Goal: Task Accomplishment & Management: Manage account settings

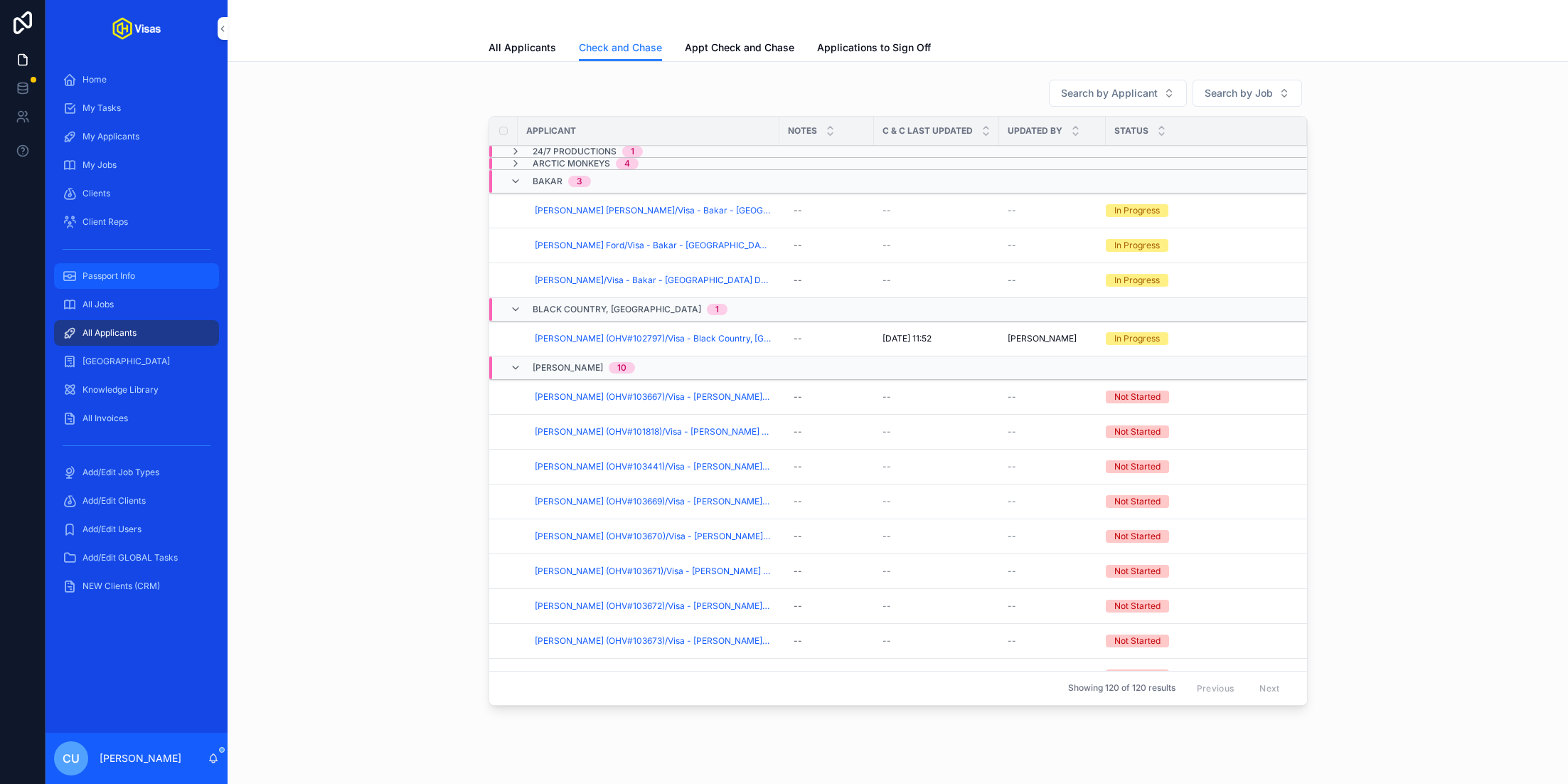
click at [133, 270] on span "Passport Info" at bounding box center [108, 276] width 52 height 12
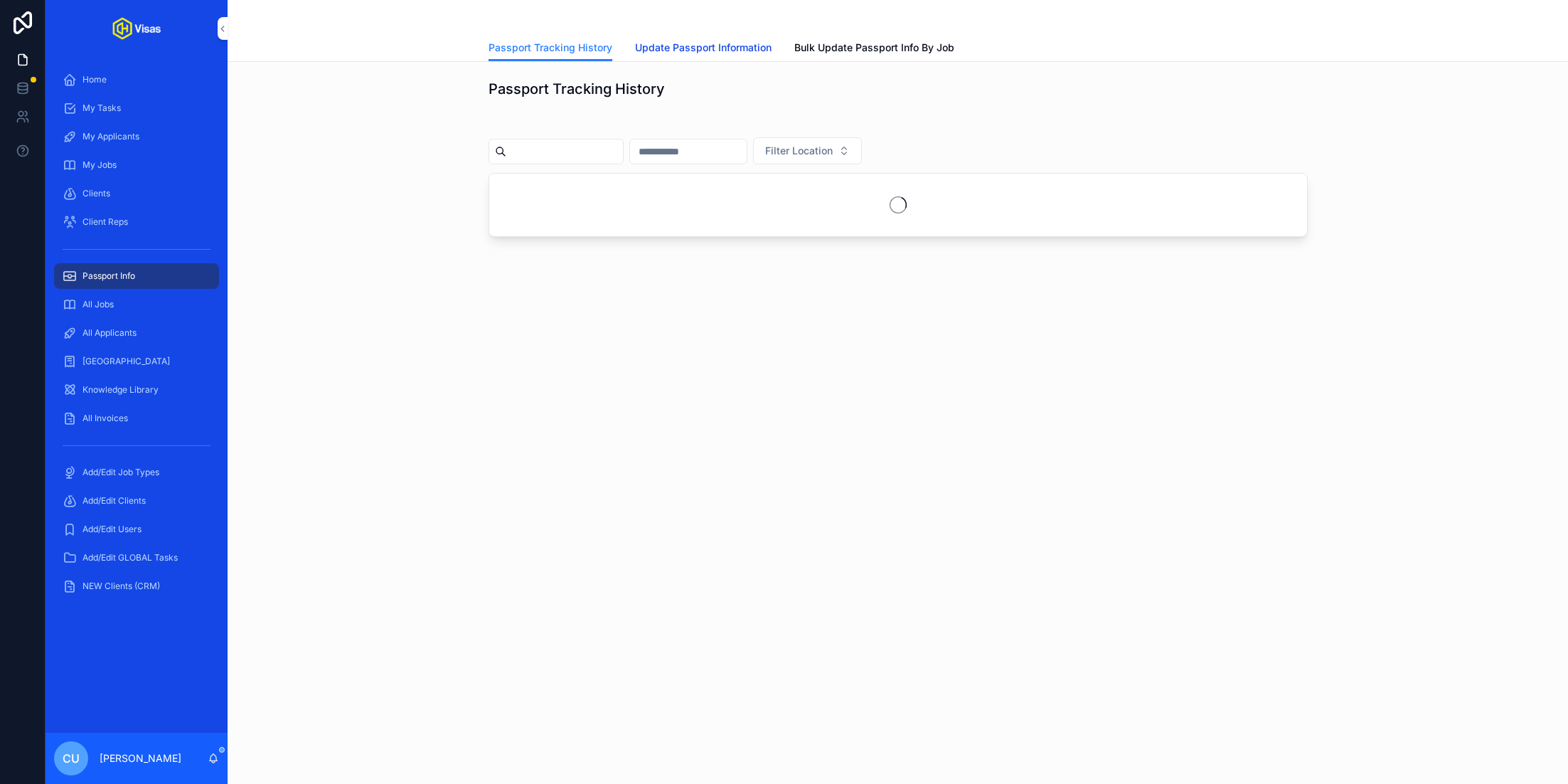
click at [708, 49] on span "Update Passport Information" at bounding box center [703, 48] width 136 height 14
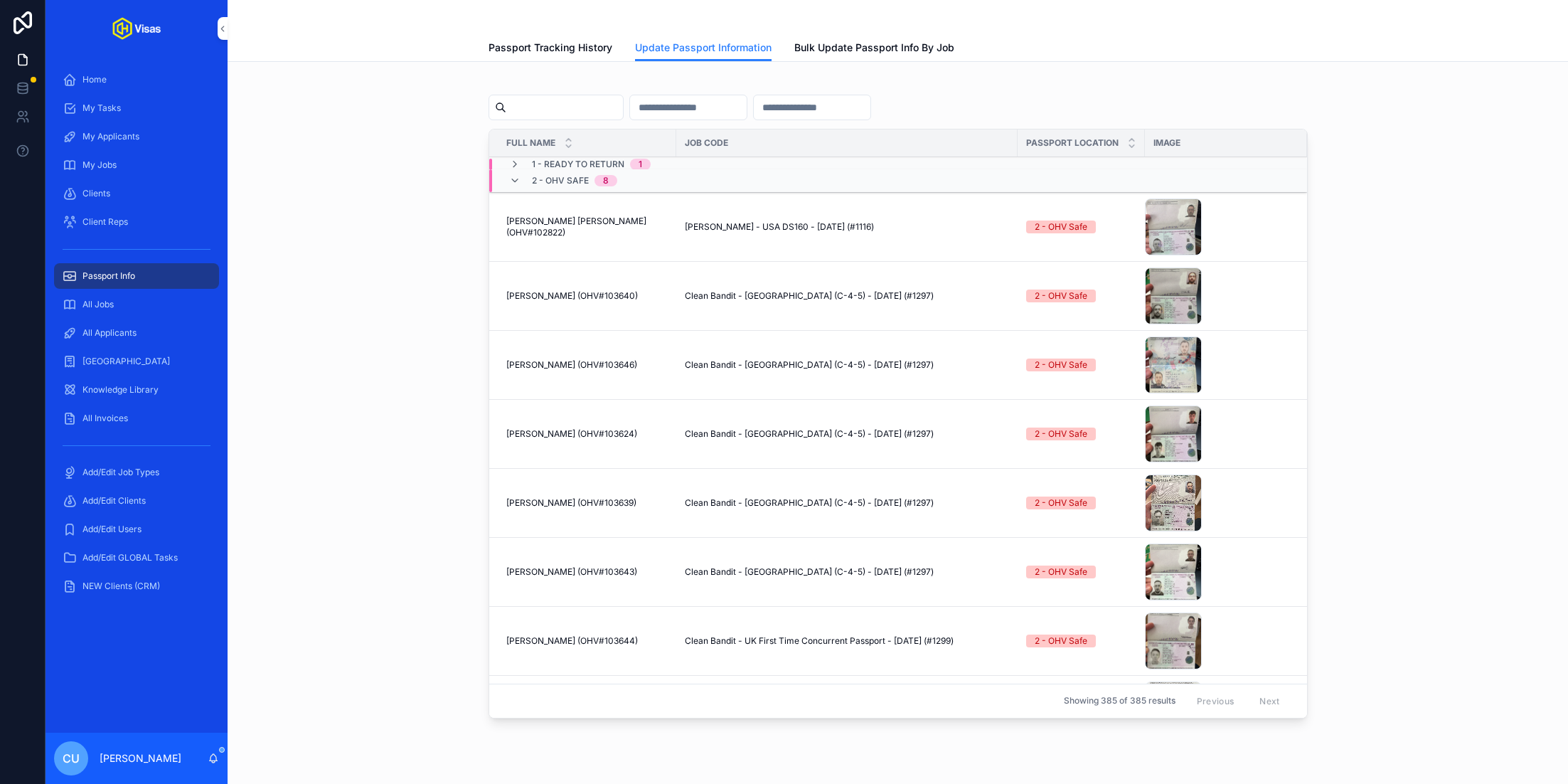
click at [575, 179] on span "2 - OHV Safe" at bounding box center [560, 180] width 57 height 12
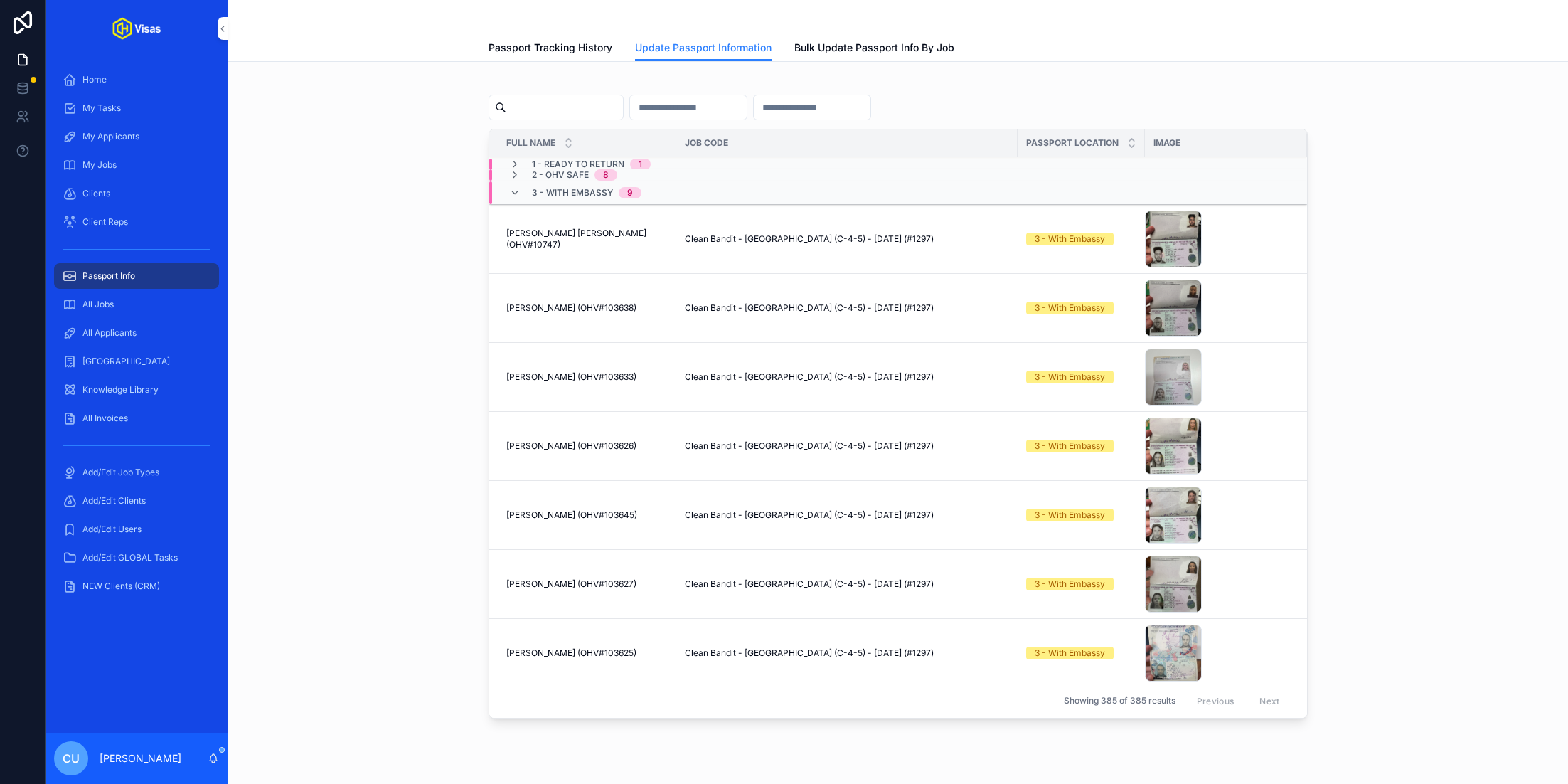
click at [578, 194] on span "3 - With Embassy" at bounding box center [572, 193] width 81 height 12
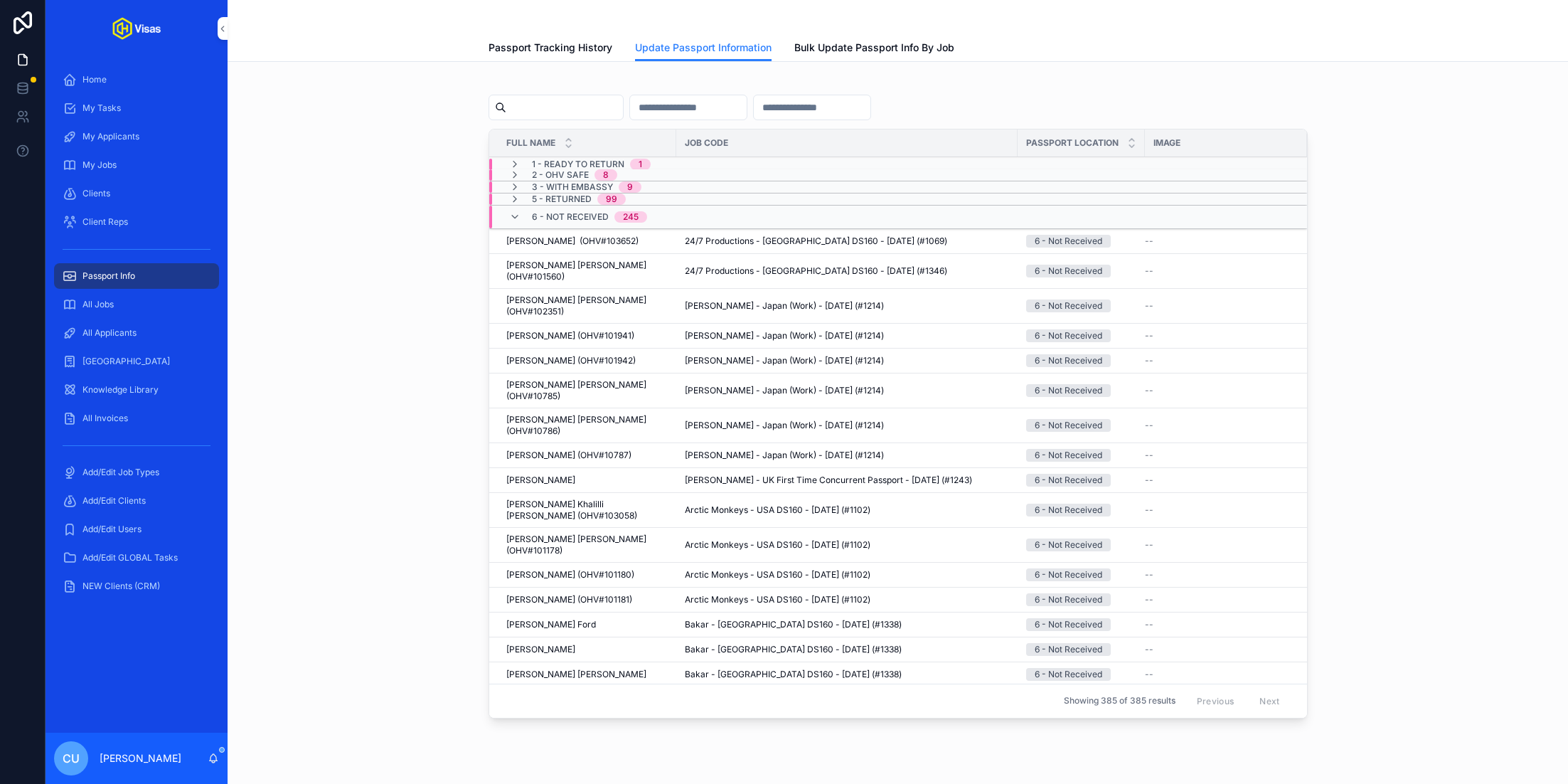
click at [581, 173] on span "2 - OHV Safe" at bounding box center [560, 175] width 57 height 12
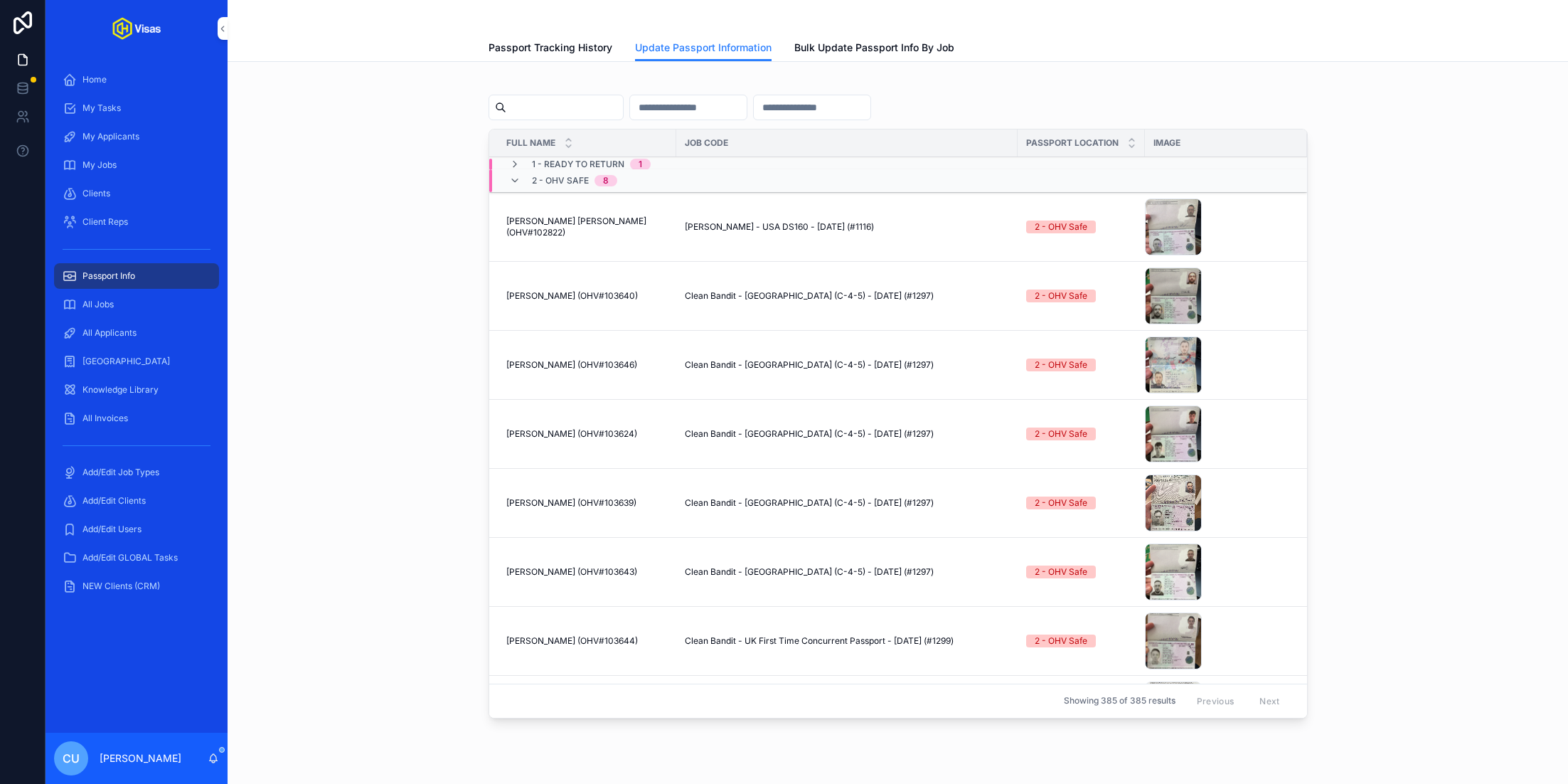
click at [591, 161] on span "1 - Ready To Return" at bounding box center [578, 164] width 92 height 12
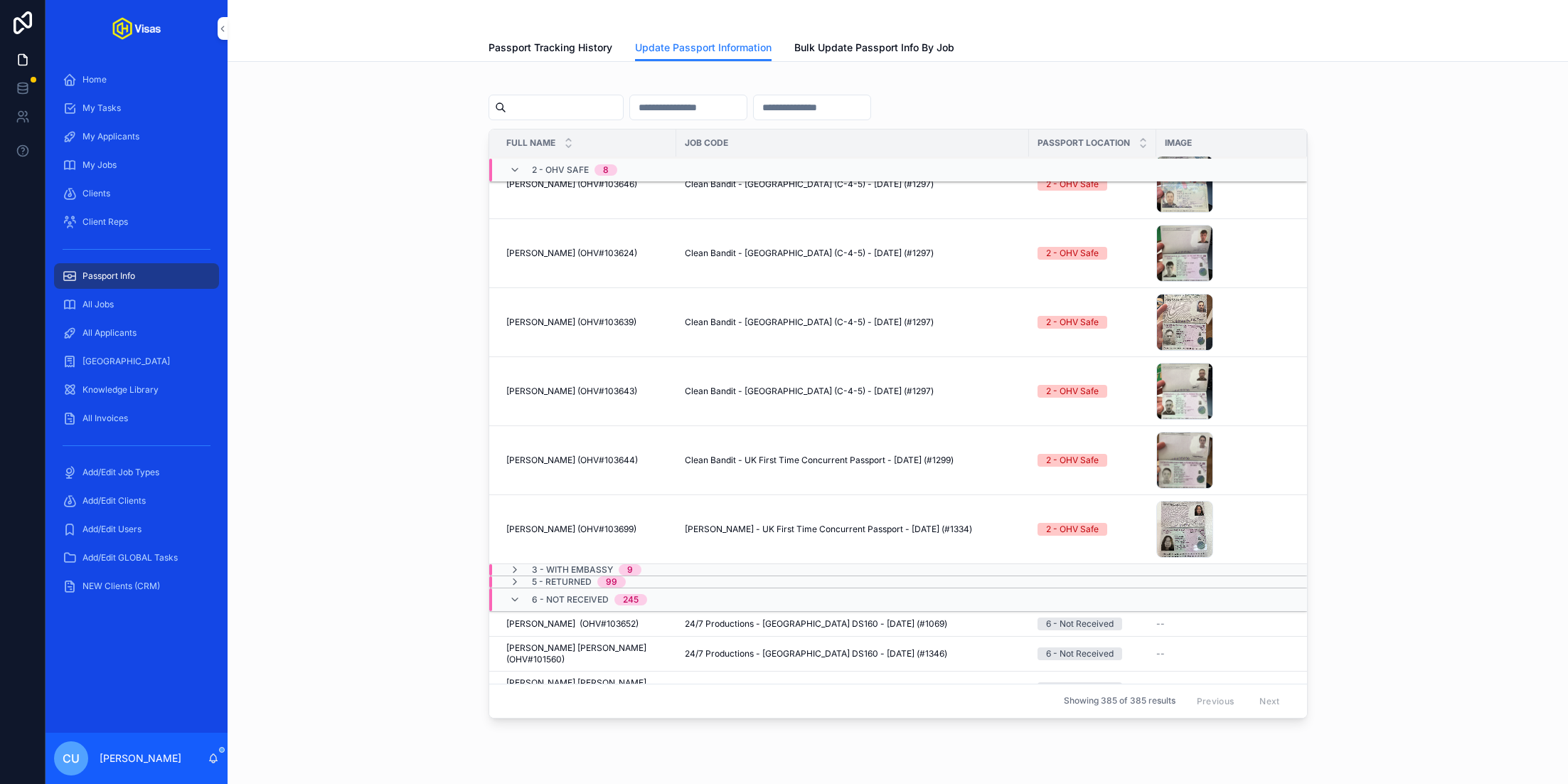
scroll to position [276, 0]
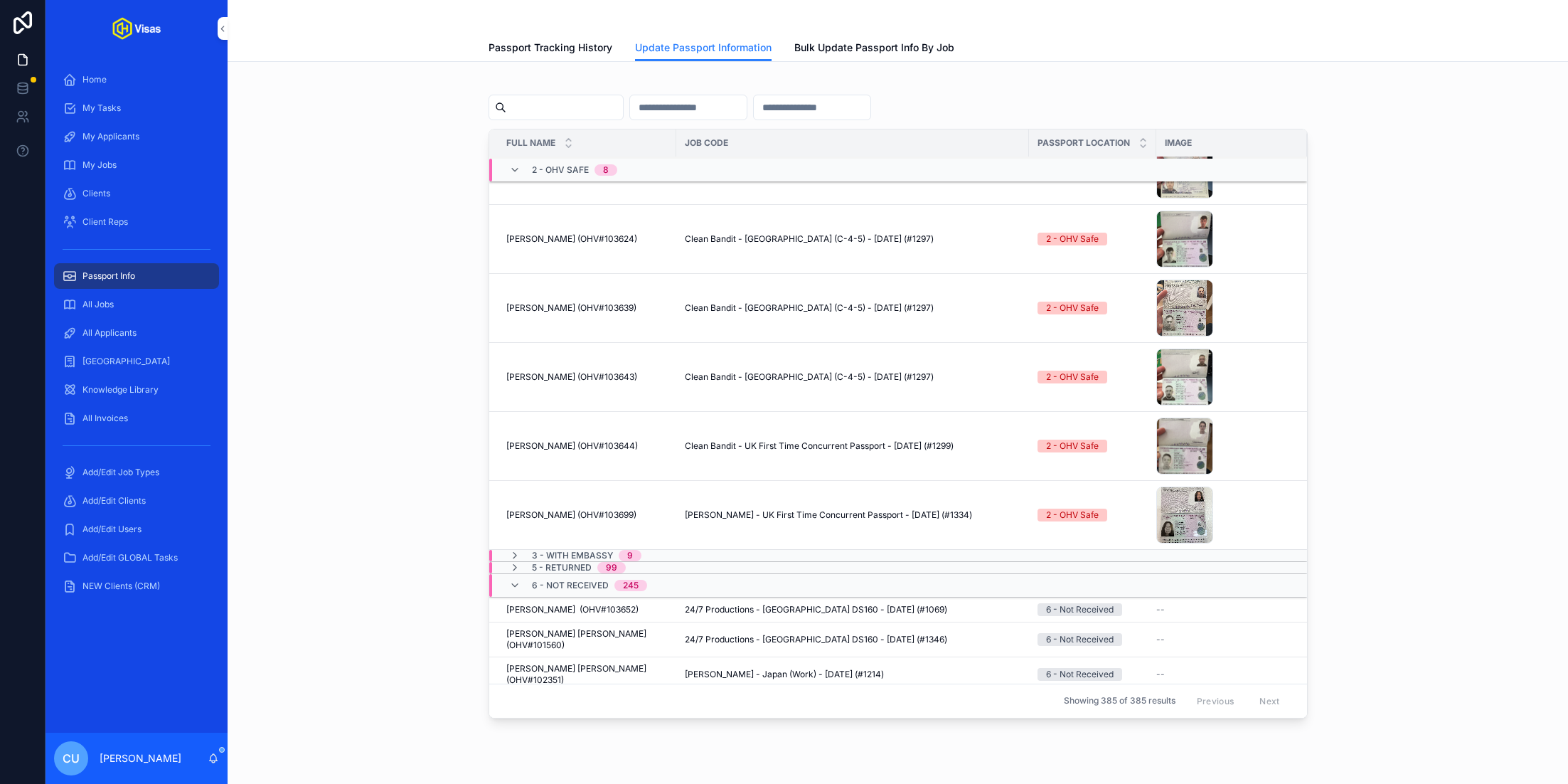
click at [0, 0] on span "Update Passport Info" at bounding box center [0, 0] width 0 height 0
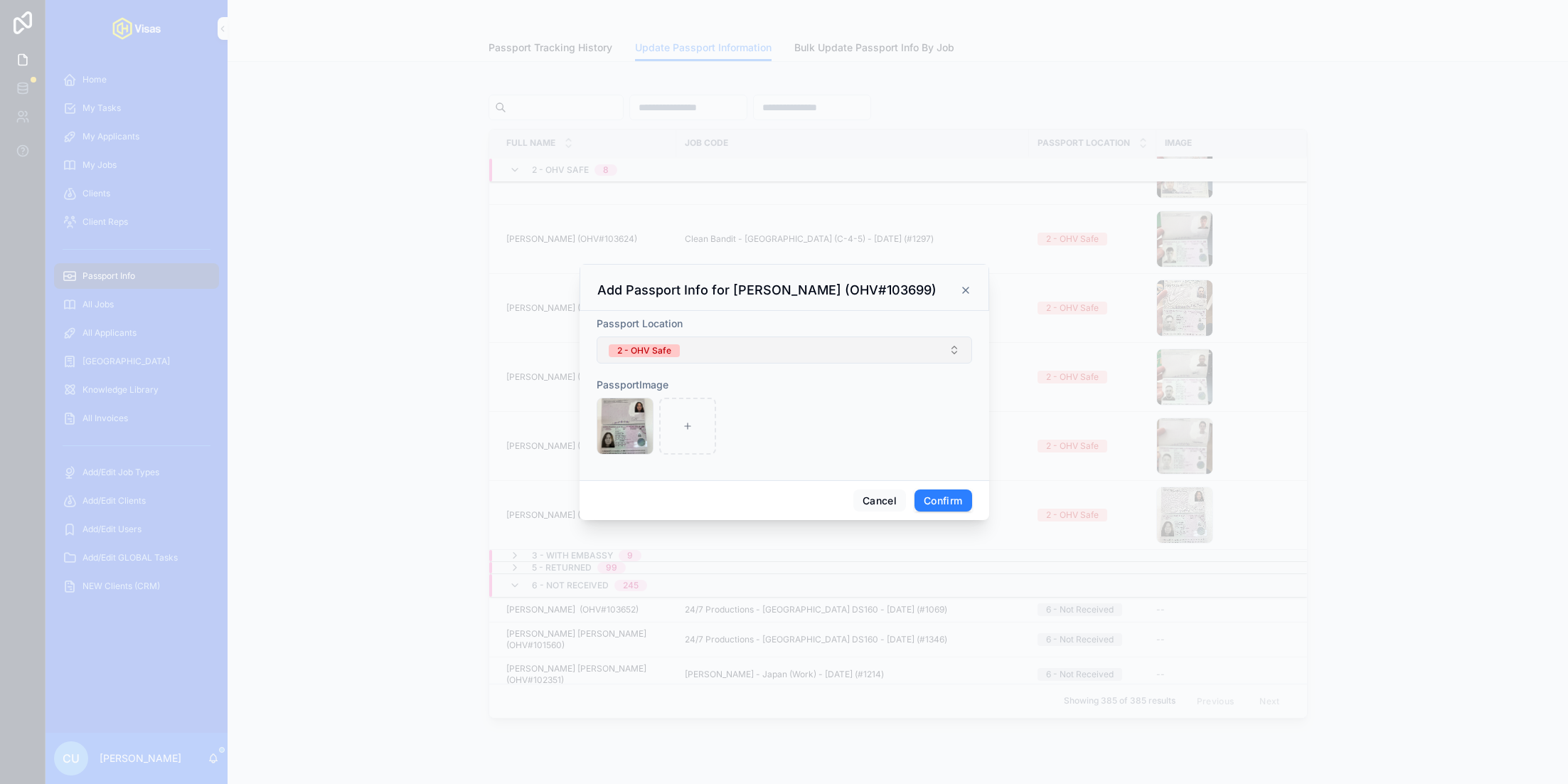
click at [786, 345] on button "2 - OHV Safe" at bounding box center [784, 350] width 376 height 27
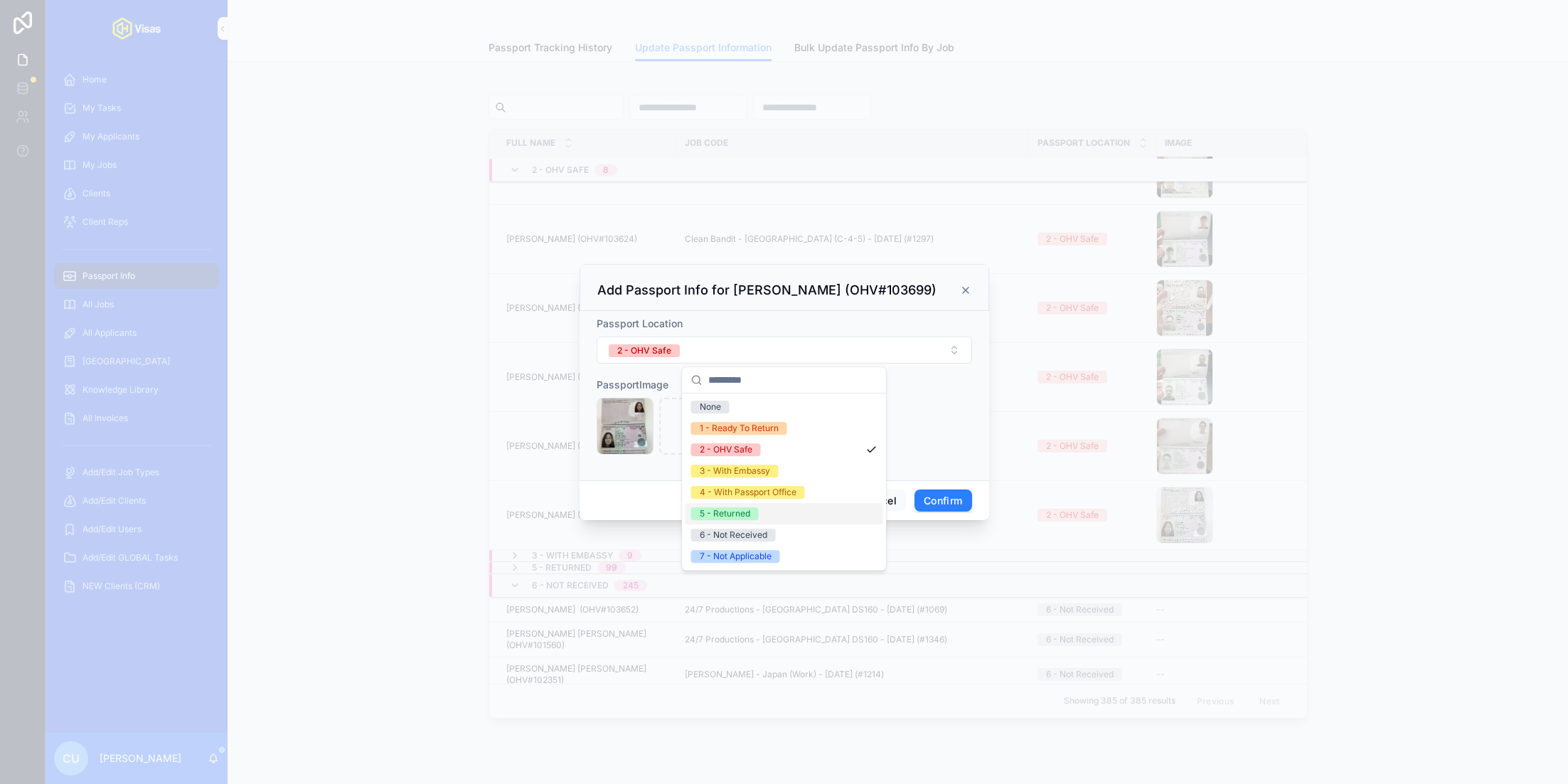
click at [769, 518] on div "5 - Returned" at bounding box center [784, 513] width 198 height 21
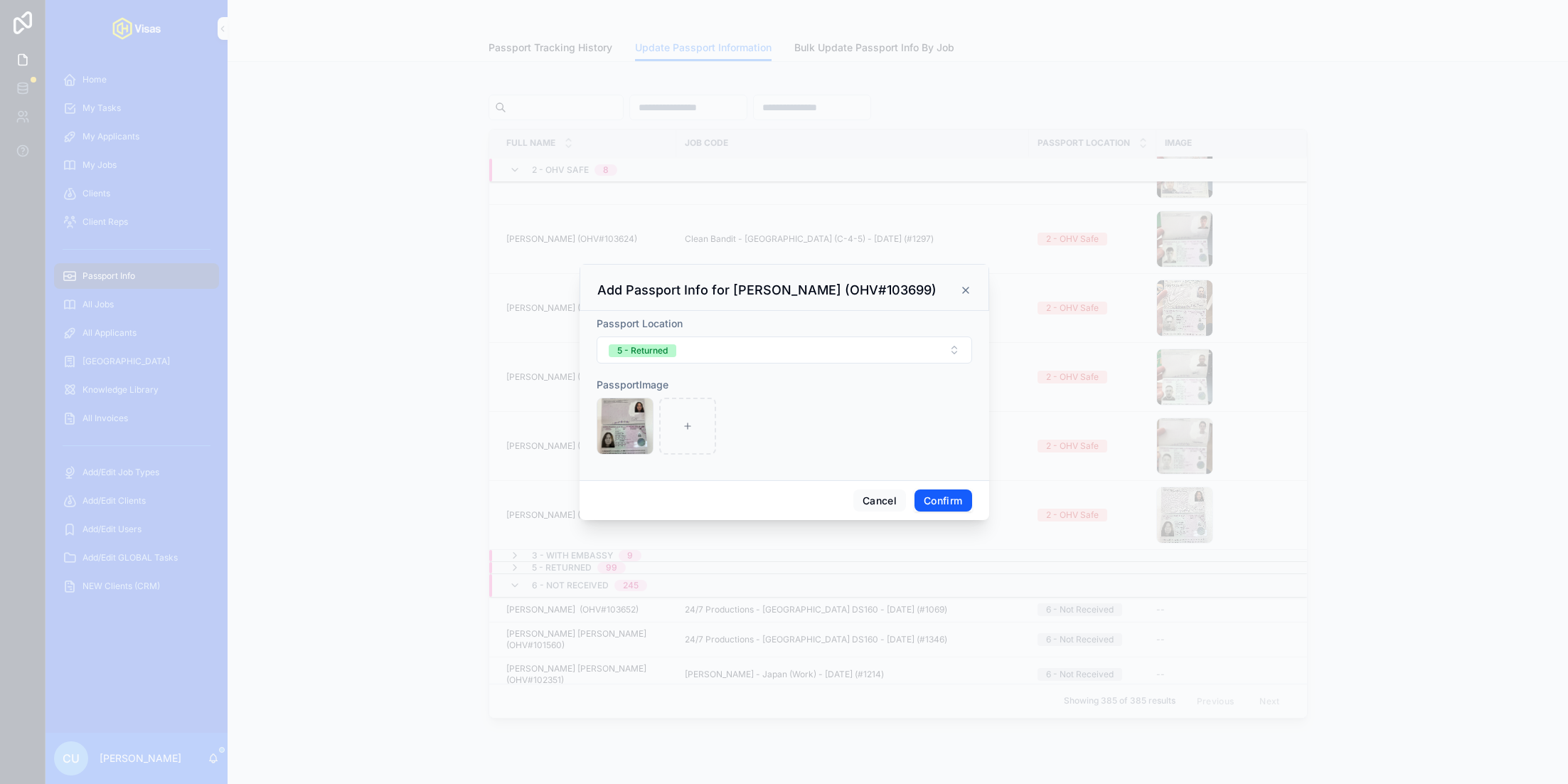
click at [925, 493] on button "Confirm" at bounding box center [943, 500] width 57 height 23
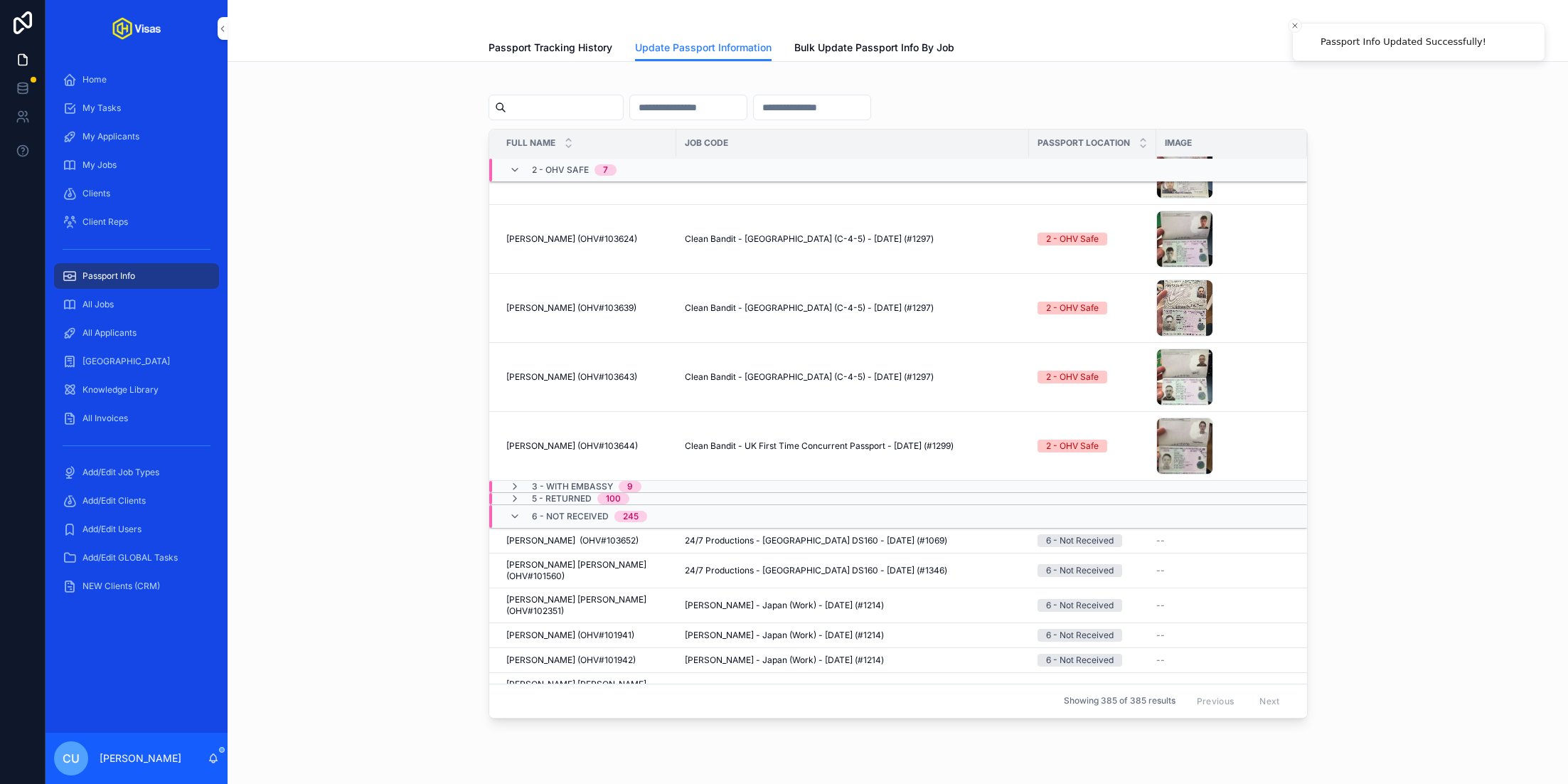
click at [553, 113] on input "scrollable content" at bounding box center [564, 107] width 117 height 20
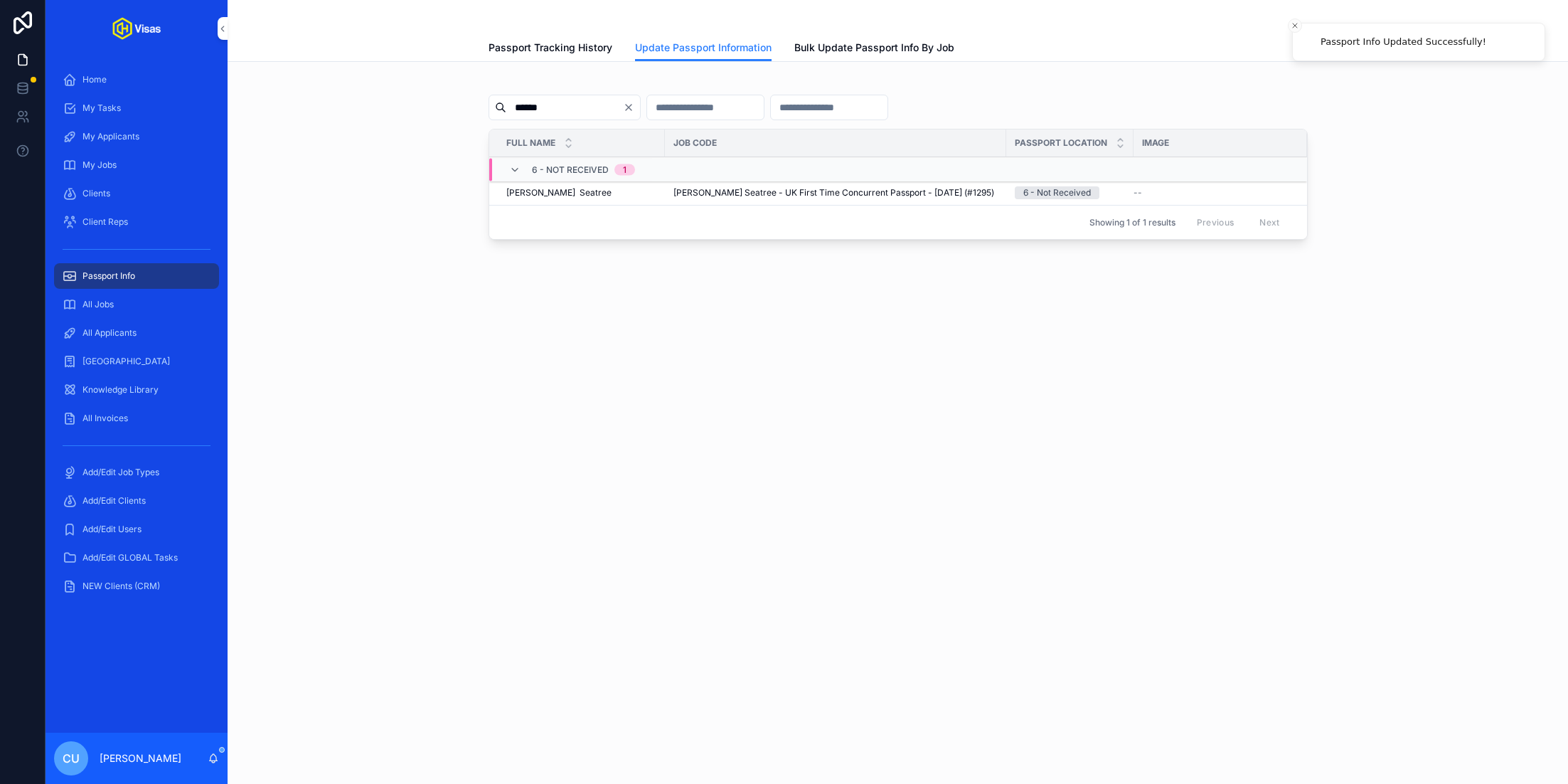
type input "******"
click at [0, 0] on span "Update Passport Info" at bounding box center [0, 0] width 0 height 0
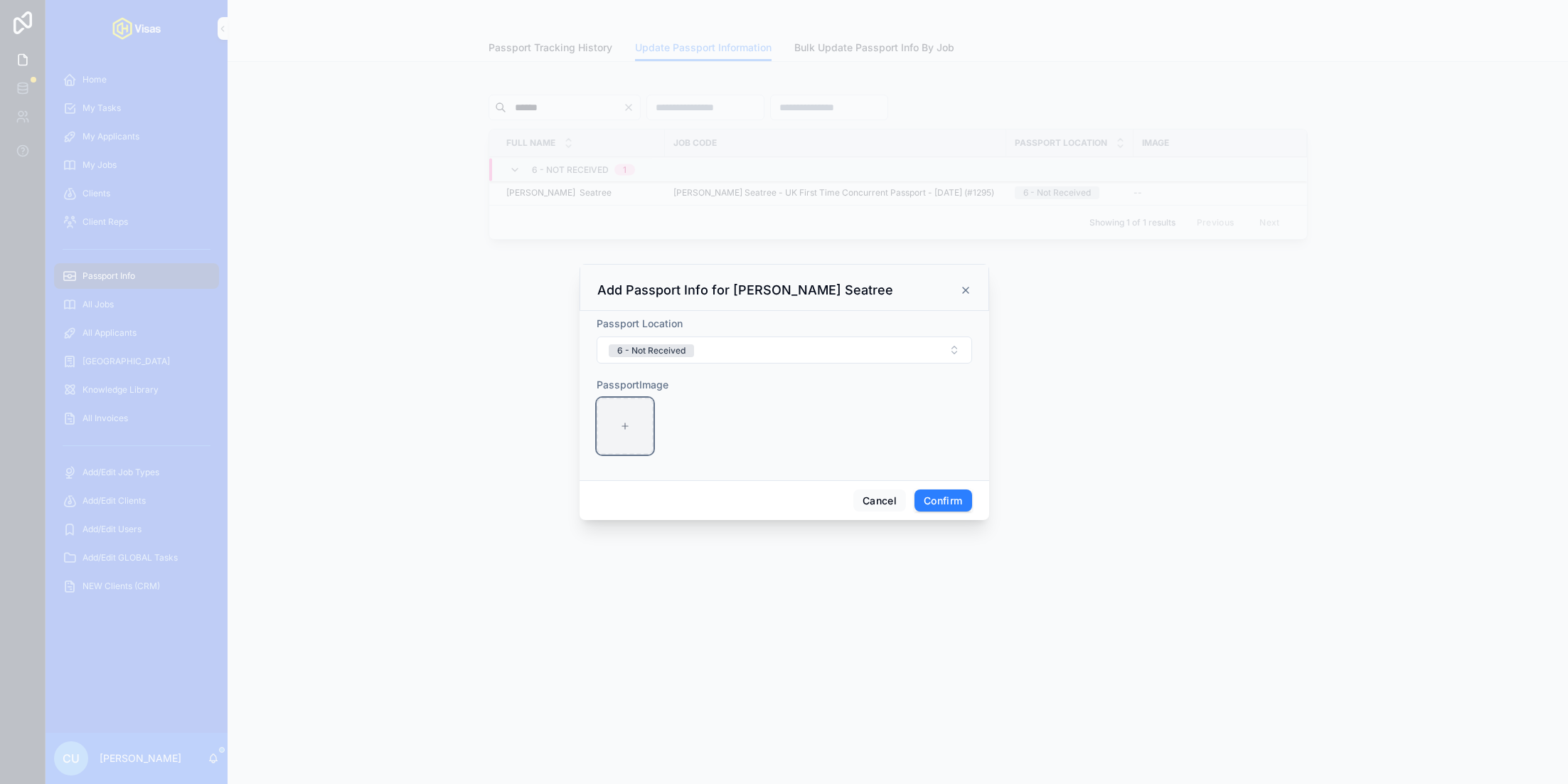
click at [620, 414] on div at bounding box center [625, 426] width 57 height 57
type input "**********"
click at [716, 362] on button "6 - Not Received" at bounding box center [784, 350] width 376 height 27
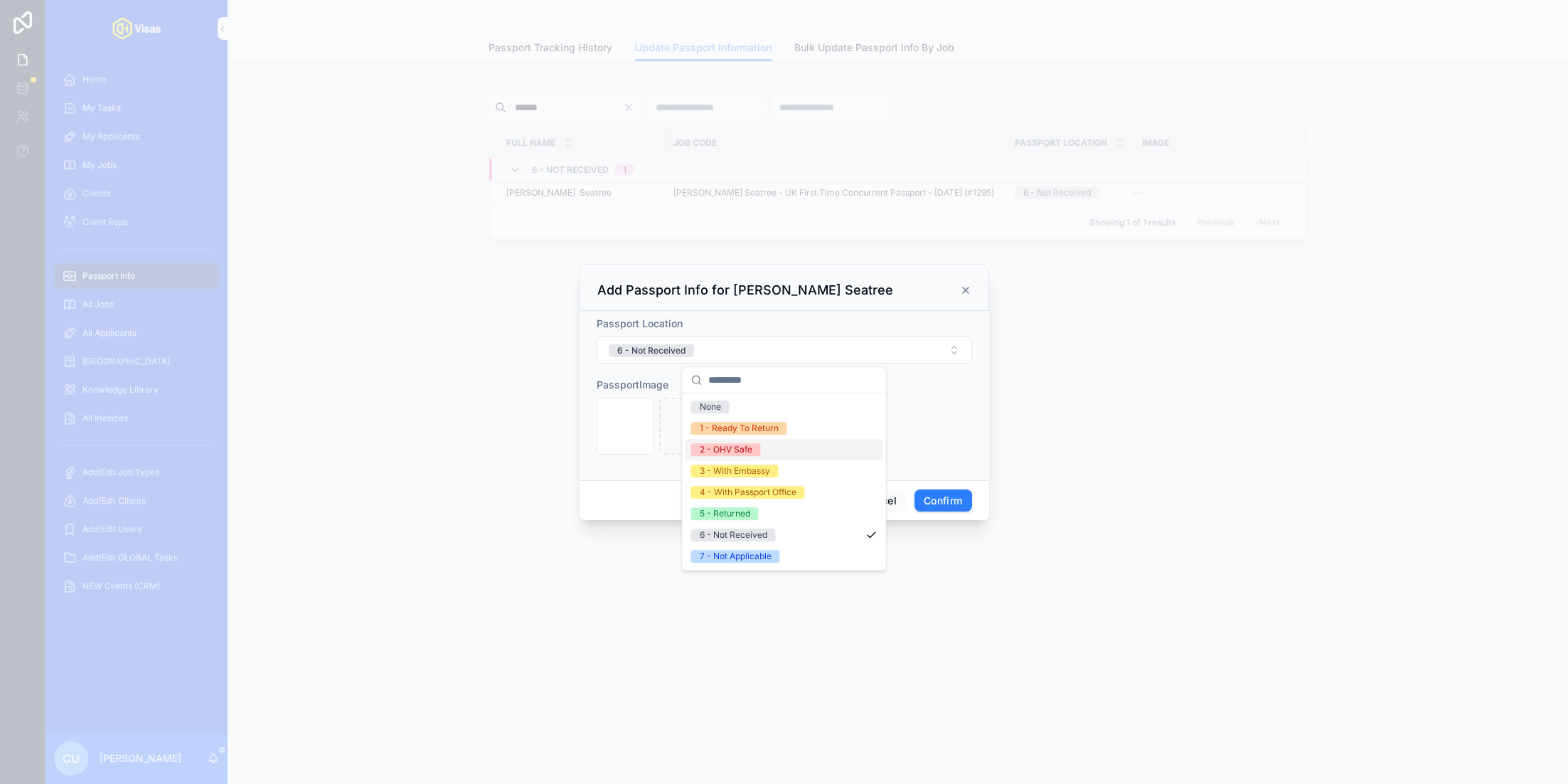
click at [773, 450] on div "2 - OHV Safe" at bounding box center [784, 449] width 198 height 21
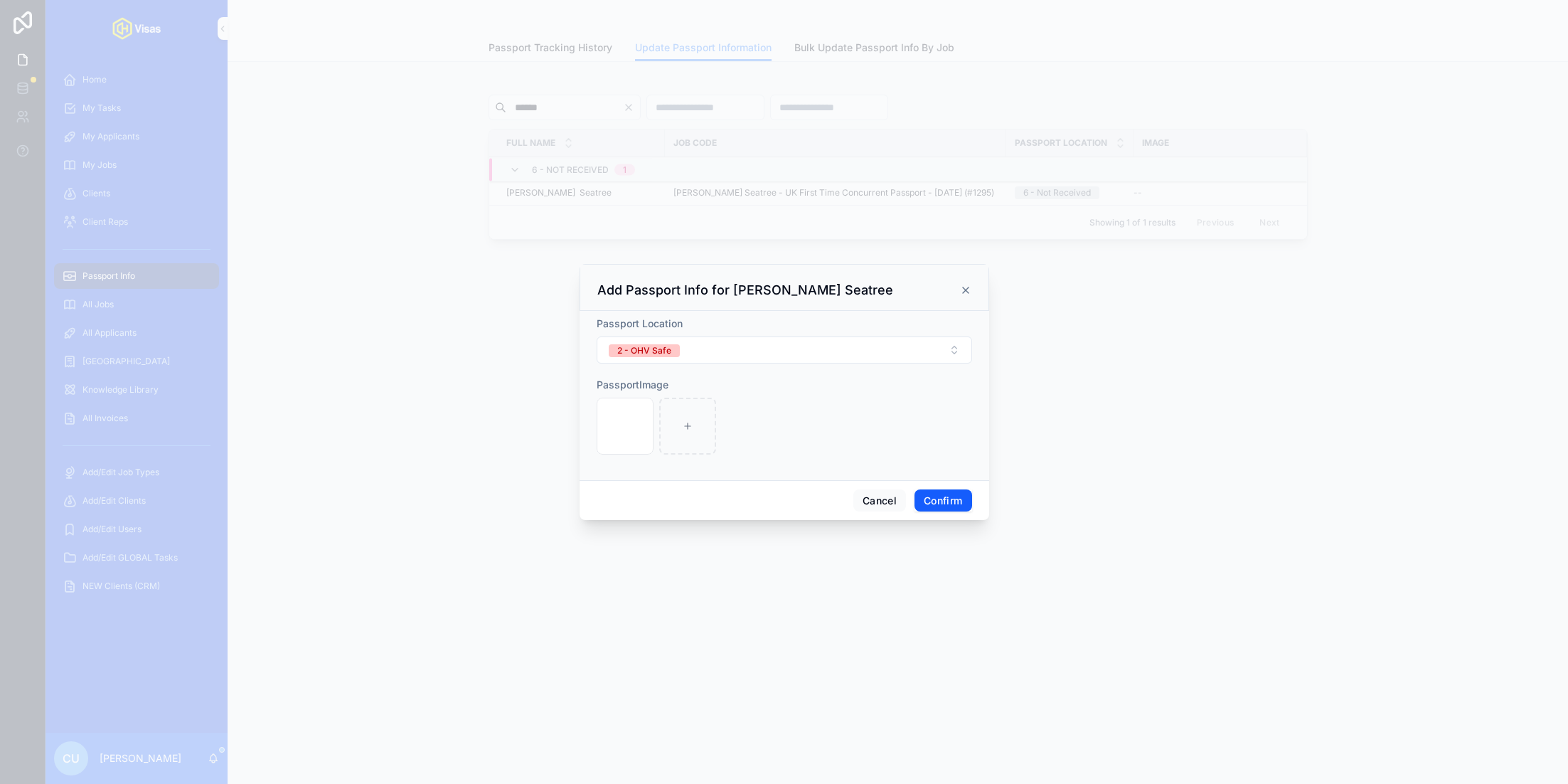
click at [934, 504] on button "Confirm" at bounding box center [943, 500] width 57 height 23
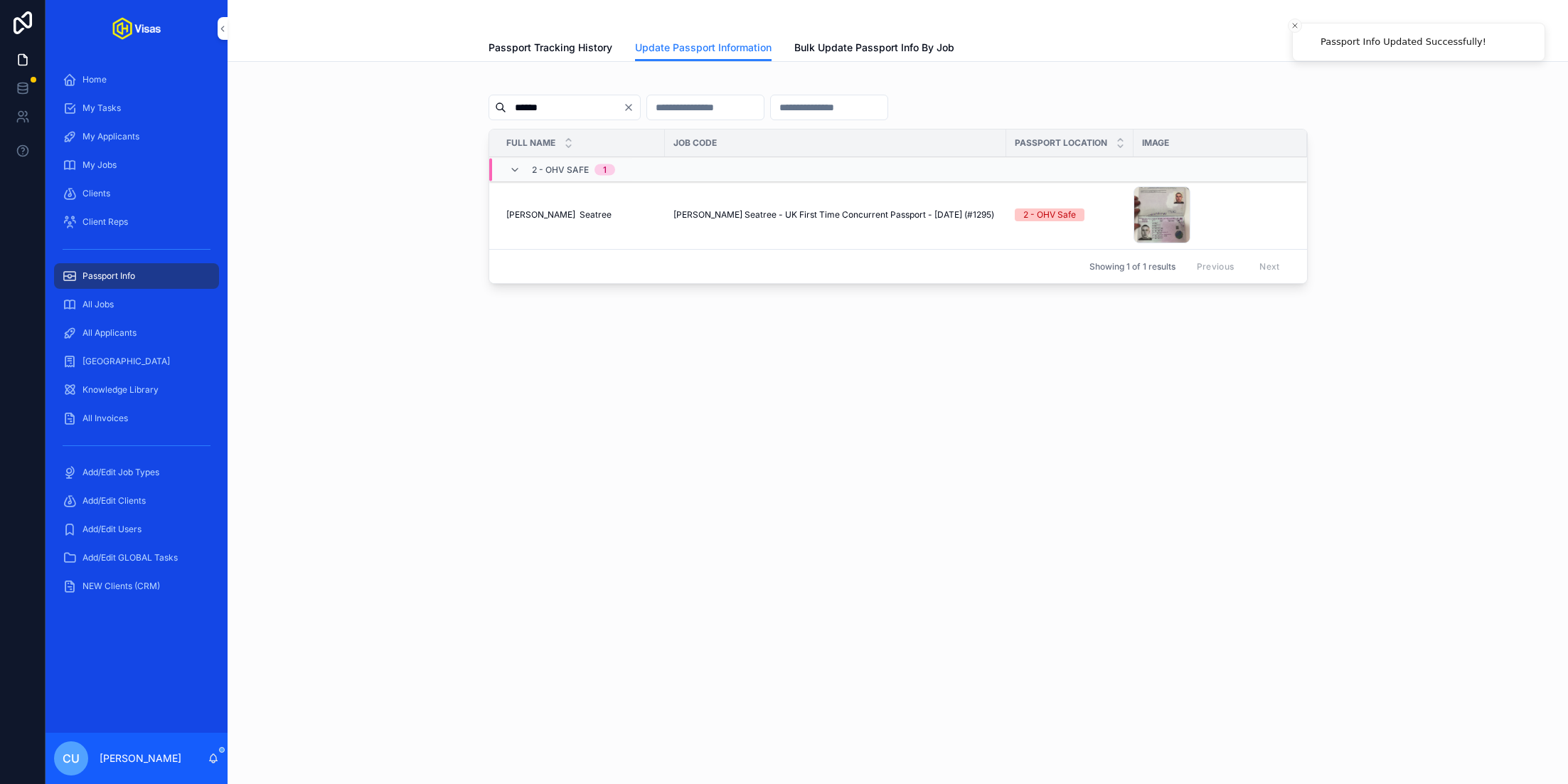
click at [634, 110] on icon "Clear" at bounding box center [629, 107] width 12 height 12
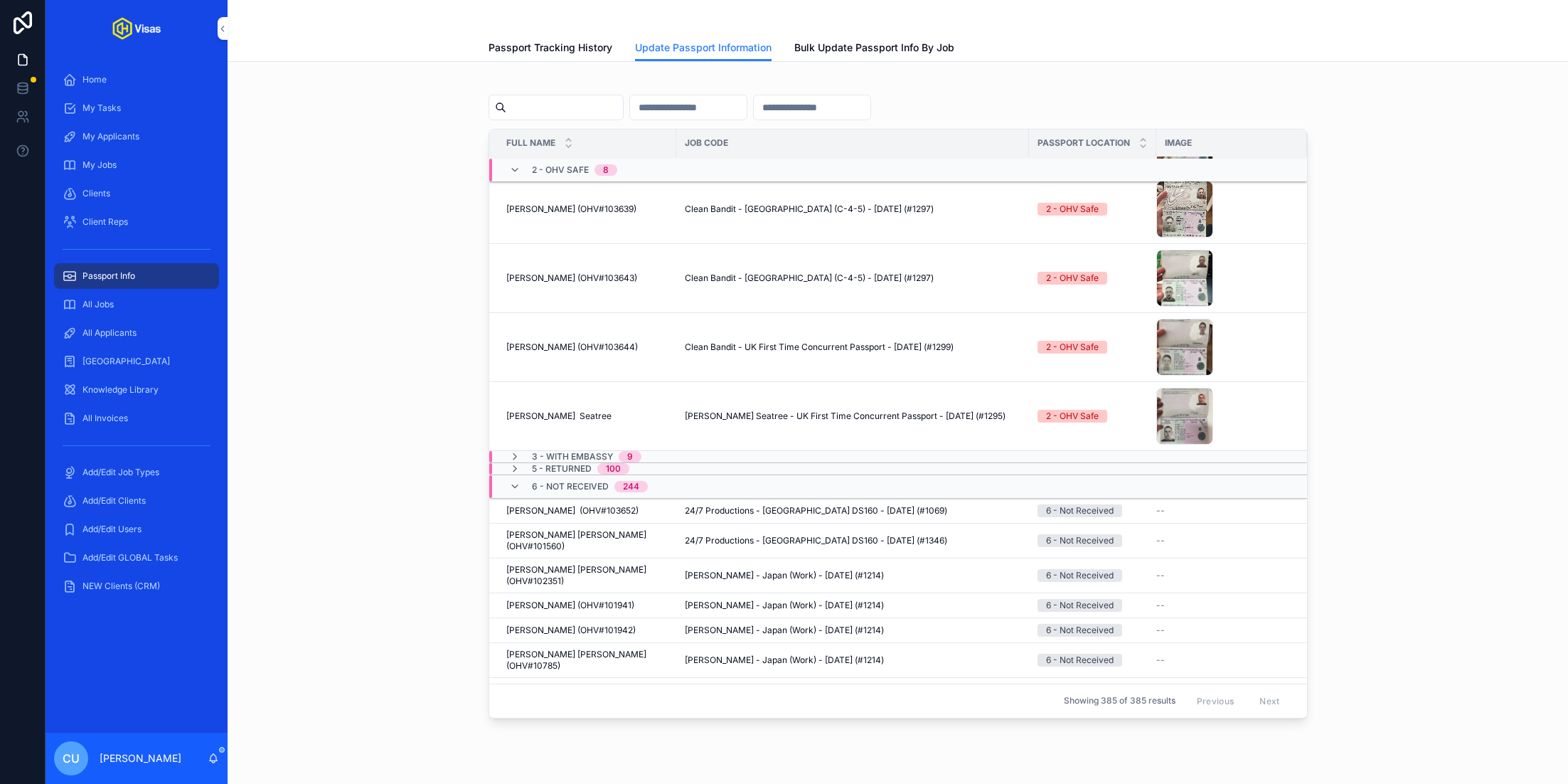
scroll to position [470, 0]
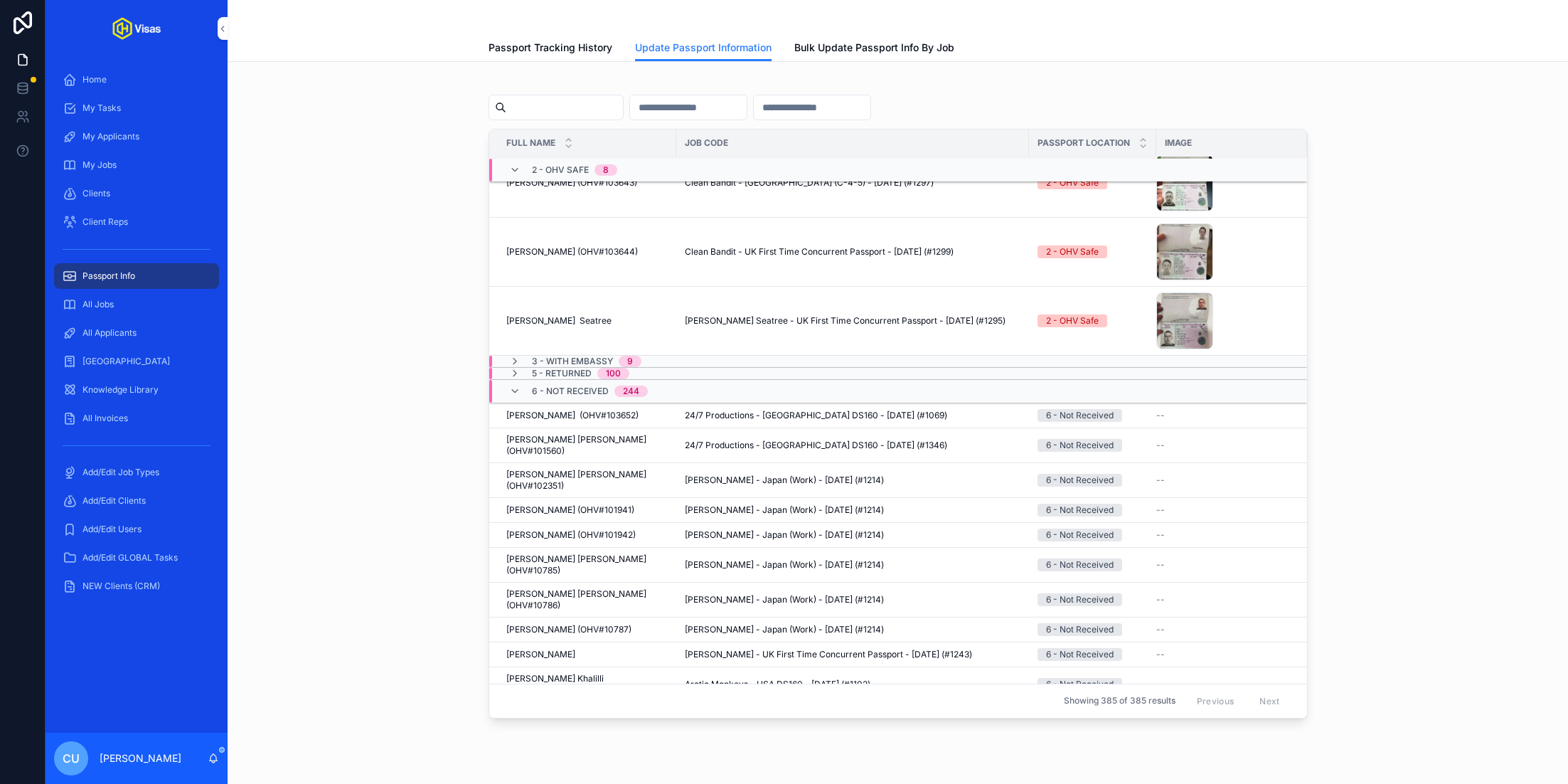
click at [683, 392] on div "6 - Not Received 244" at bounding box center [823, 391] width 667 height 23
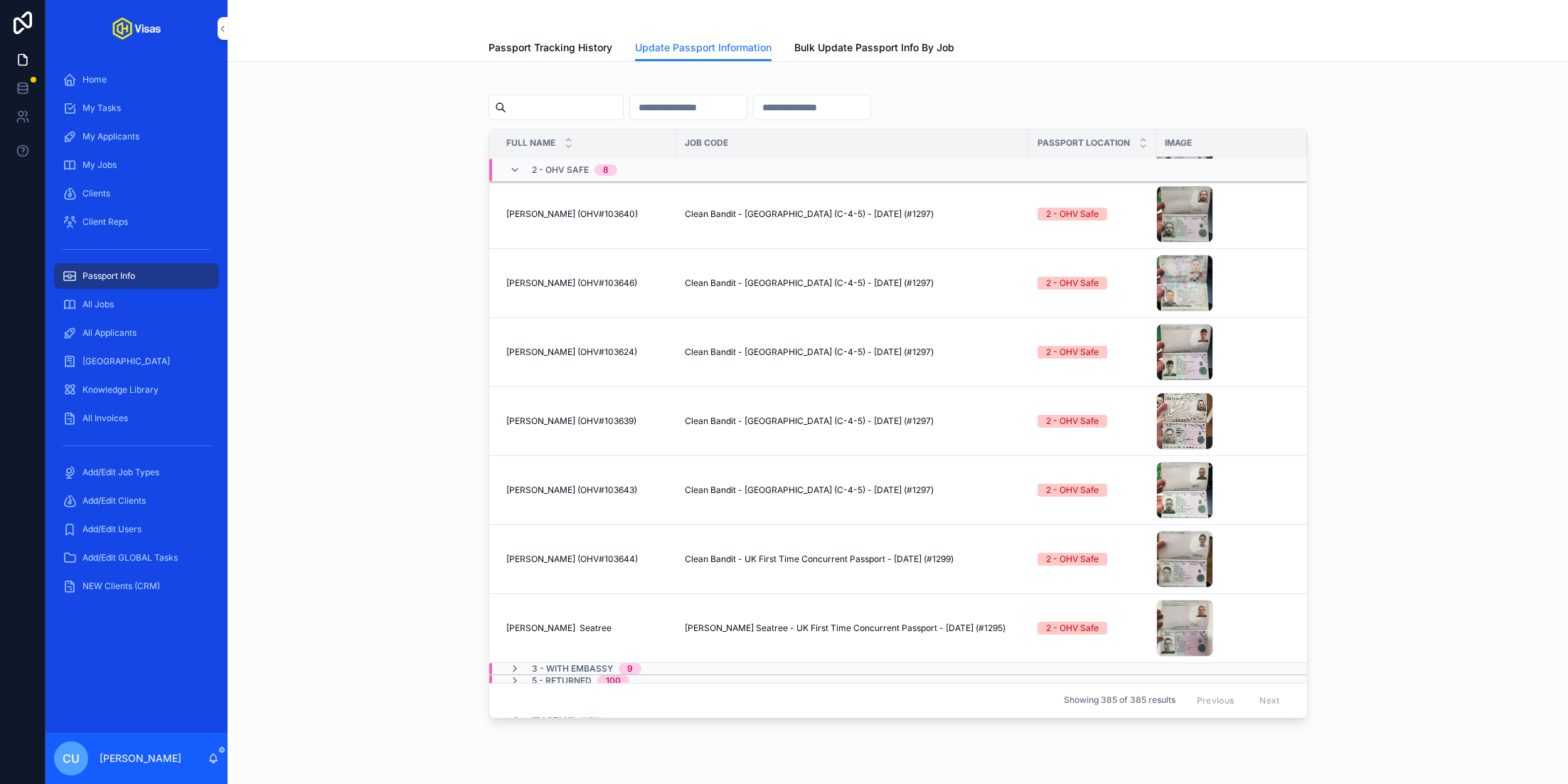
scroll to position [0, 0]
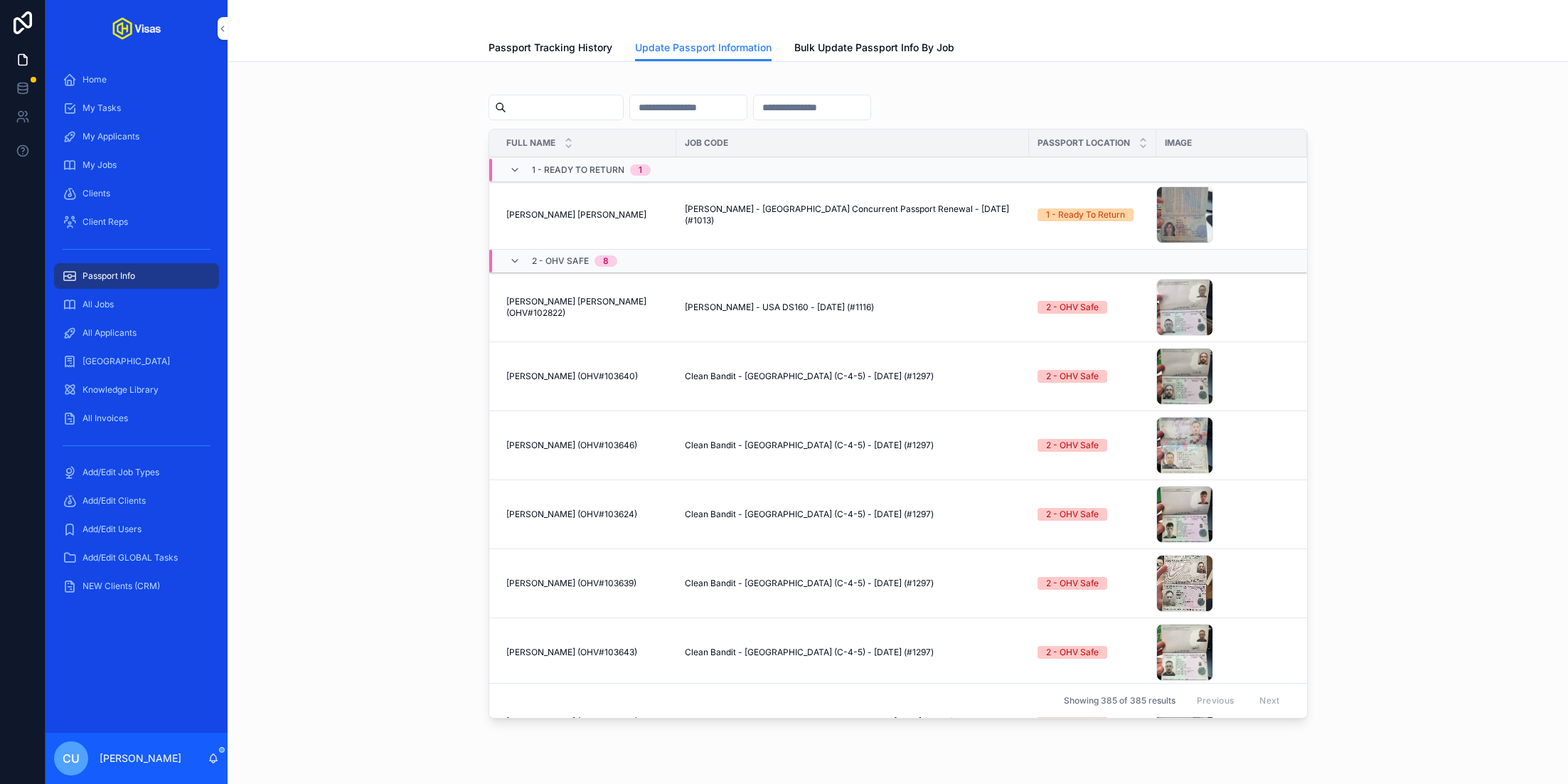
click at [553, 107] on input "scrollable content" at bounding box center [564, 107] width 117 height 20
type input "*****"
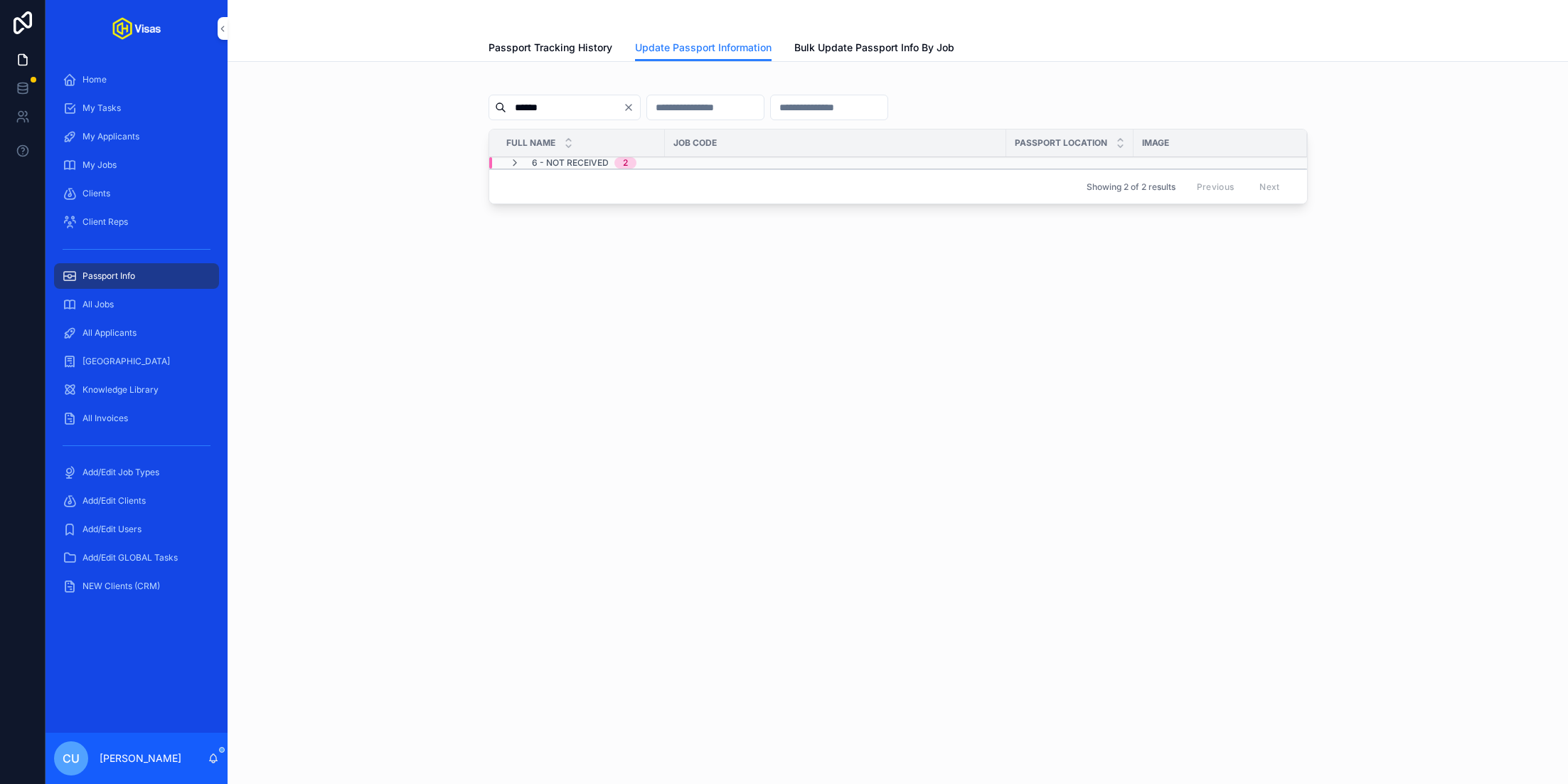
click at [582, 162] on span "6 - Not Received" at bounding box center [570, 163] width 77 height 12
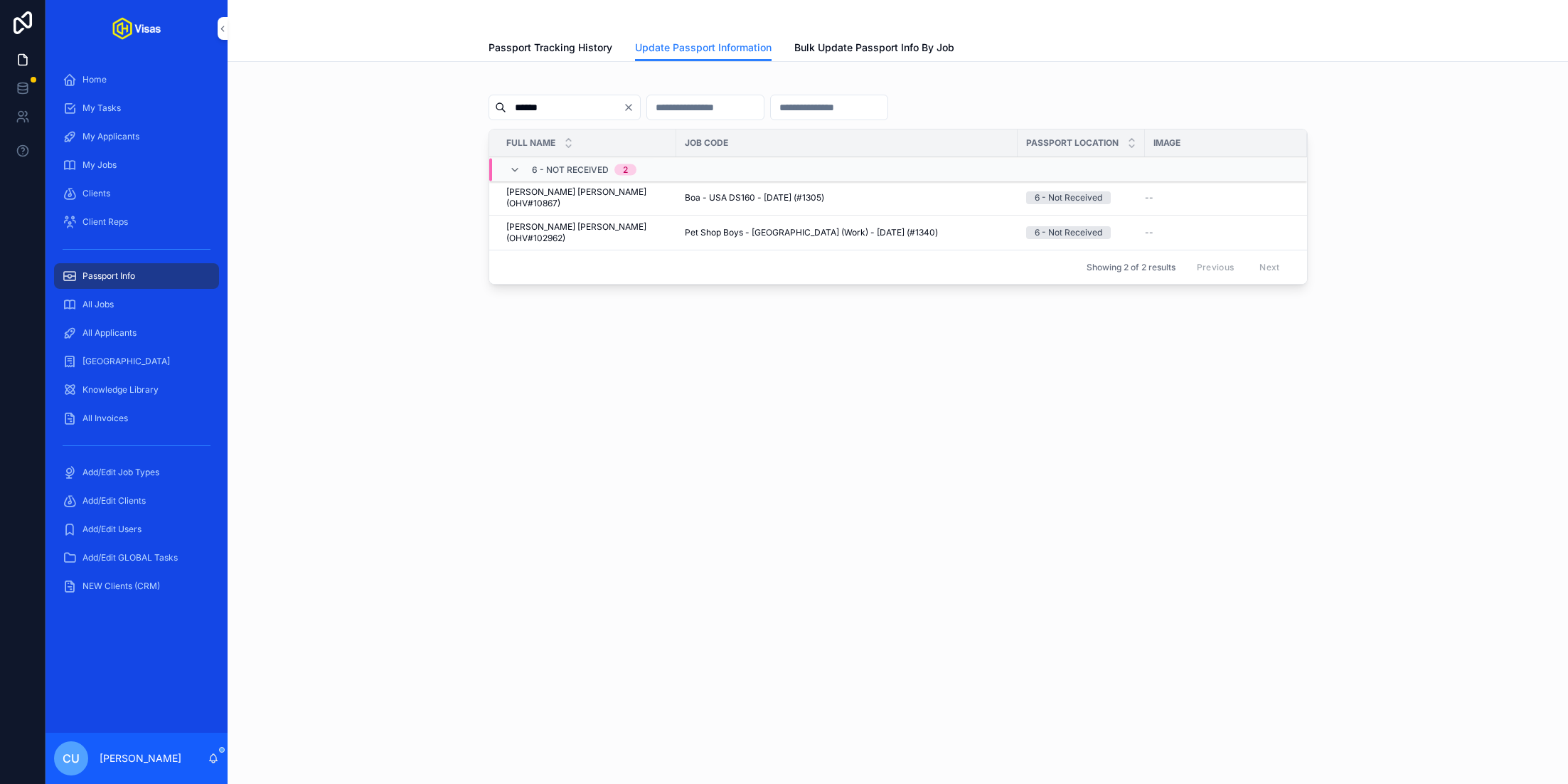
click at [555, 103] on input "******" at bounding box center [564, 107] width 117 height 20
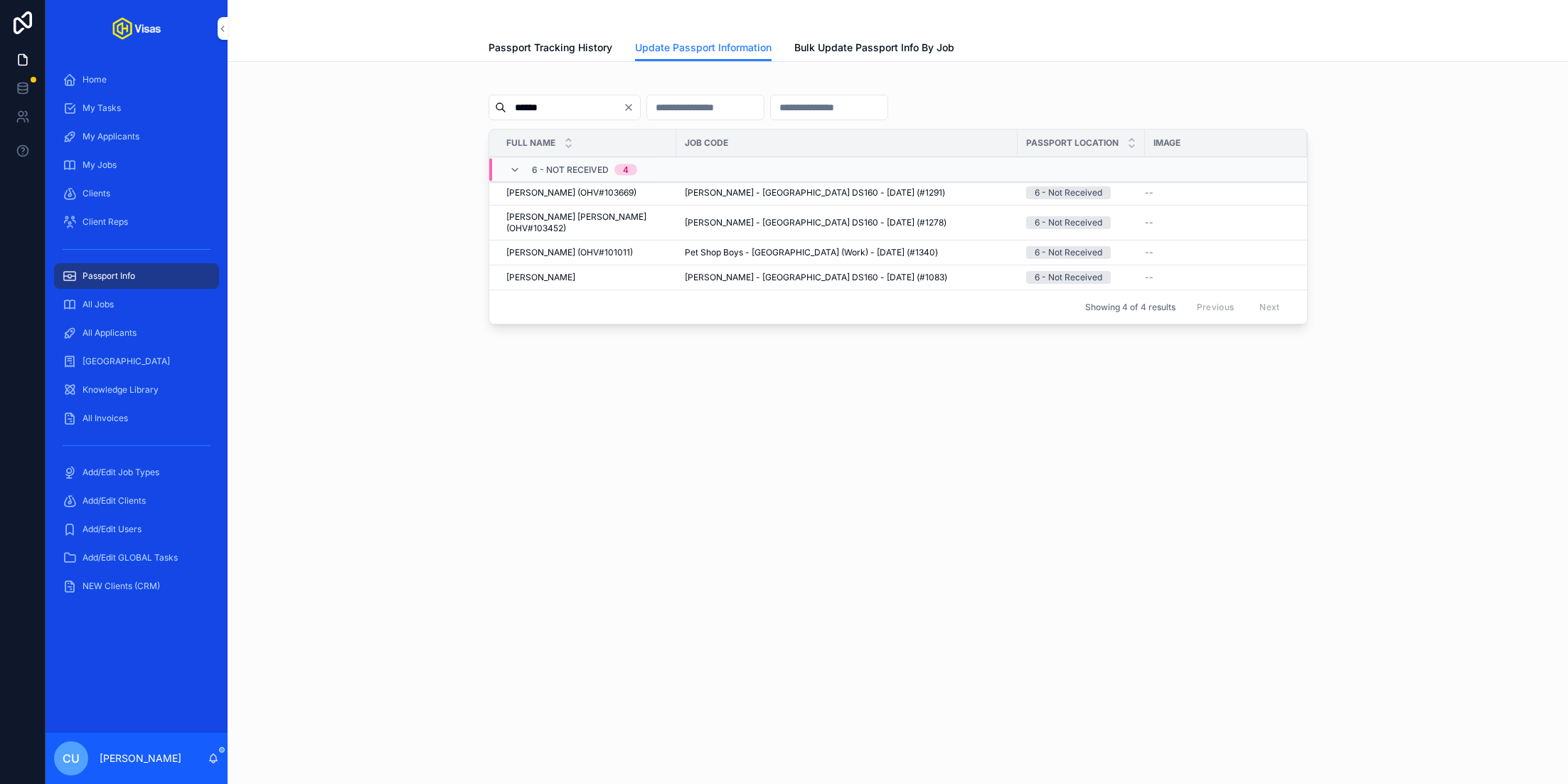
click at [0, 0] on span "Update Passport Info" at bounding box center [0, 0] width 0 height 0
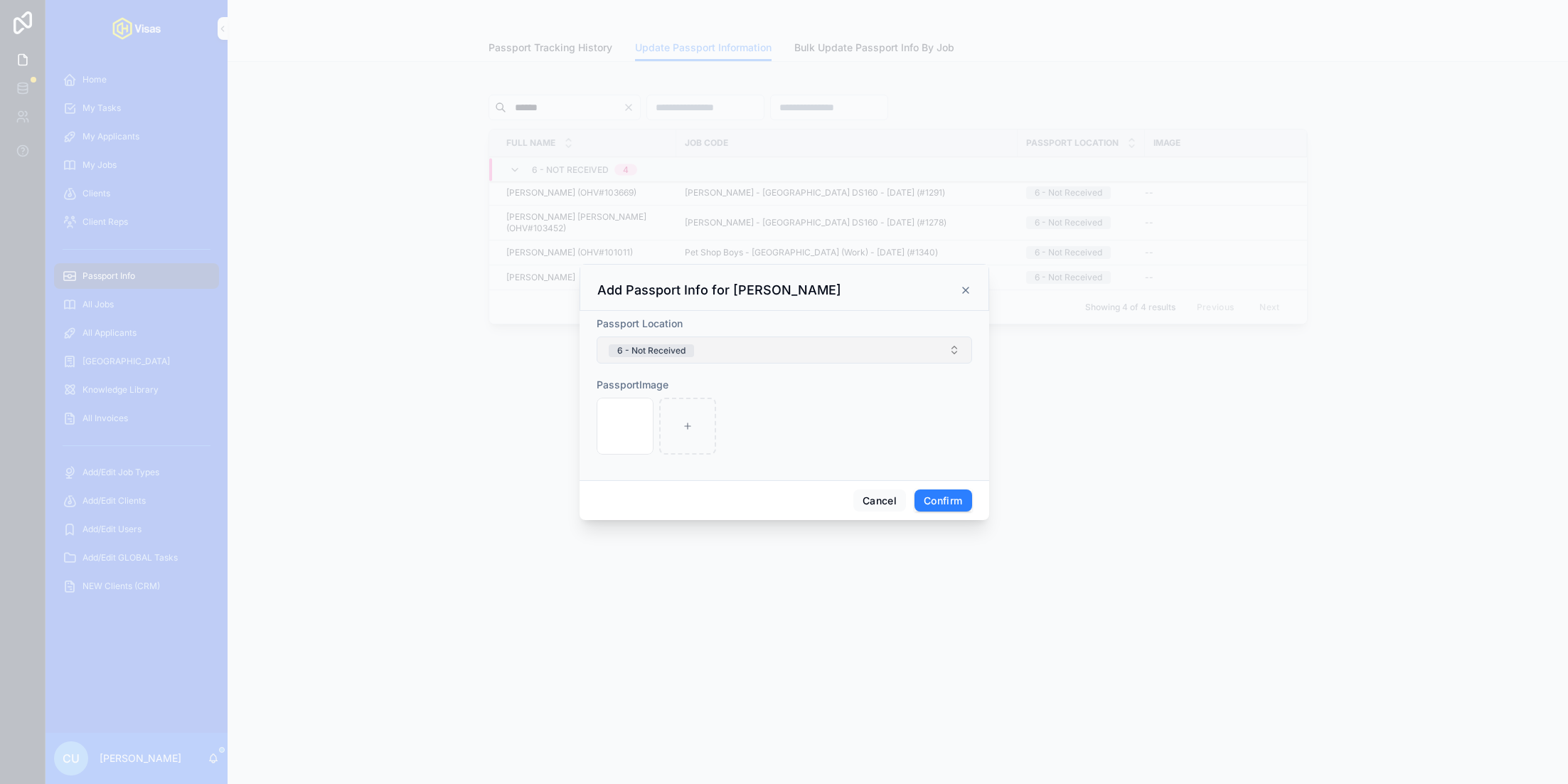
click at [749, 342] on button "6 - Not Received" at bounding box center [784, 350] width 376 height 27
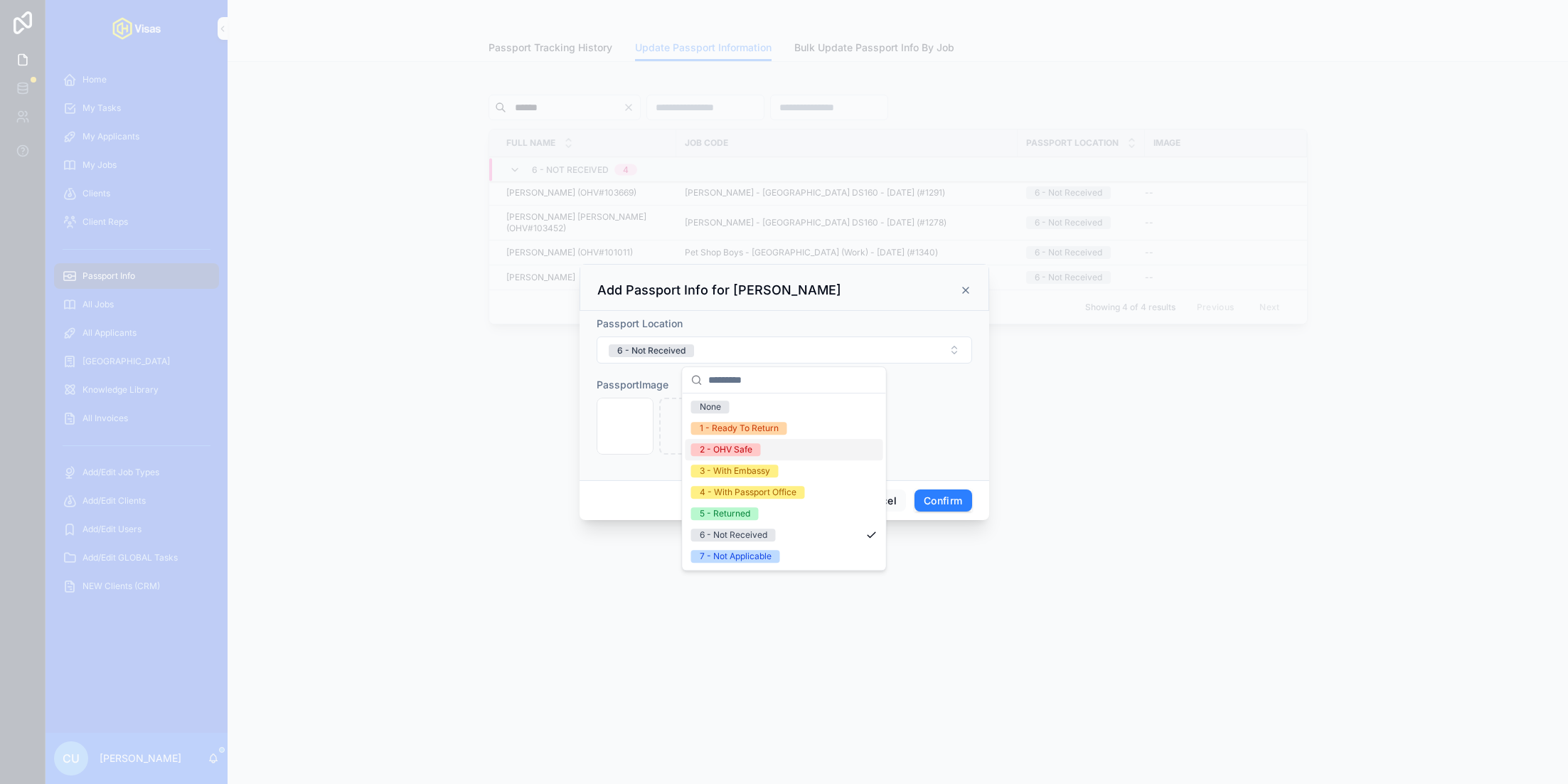
click at [792, 446] on div "2 - OHV Safe" at bounding box center [784, 449] width 198 height 21
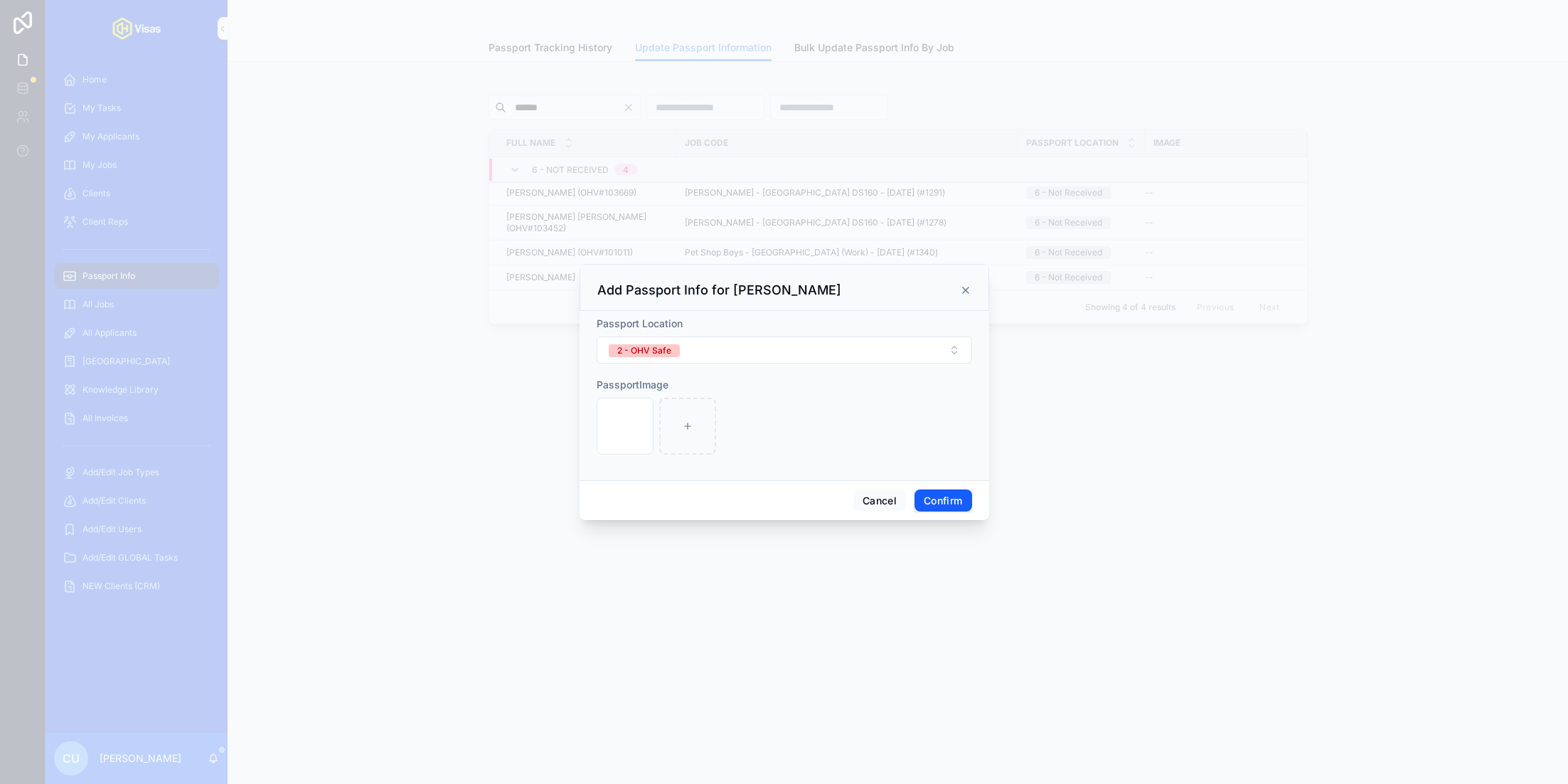
click at [966, 499] on button "Confirm" at bounding box center [943, 500] width 57 height 23
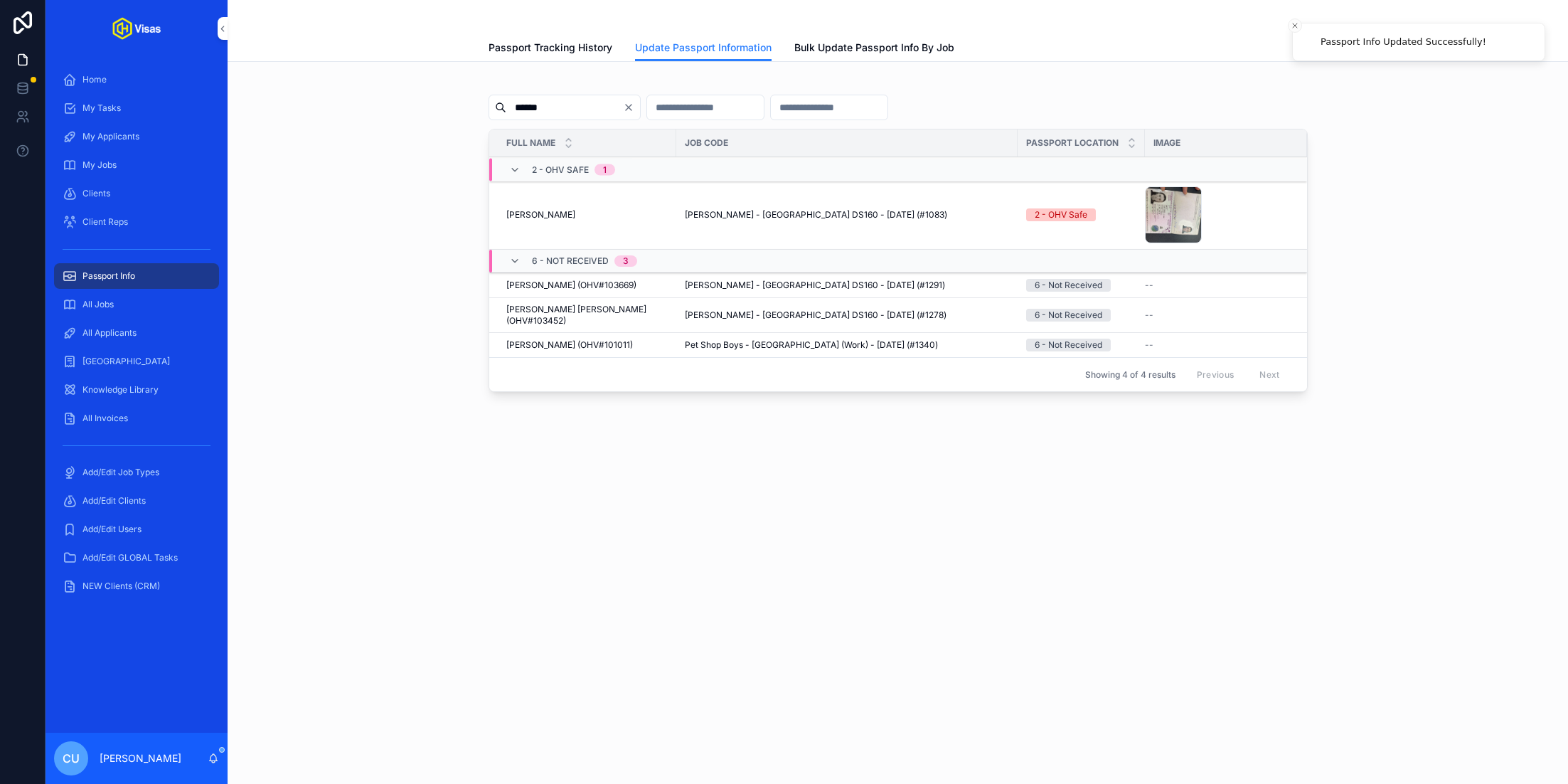
click at [0, 0] on span "Update Passport Info" at bounding box center [0, 0] width 0 height 0
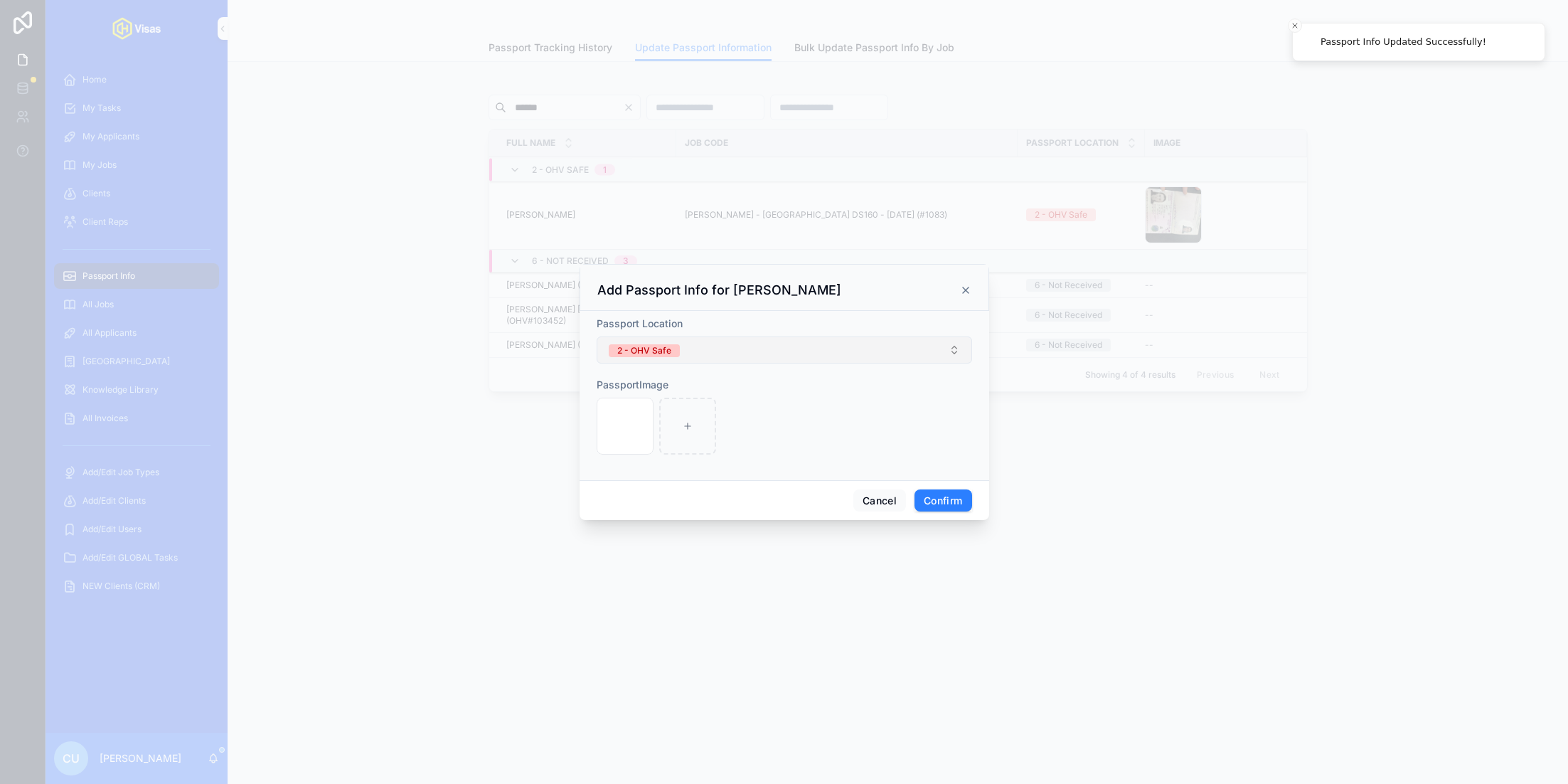
click at [714, 346] on button "2 - OHV Safe" at bounding box center [784, 350] width 376 height 27
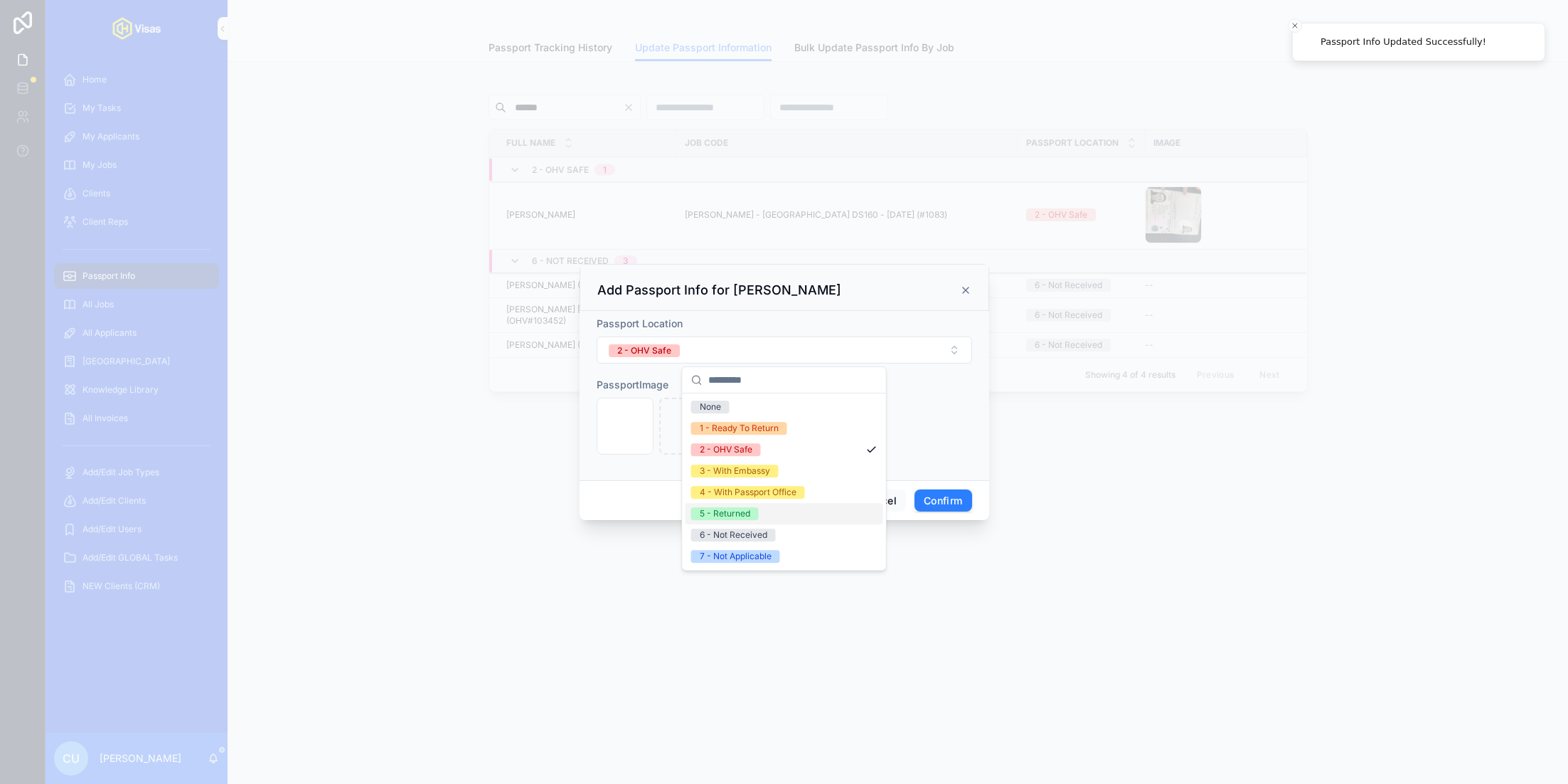
click at [774, 516] on div "5 - Returned" at bounding box center [784, 513] width 198 height 21
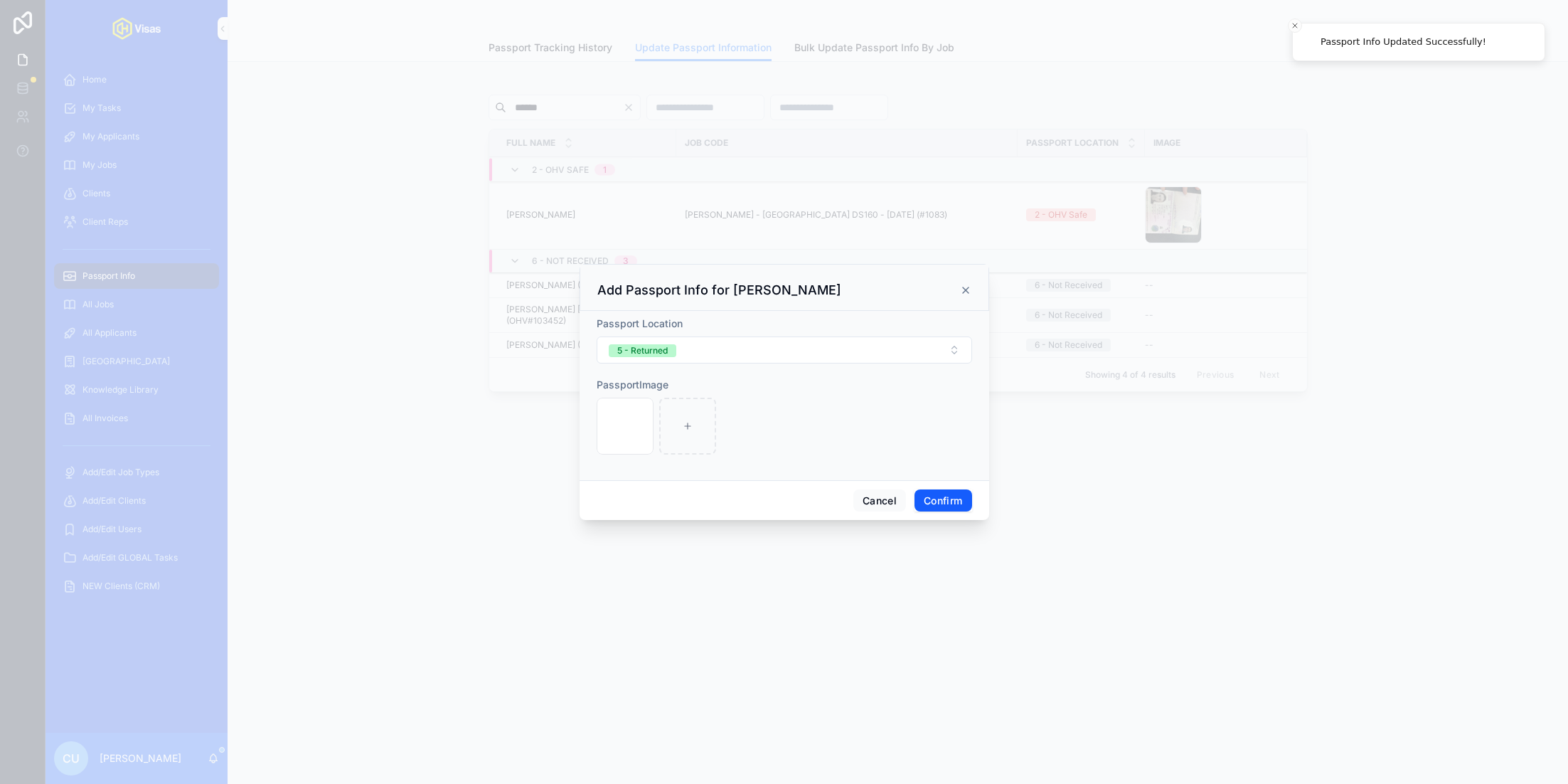
click at [961, 501] on button "Confirm" at bounding box center [943, 500] width 57 height 23
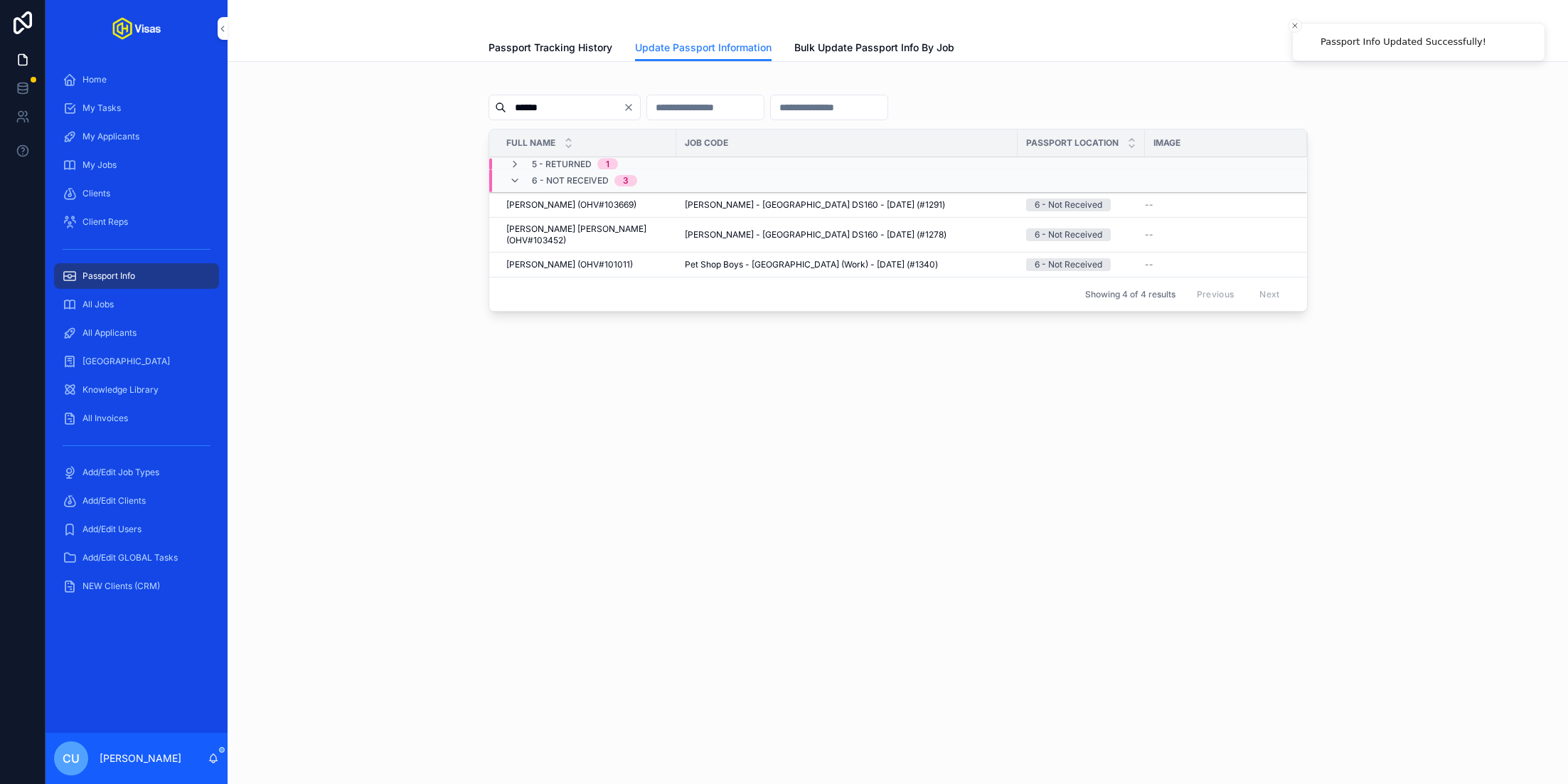
click at [578, 113] on input "******" at bounding box center [564, 107] width 117 height 20
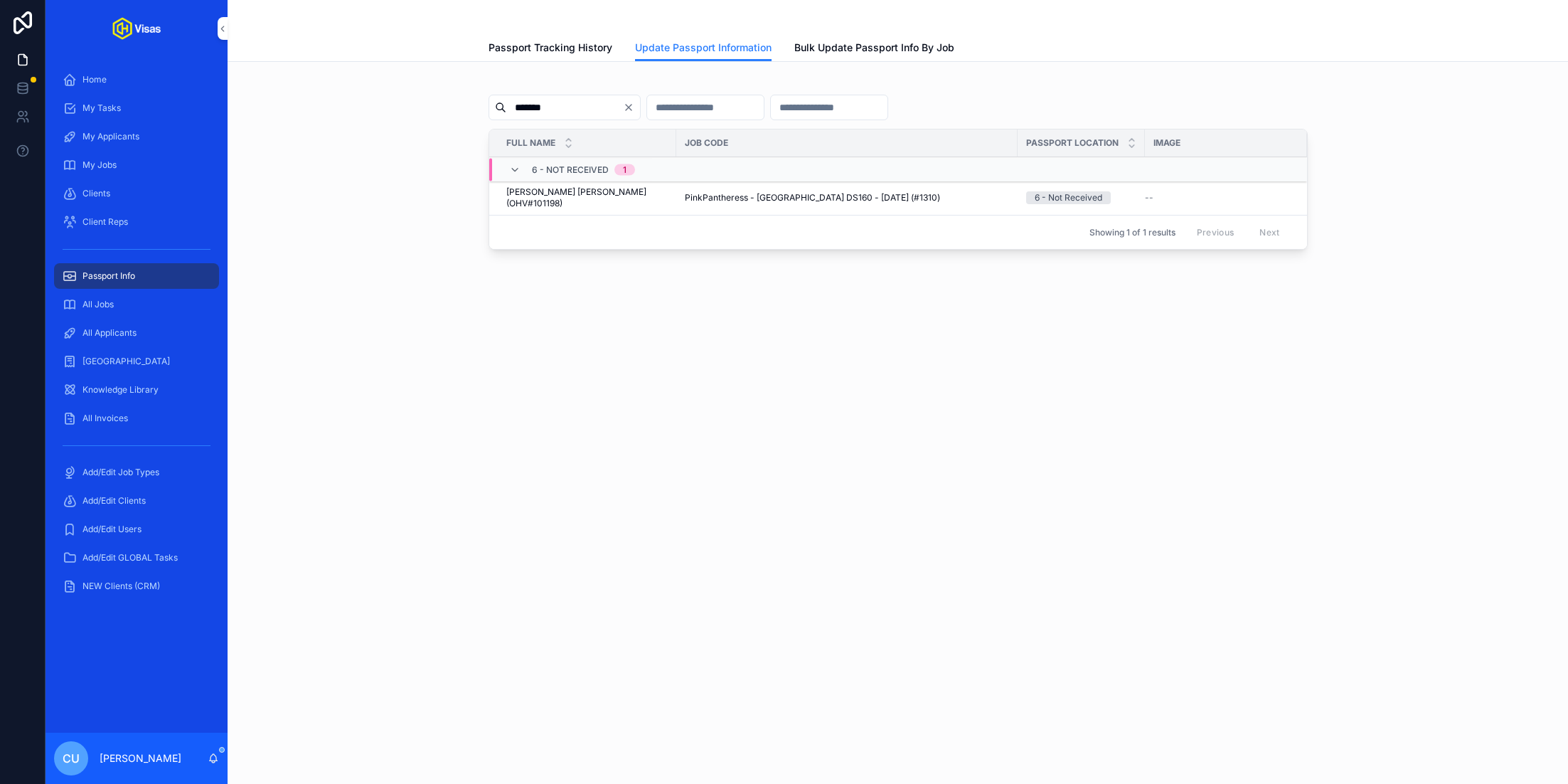
click at [0, 0] on span "Update Passport Info" at bounding box center [0, 0] width 0 height 0
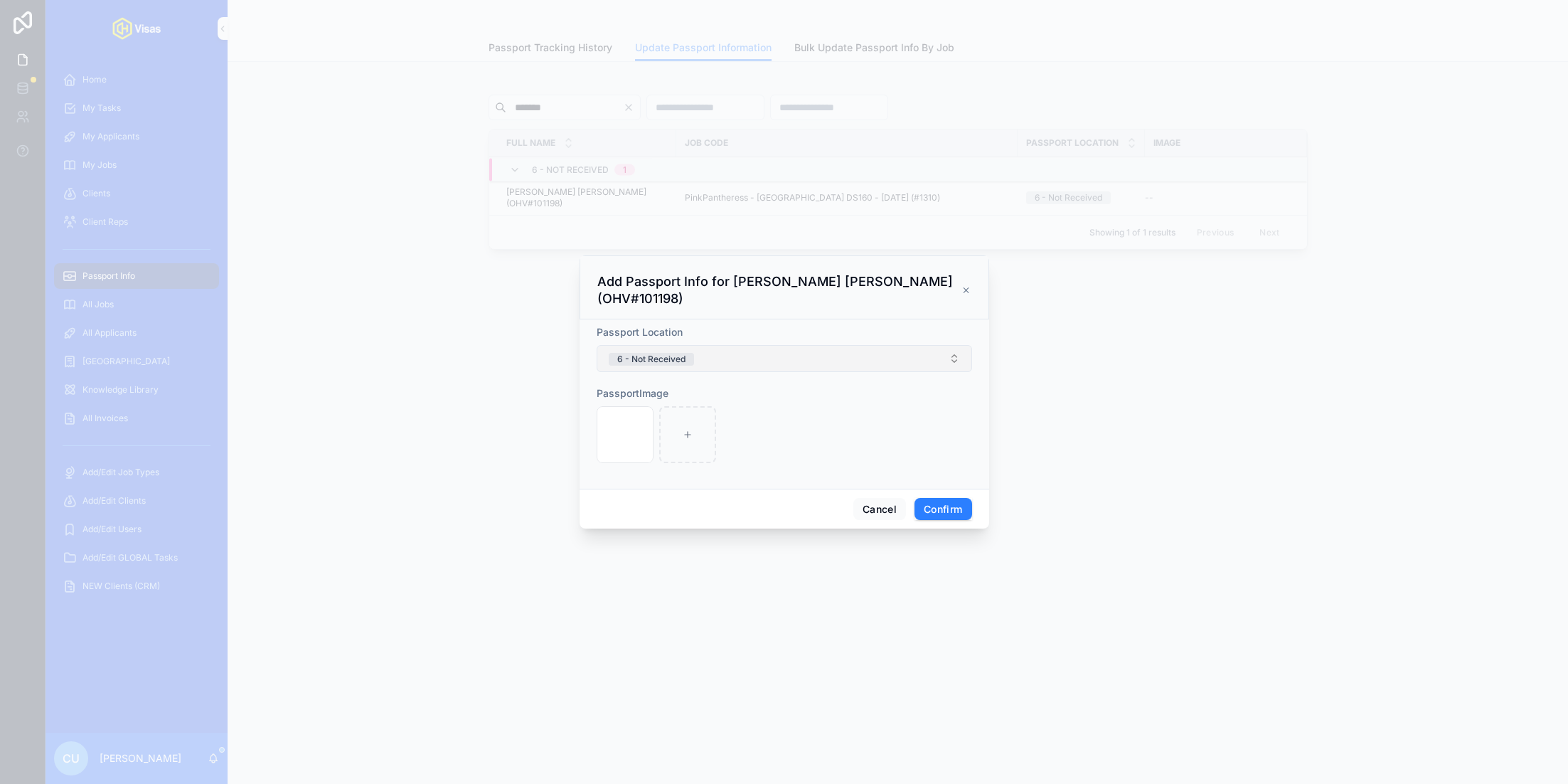
click at [726, 356] on button "6 - Not Received" at bounding box center [784, 359] width 376 height 27
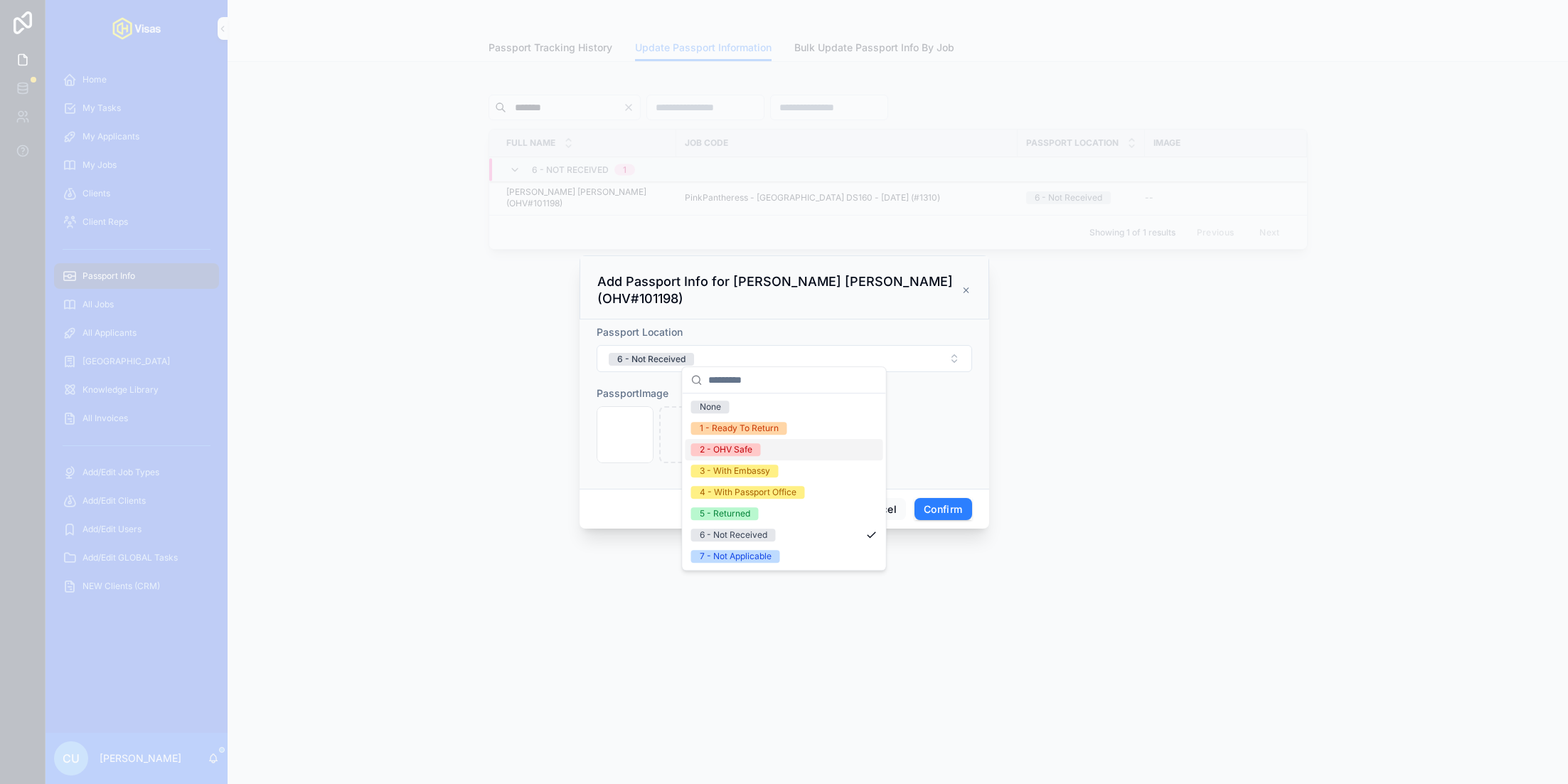
click at [753, 449] on span "2 - OHV Safe" at bounding box center [726, 450] width 70 height 13
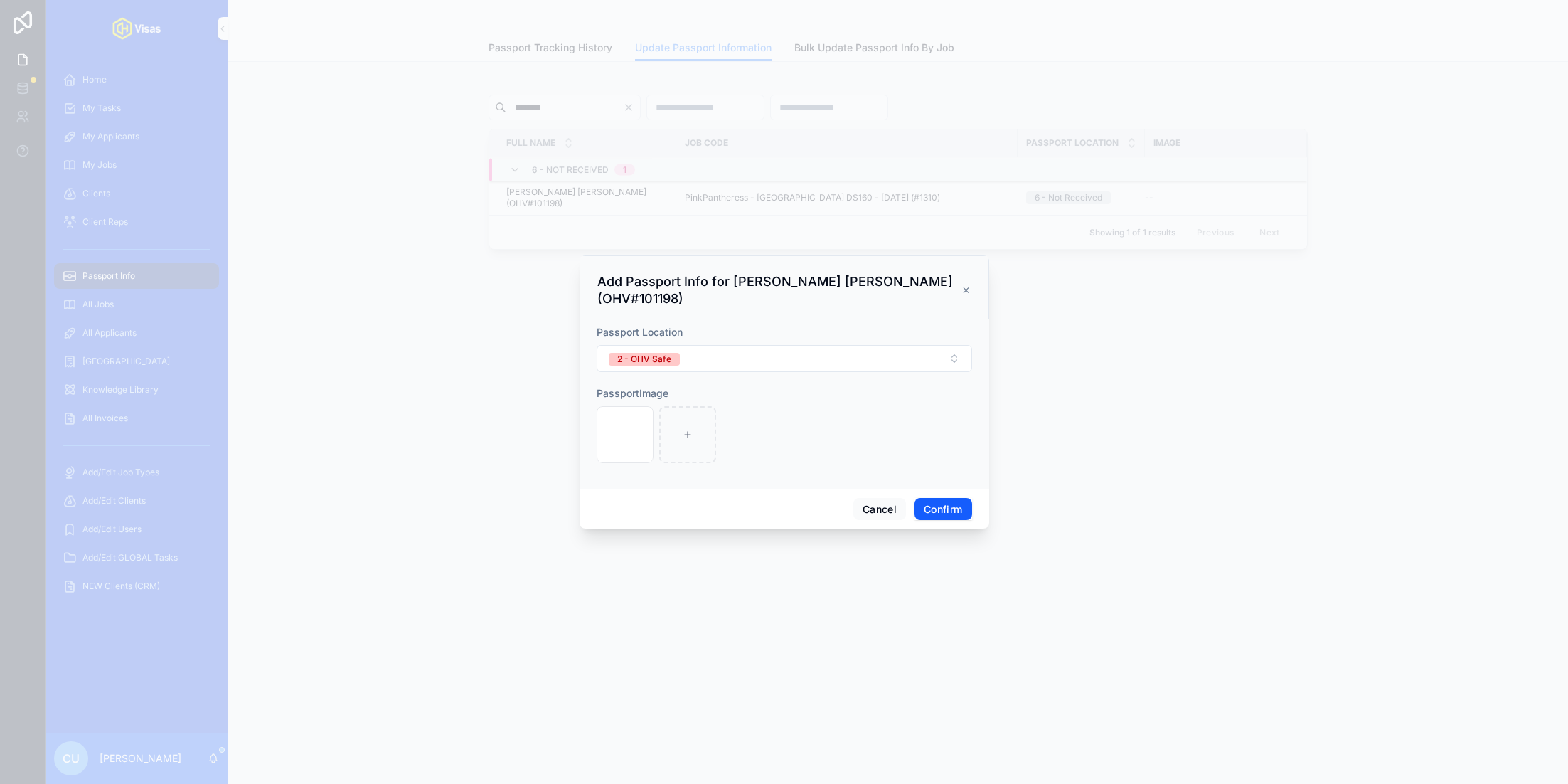
click at [964, 500] on button "Confirm" at bounding box center [943, 509] width 57 height 23
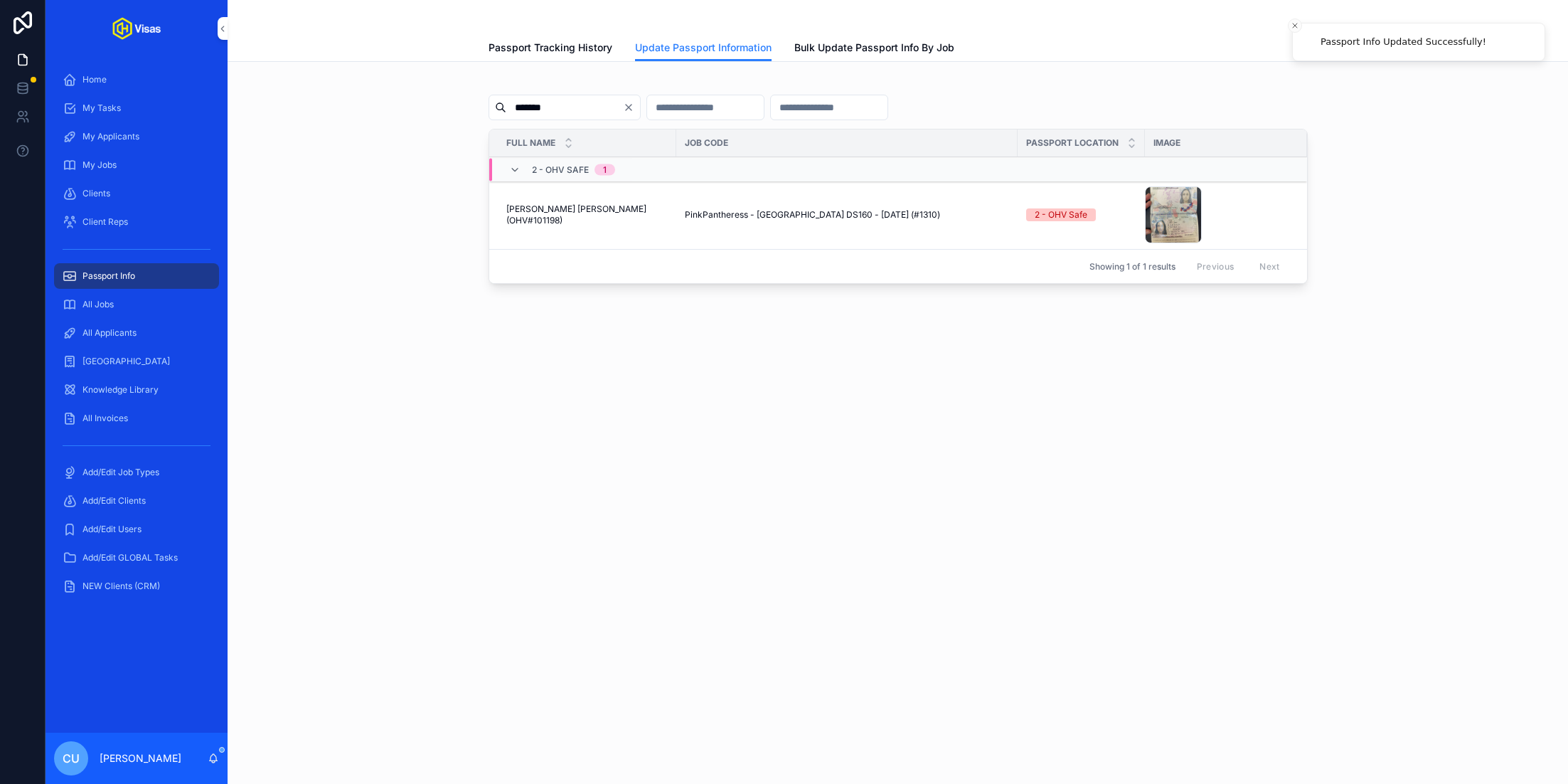
click at [1230, 176] on td "scrollable content" at bounding box center [1225, 170] width 162 height 23
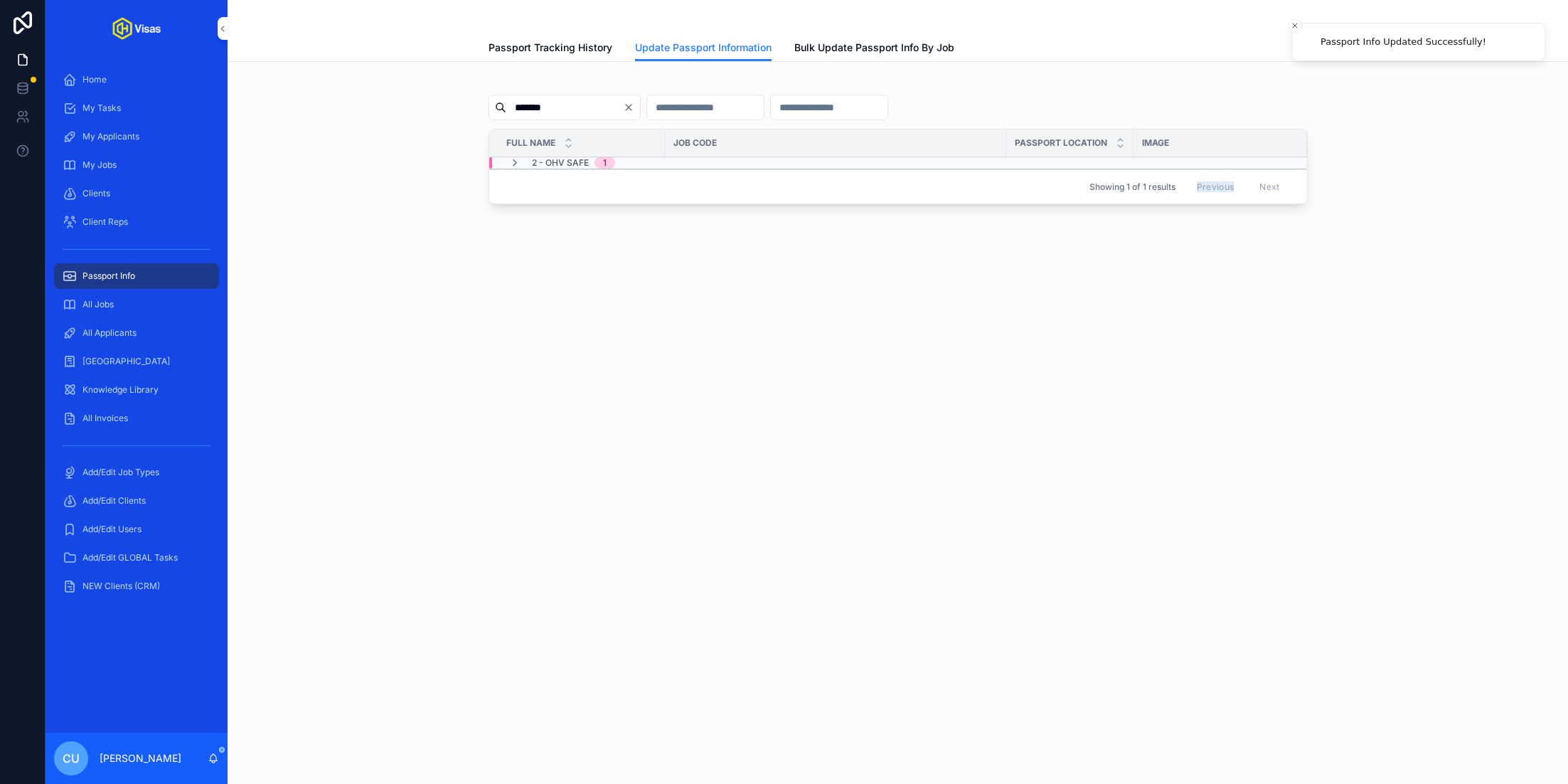
click at [1230, 176] on div "Previous Next" at bounding box center [1238, 186] width 103 height 22
click at [1161, 161] on td "scrollable content" at bounding box center [1220, 163] width 174 height 12
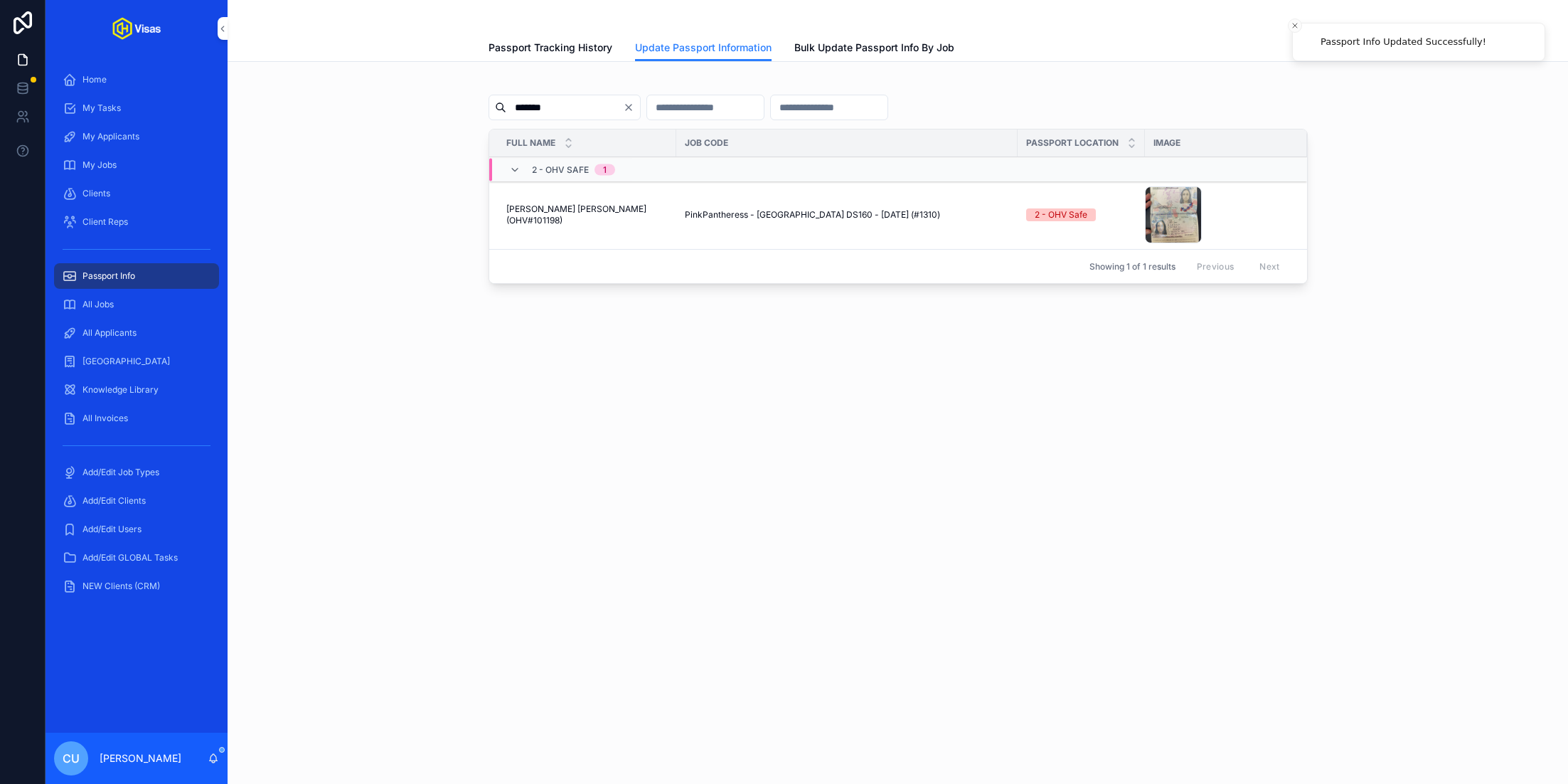
click at [0, 0] on div "Update Passport Info" at bounding box center [0, 0] width 0 height 0
click at [0, 0] on span "Update Passport Info" at bounding box center [0, 0] width 0 height 0
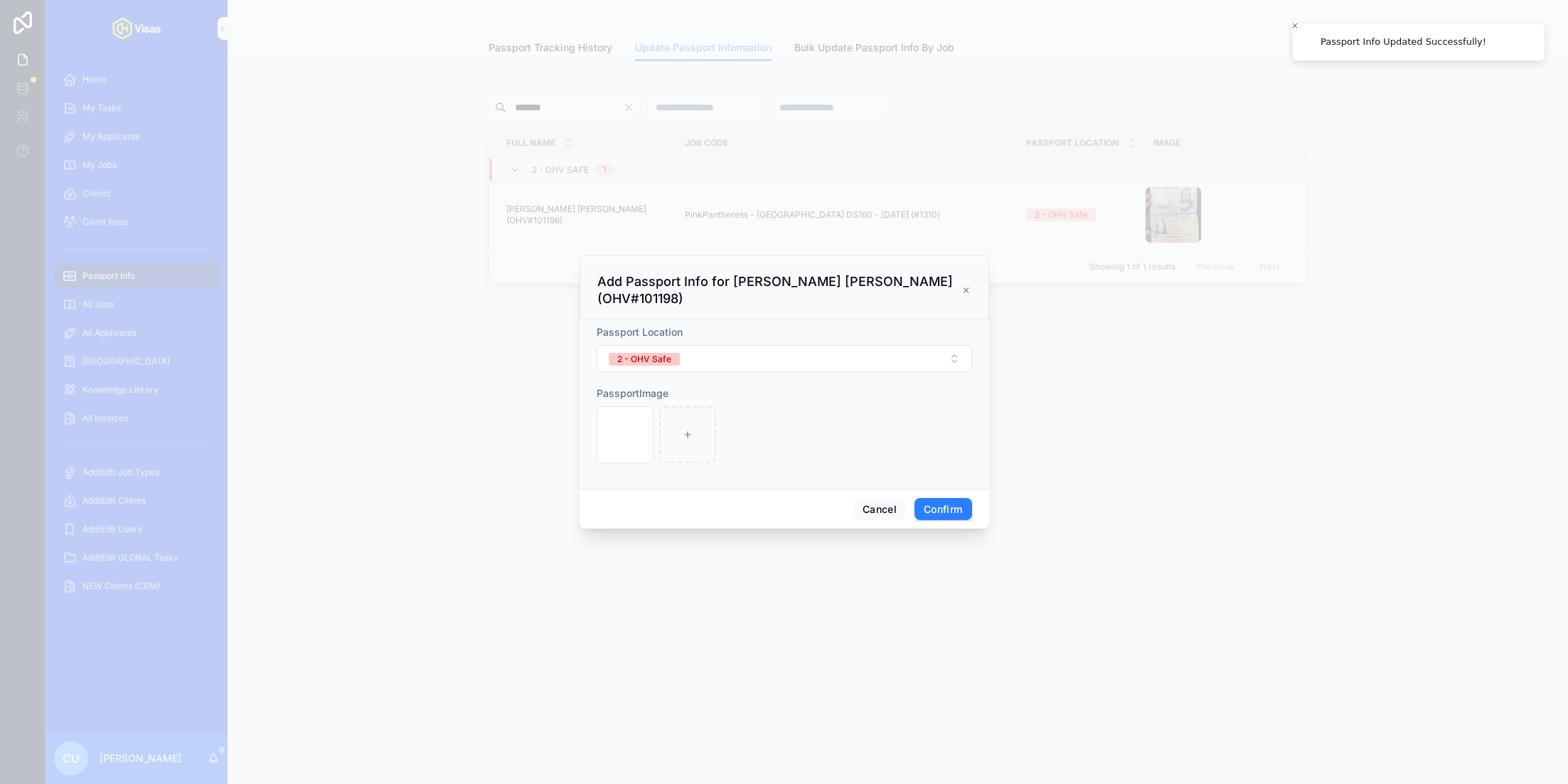
click at [794, 336] on div "Passport Location 2 - [GEOGRAPHIC_DATA] Safe" at bounding box center [784, 349] width 376 height 47
click at [759, 348] on button "2 - OHV Safe" at bounding box center [784, 359] width 376 height 27
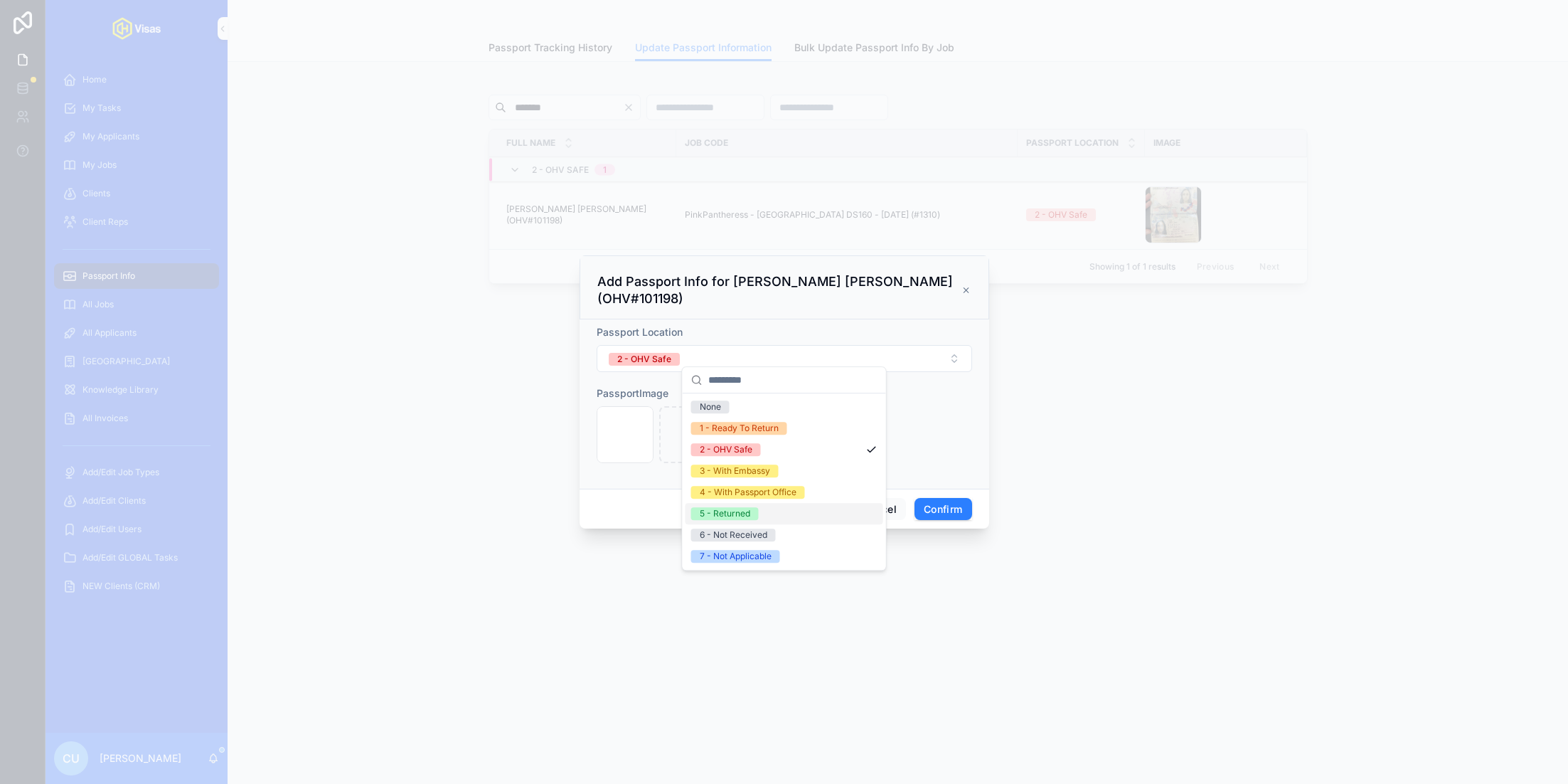
click at [773, 510] on div "5 - Returned" at bounding box center [784, 513] width 198 height 21
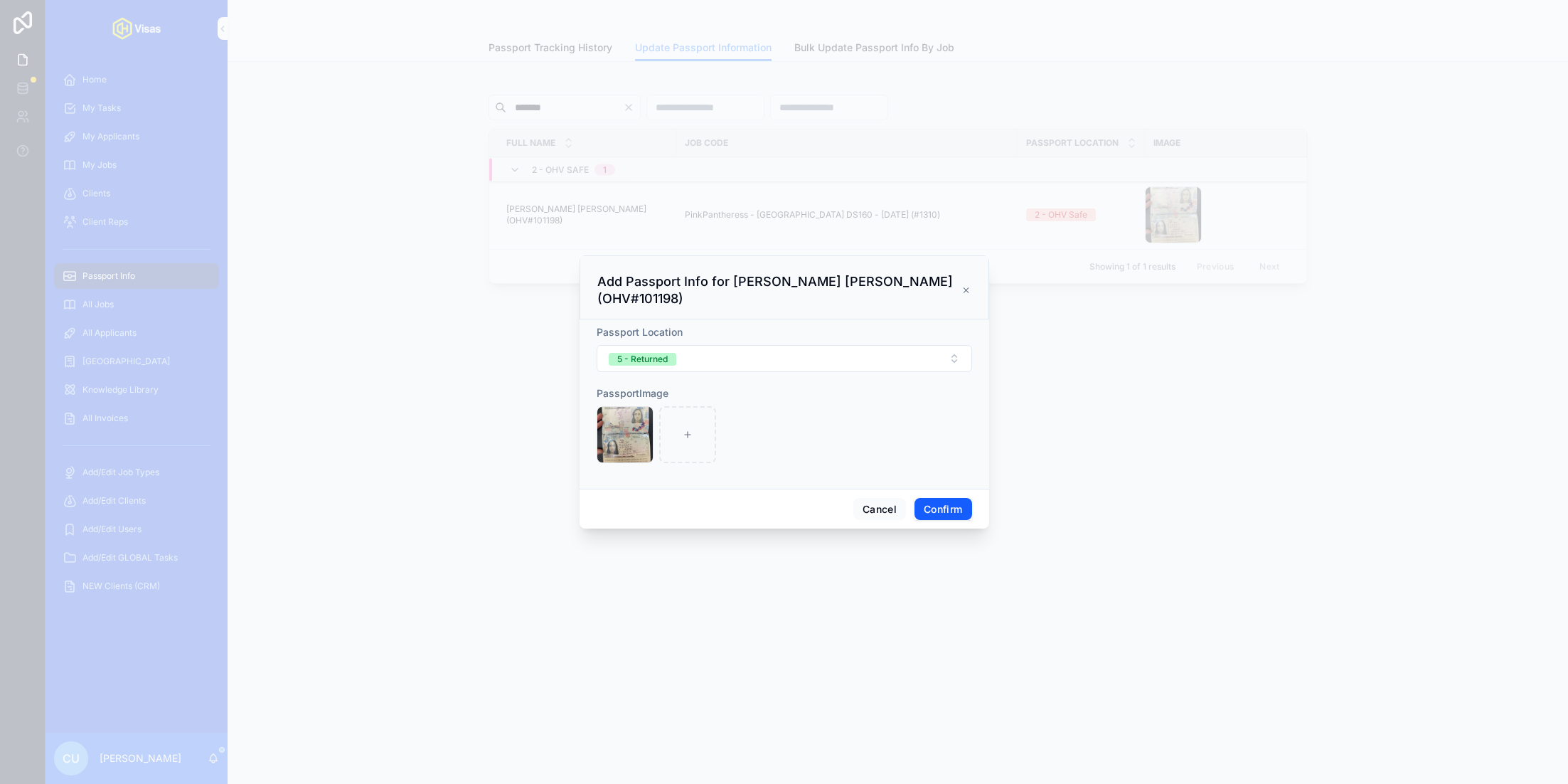
click at [938, 500] on button "Confirm" at bounding box center [943, 509] width 57 height 23
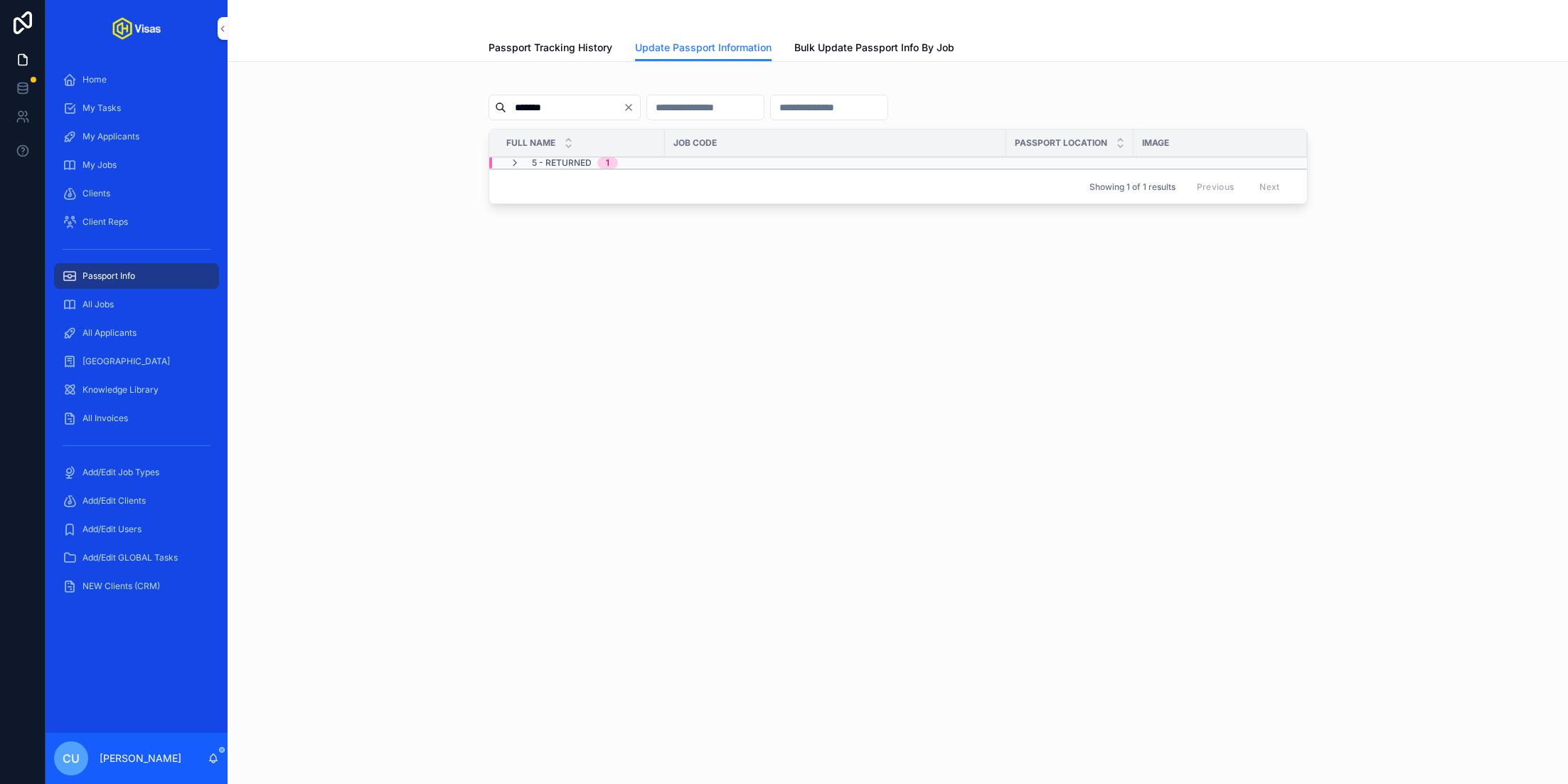
click at [563, 118] on div "*******" at bounding box center [564, 107] width 152 height 26
click at [564, 109] on input "*******" at bounding box center [564, 107] width 117 height 20
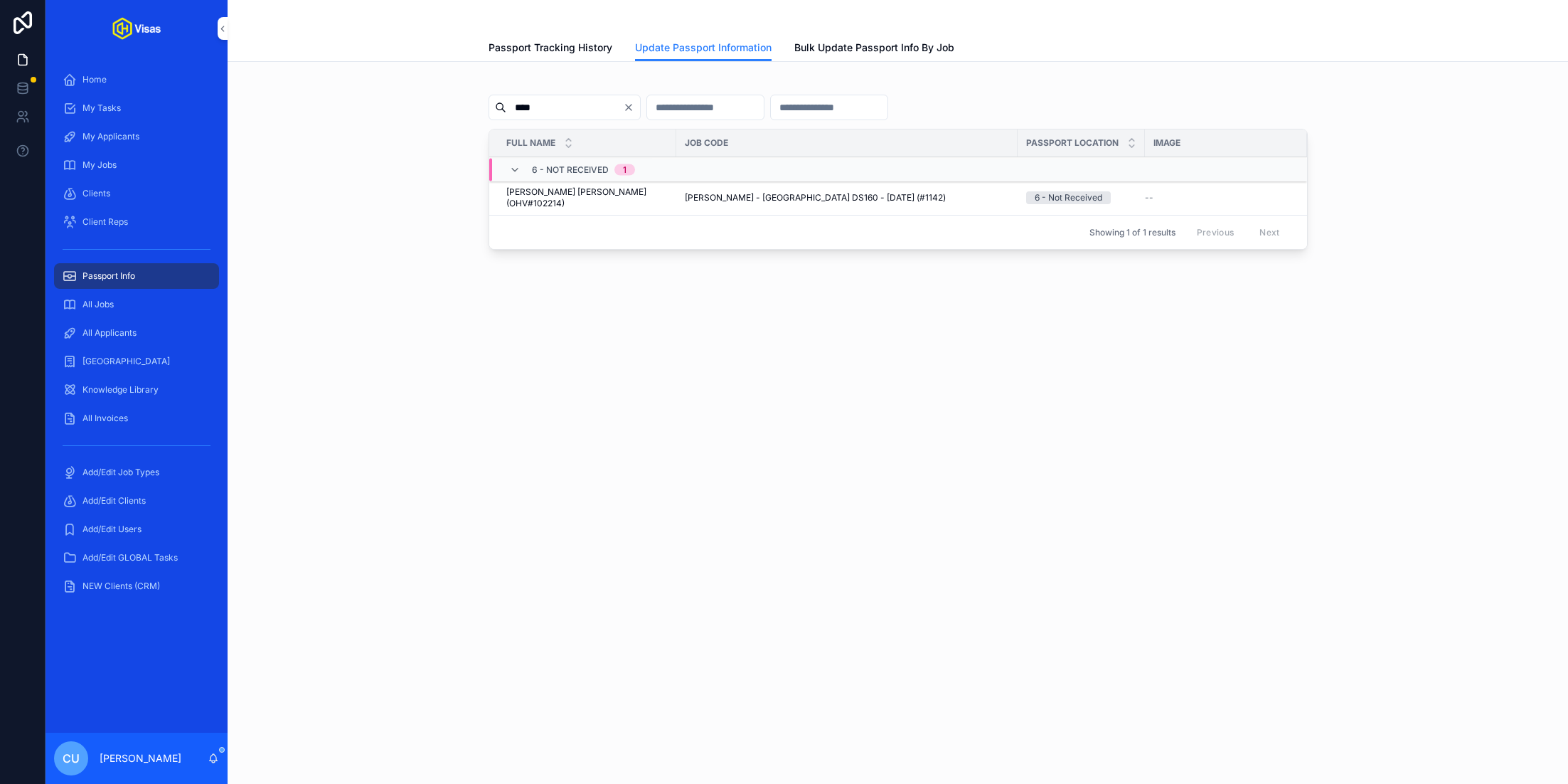
type input "****"
click at [699, 192] on span "[PERSON_NAME] - [GEOGRAPHIC_DATA] DS160 - [DATE] (#1142)" at bounding box center [815, 197] width 261 height 12
click at [0, 0] on button "Update Passport Info" at bounding box center [0, 0] width 0 height 0
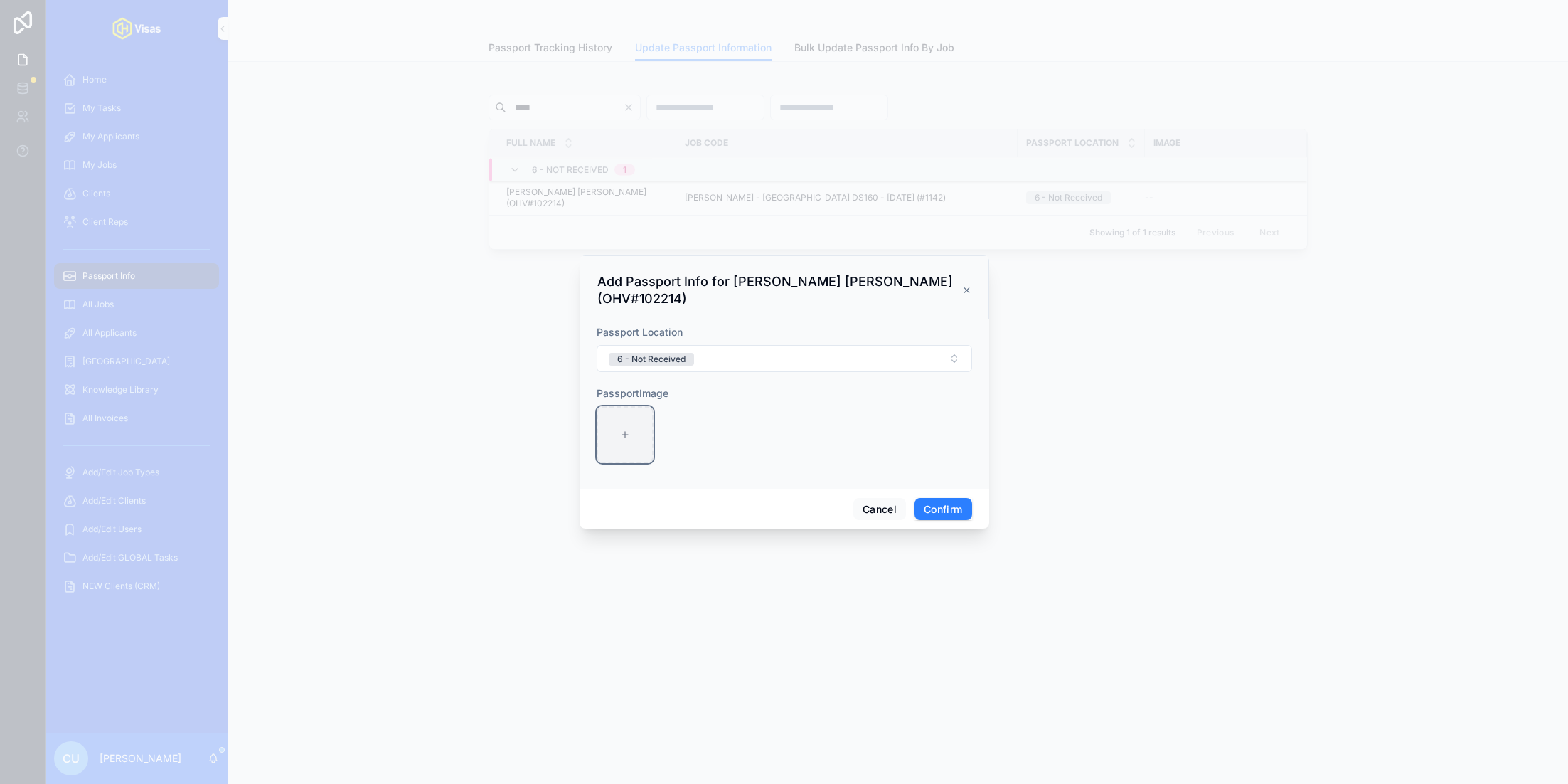
click at [633, 425] on div at bounding box center [625, 435] width 57 height 57
type input "**********"
click at [791, 345] on button "6 - Not Received" at bounding box center [784, 359] width 376 height 27
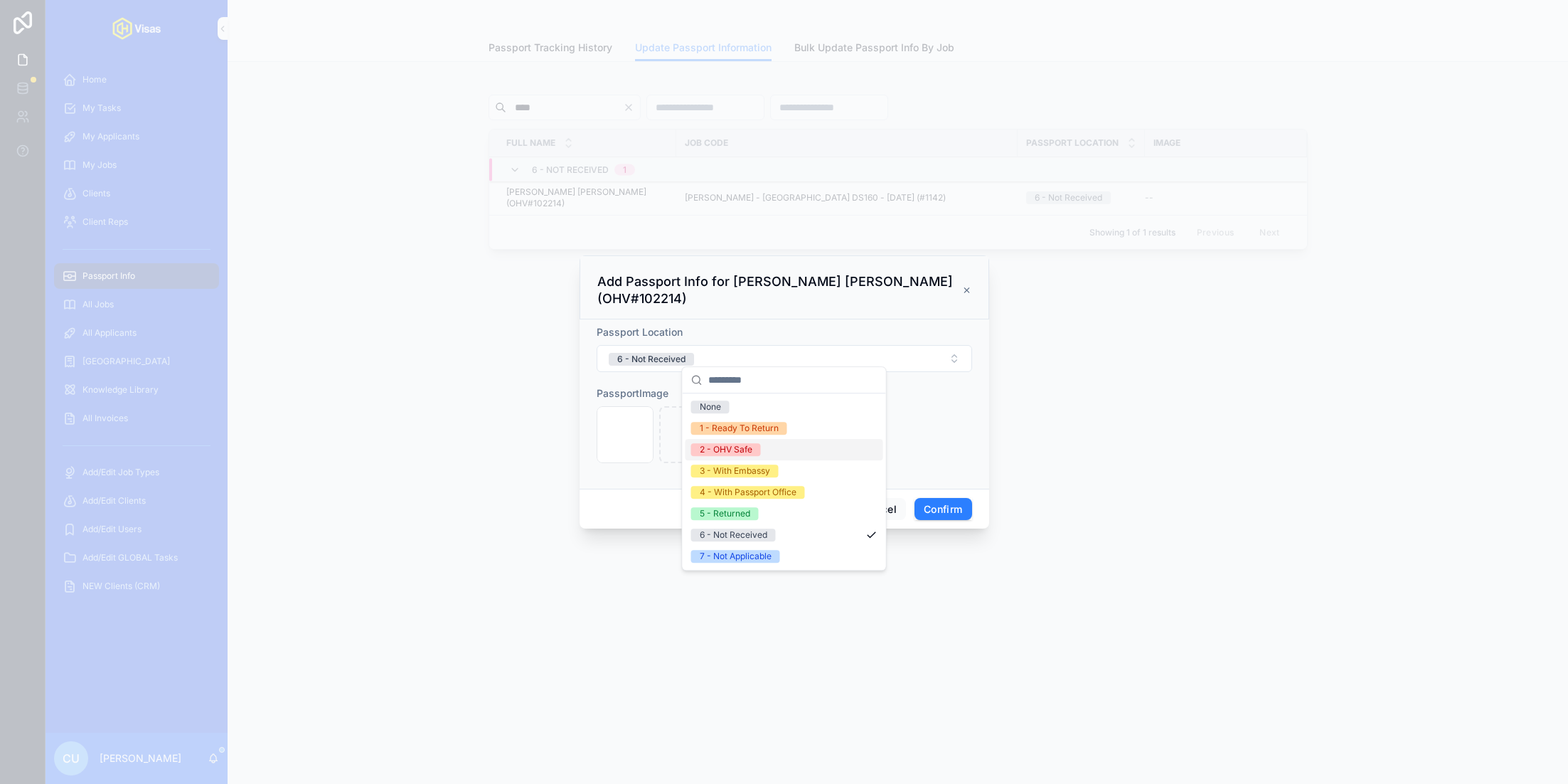
click at [761, 451] on div "2 - OHV Safe" at bounding box center [784, 449] width 198 height 21
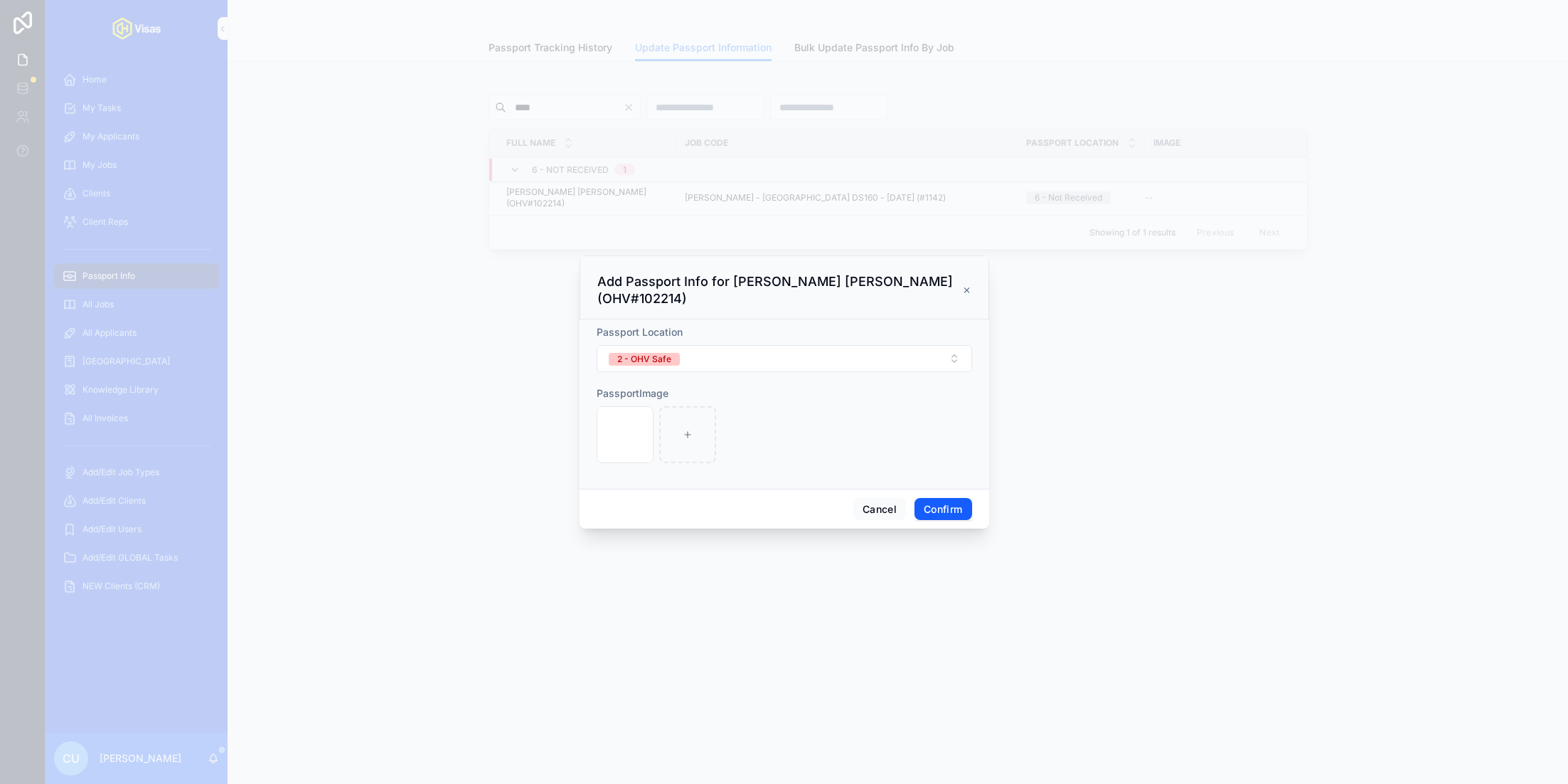
click at [932, 498] on button "Confirm" at bounding box center [943, 509] width 57 height 23
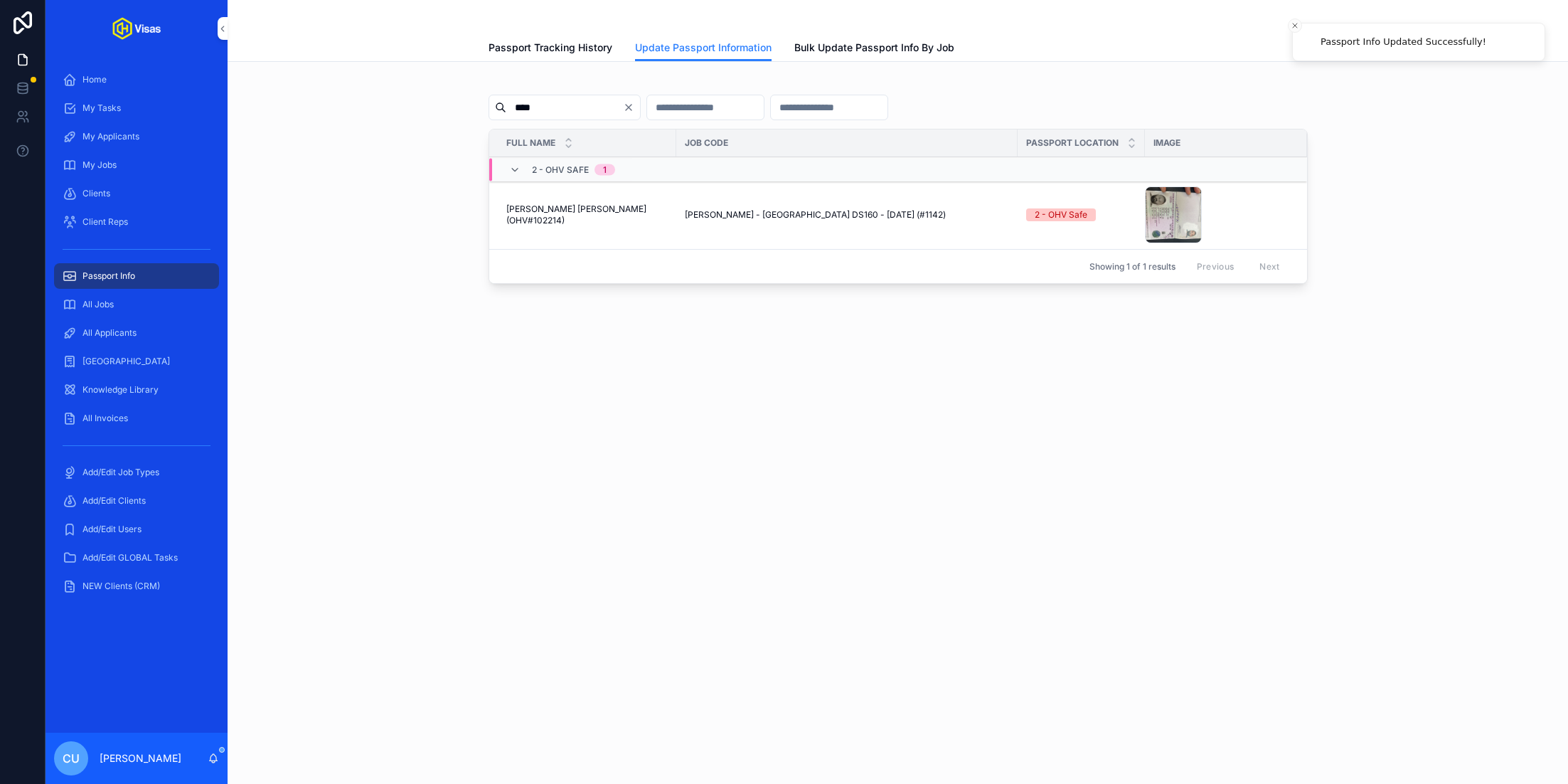
click at [1235, 175] on td "scrollable content" at bounding box center [1225, 170] width 162 height 23
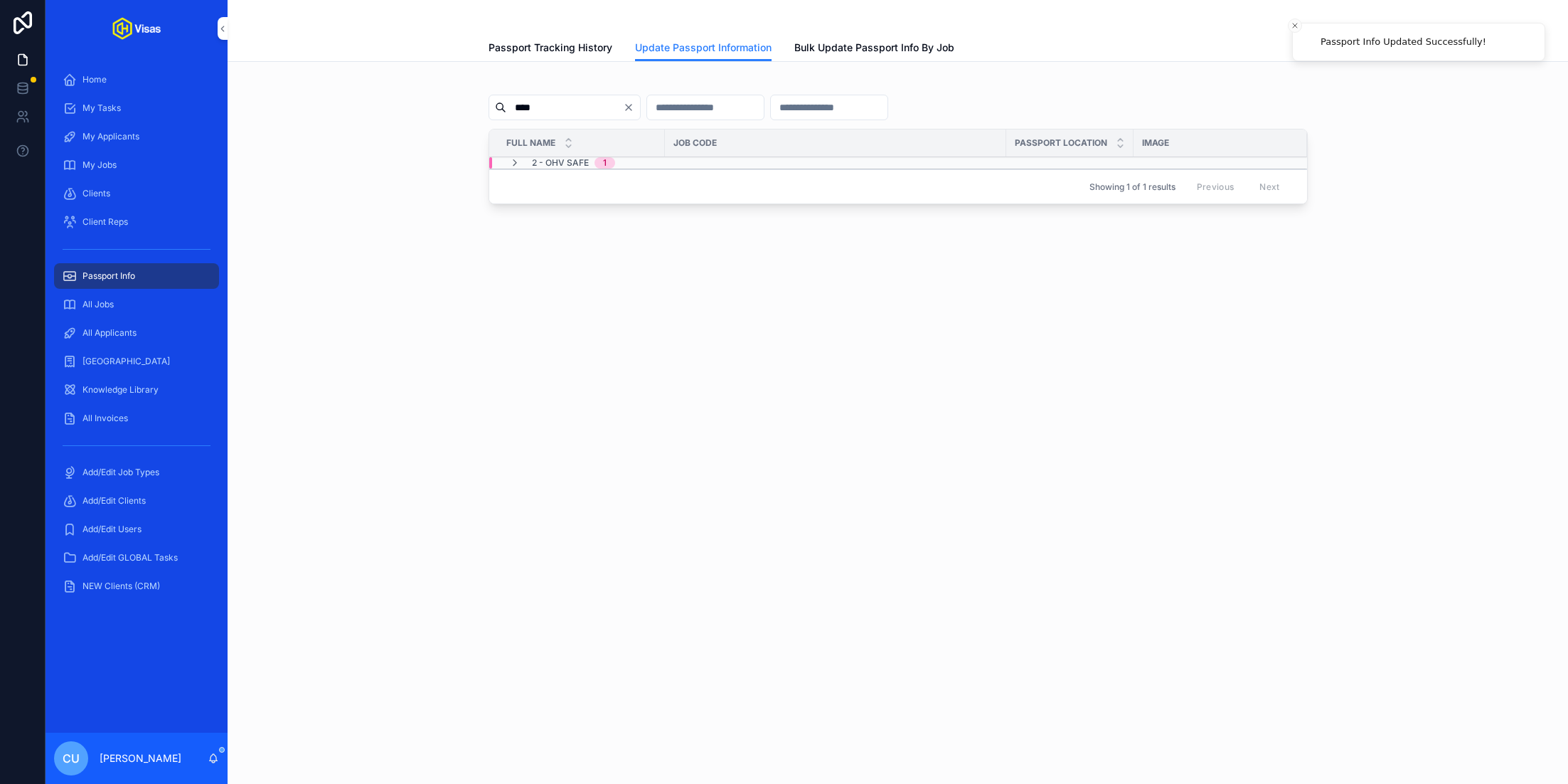
click at [1227, 164] on td "scrollable content" at bounding box center [1220, 163] width 174 height 12
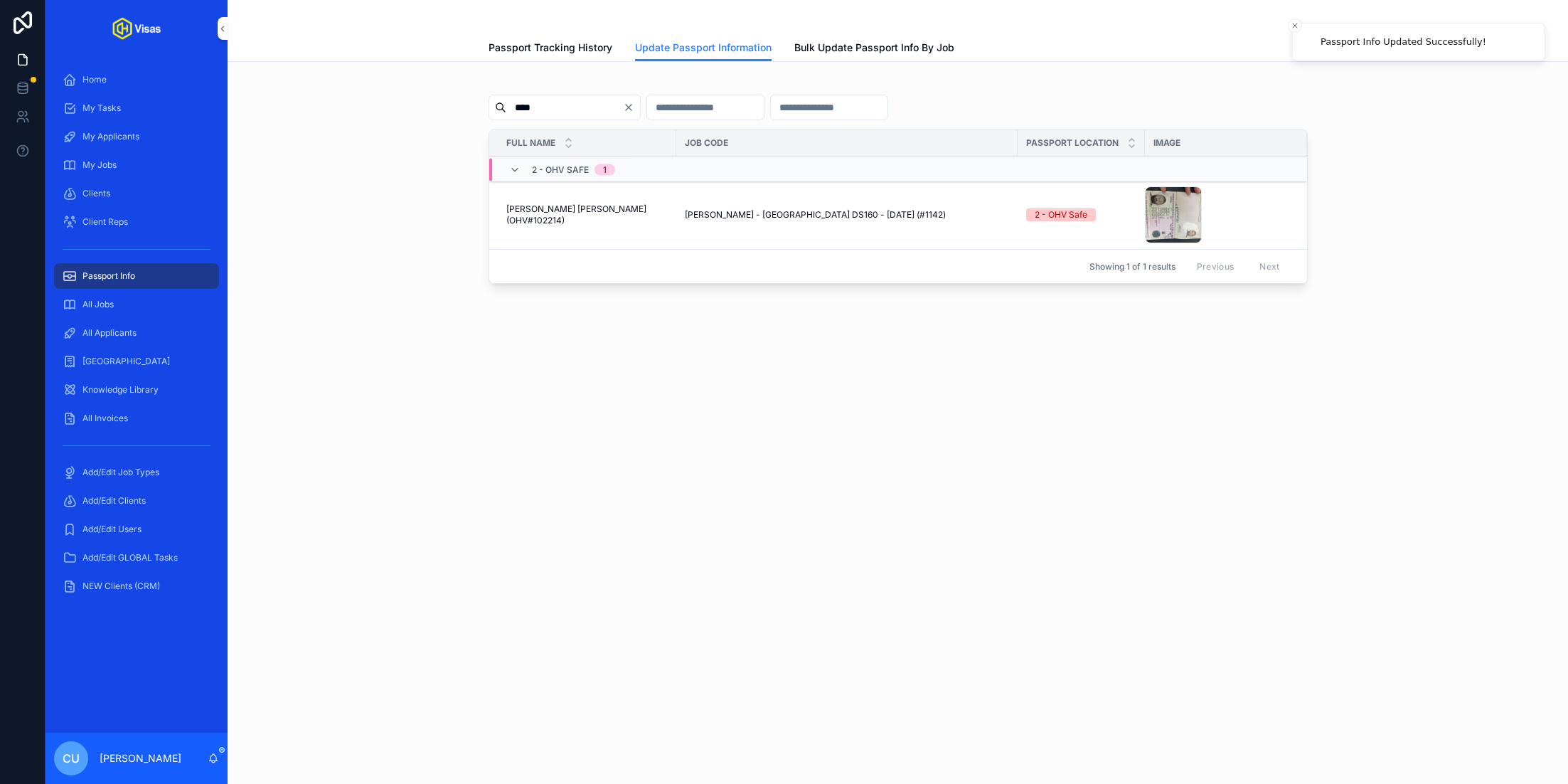
click at [0, 0] on button "Update Passport Info" at bounding box center [0, 0] width 0 height 0
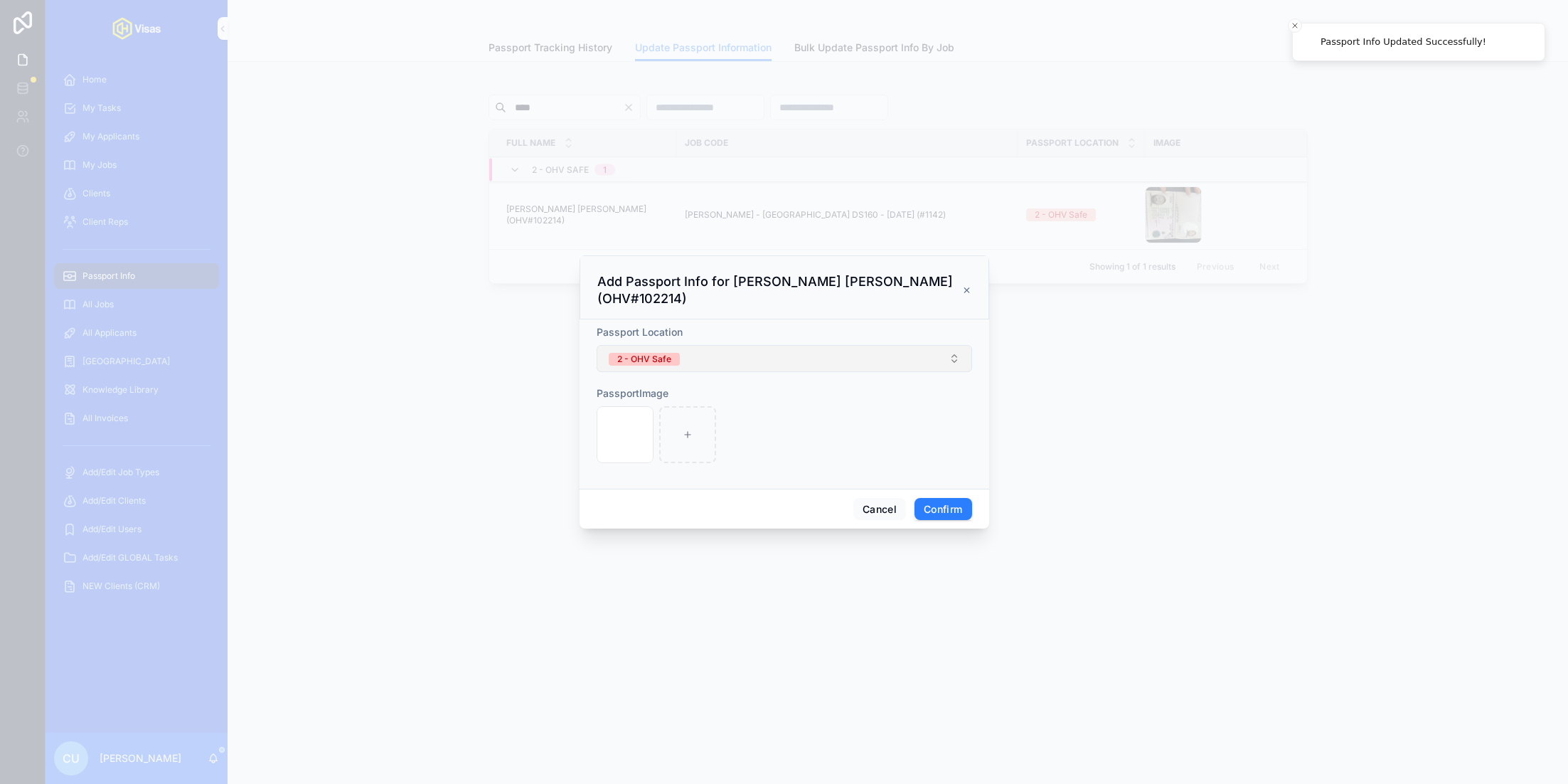
click at [867, 346] on button "2 - OHV Safe" at bounding box center [784, 359] width 376 height 27
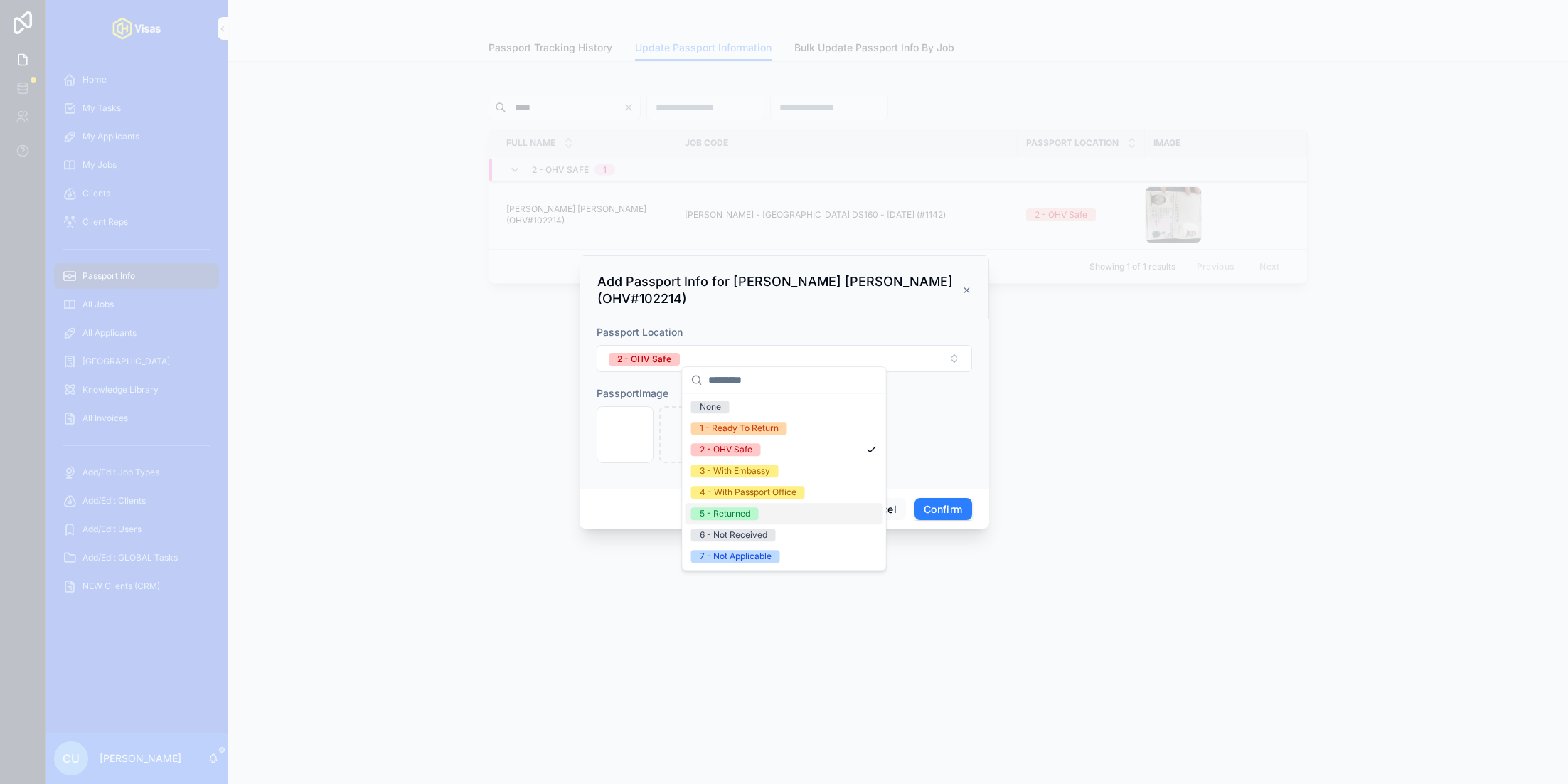
click at [741, 512] on div "5 - Returned" at bounding box center [725, 514] width 50 height 13
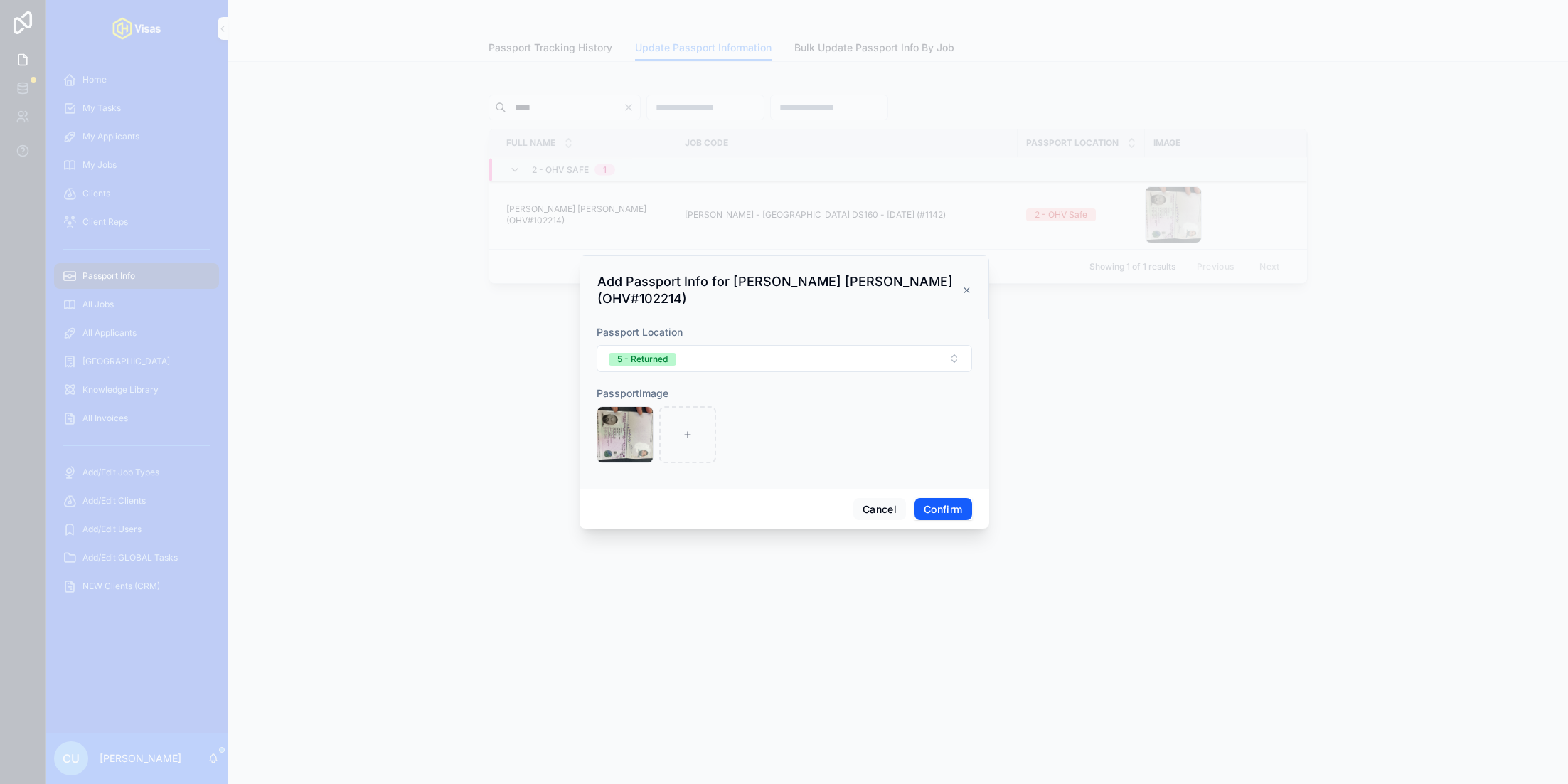
click at [945, 498] on button "Confirm" at bounding box center [943, 509] width 57 height 23
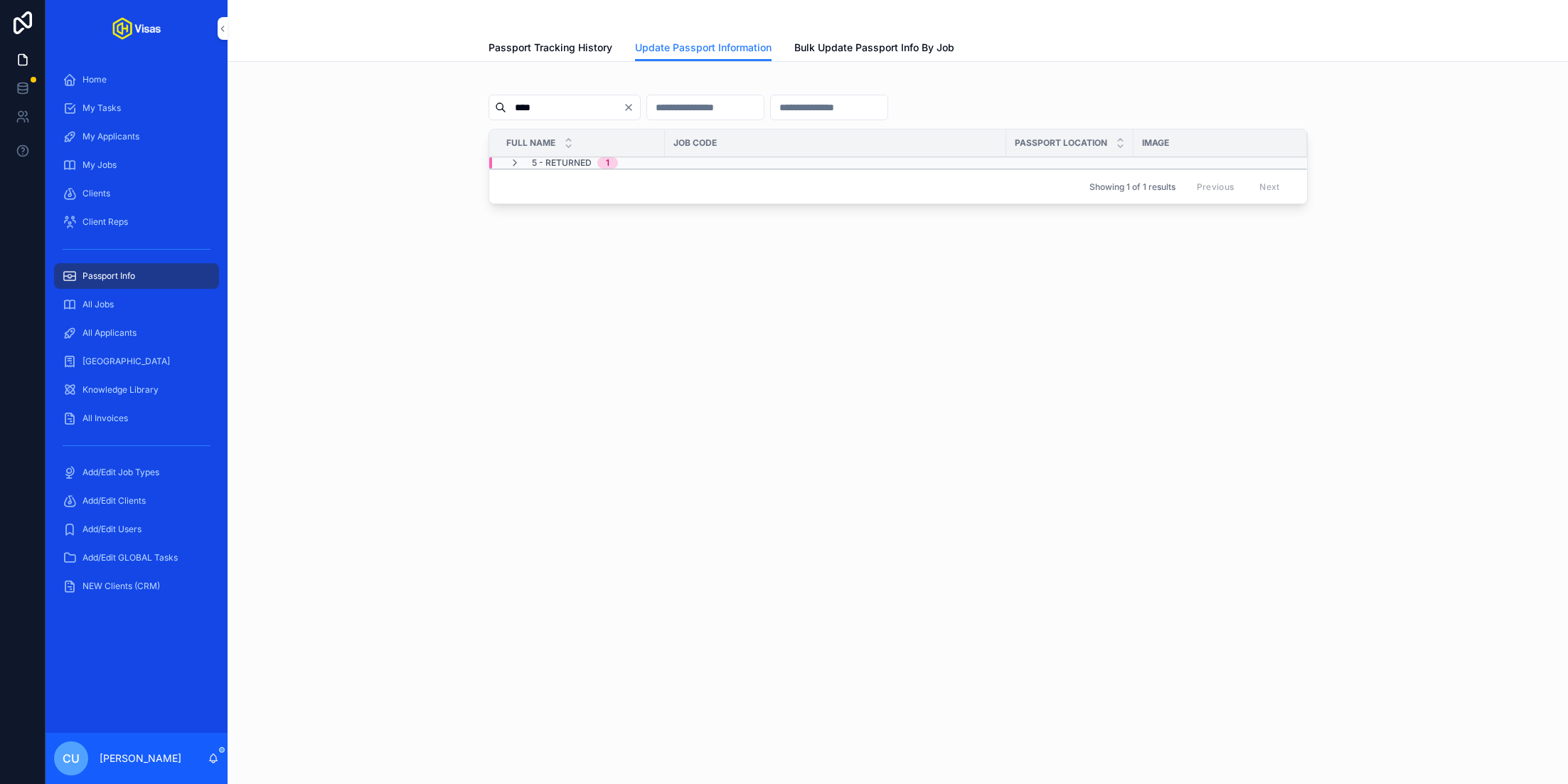
click at [556, 111] on input "****" at bounding box center [564, 107] width 117 height 20
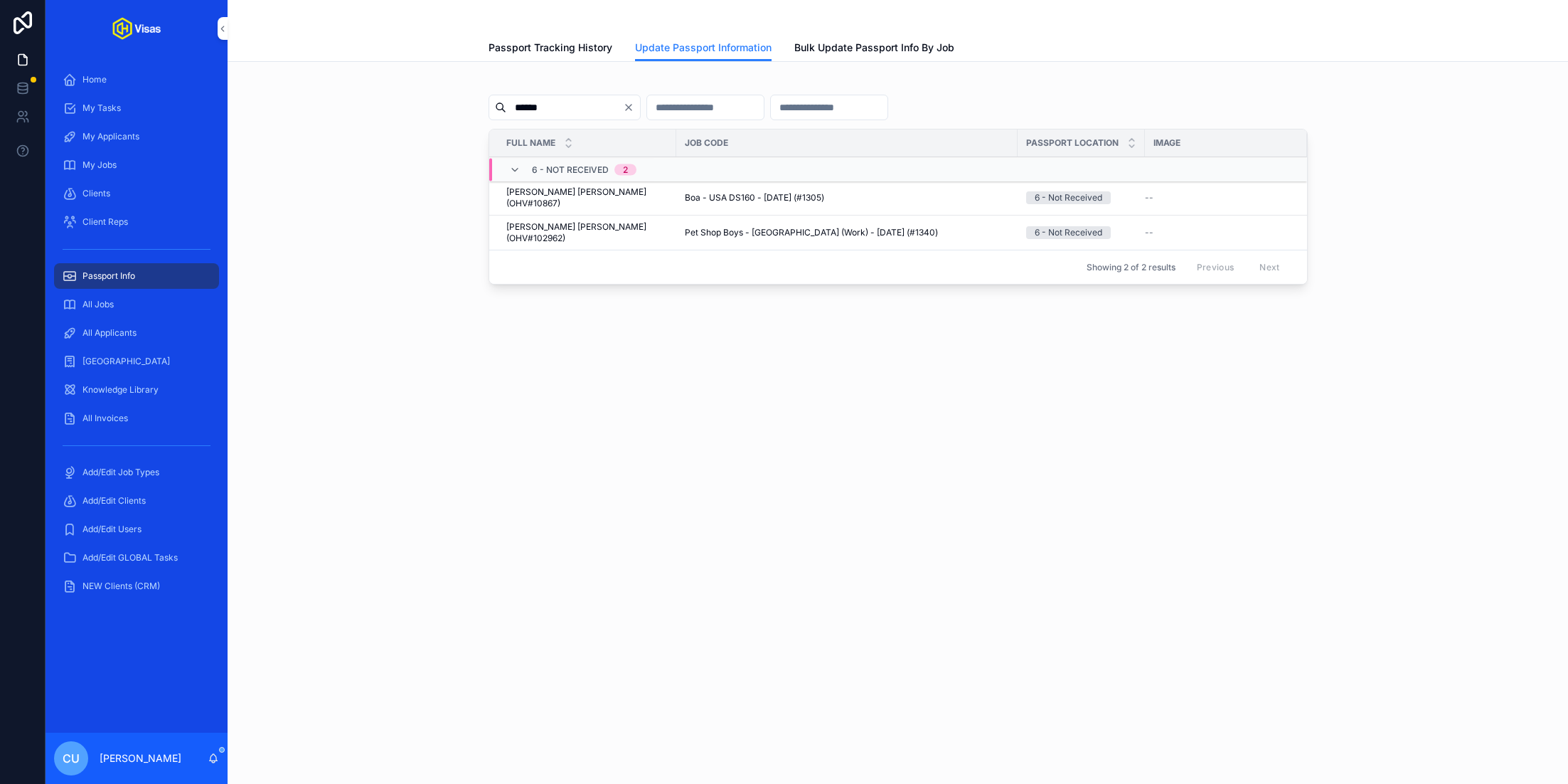
click at [0, 0] on span "Update Passport Info" at bounding box center [0, 0] width 0 height 0
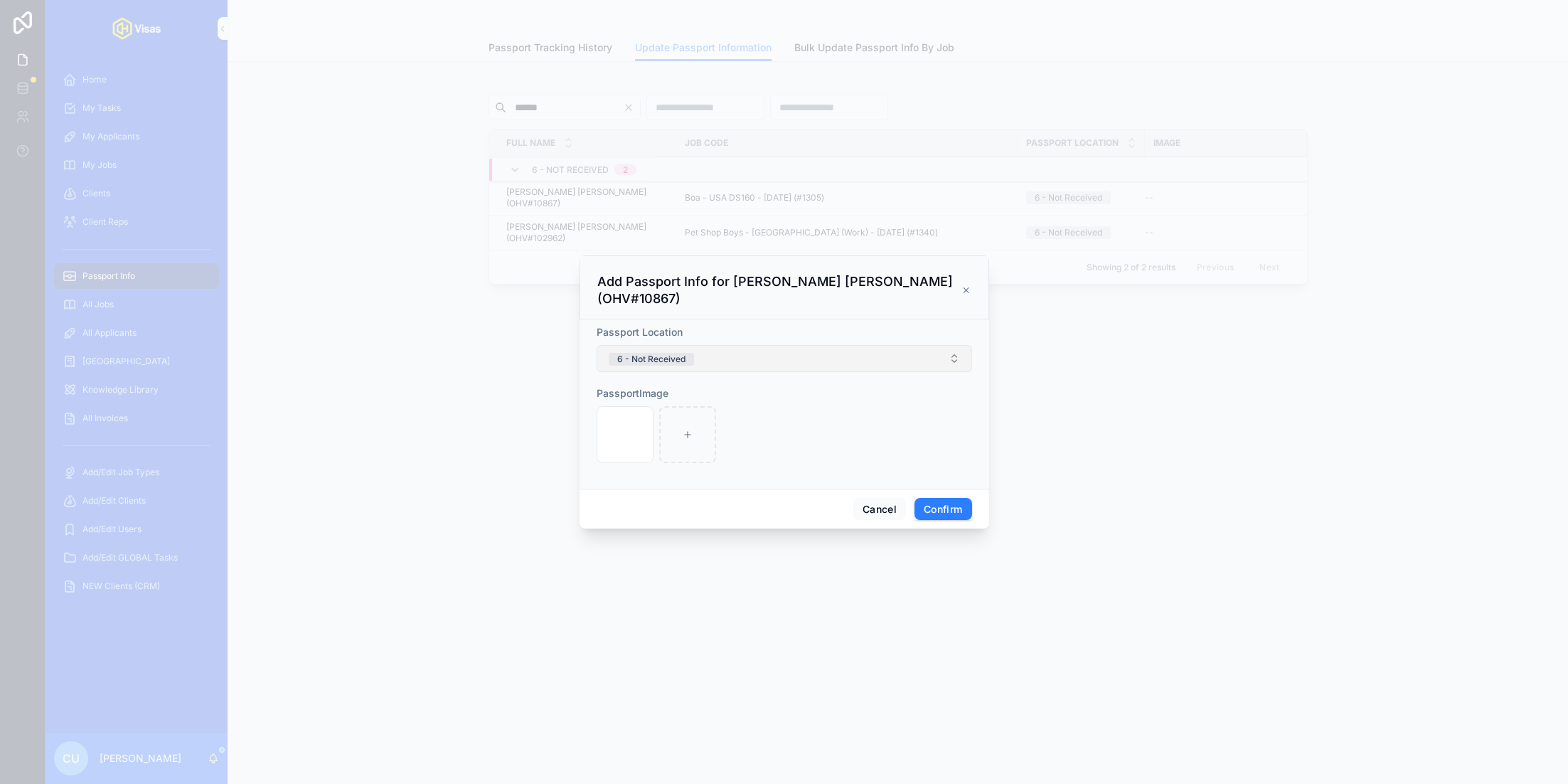
click at [745, 347] on button "6 - Not Received" at bounding box center [784, 359] width 376 height 27
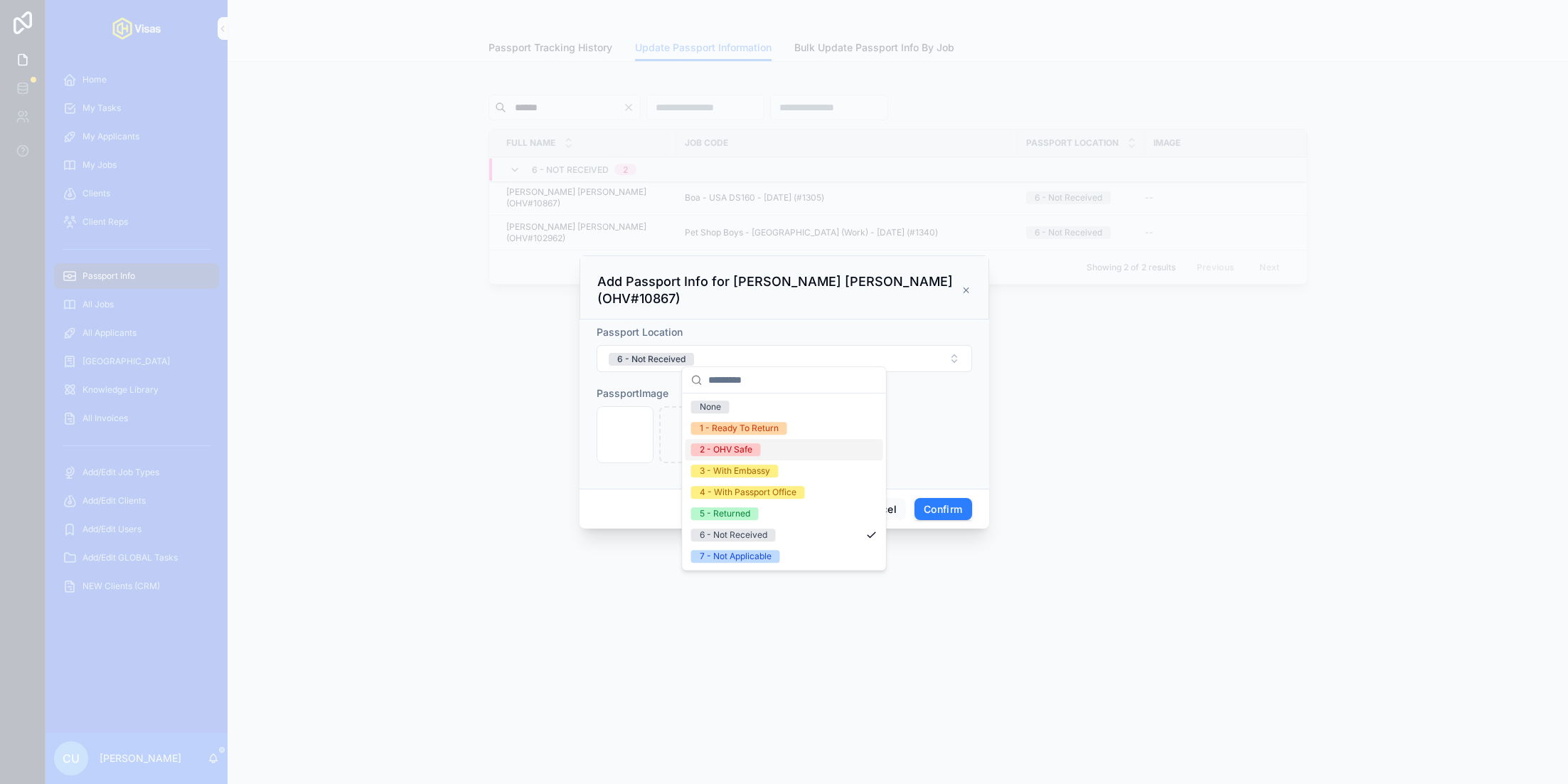
click at [763, 446] on div "2 - OHV Safe" at bounding box center [784, 449] width 198 height 21
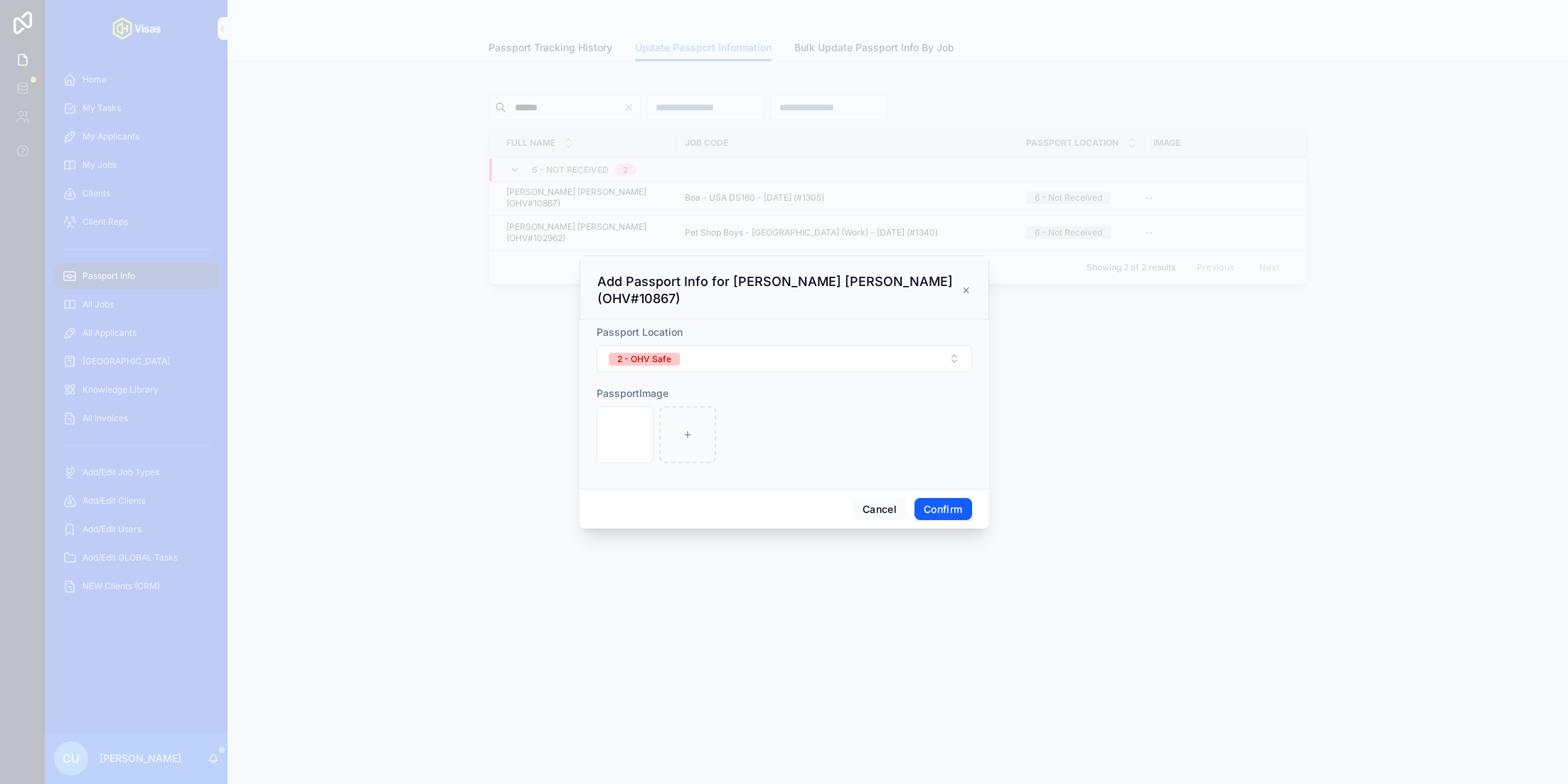
click at [928, 498] on button "Confirm" at bounding box center [943, 509] width 57 height 23
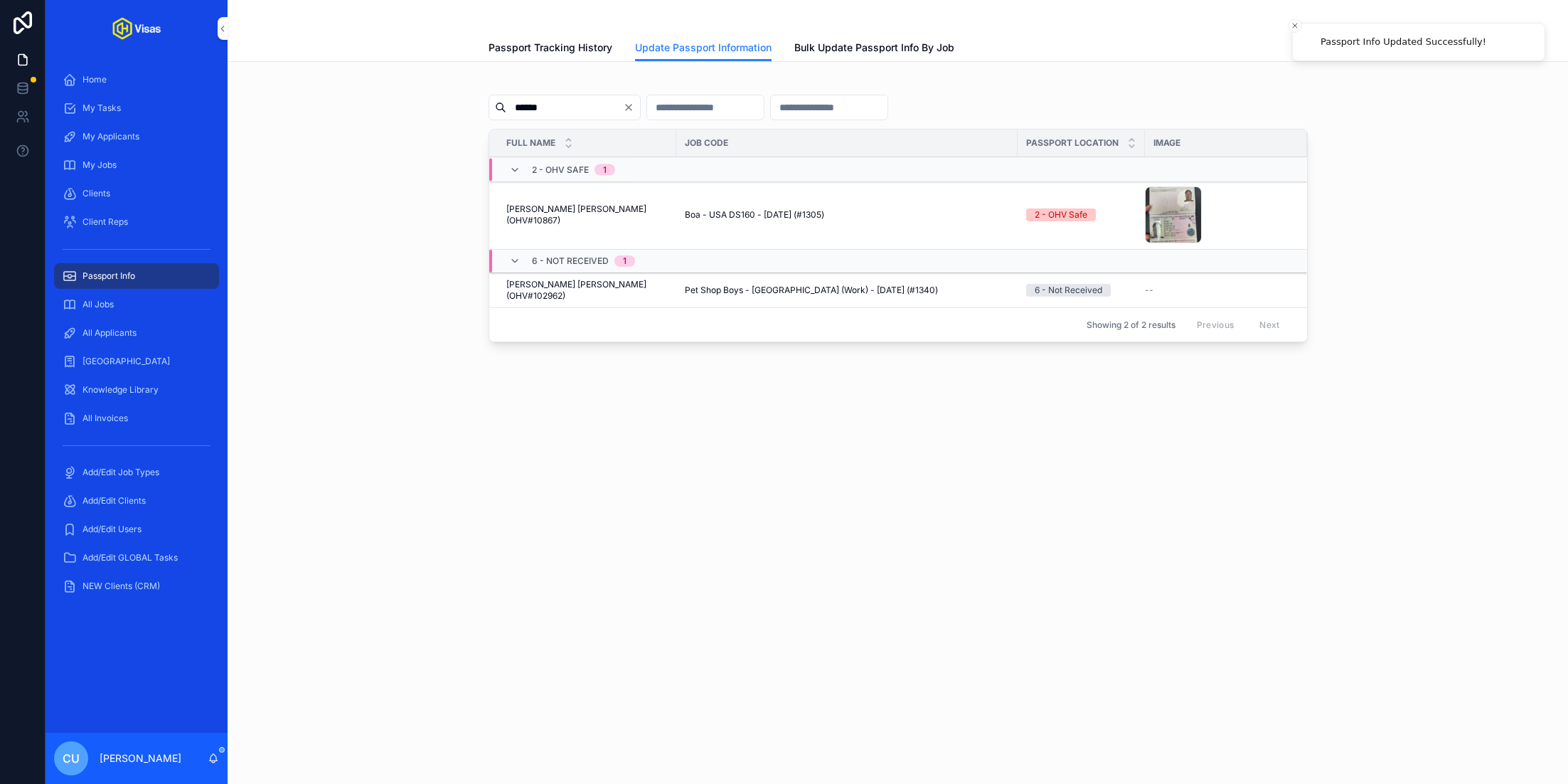
click at [0, 0] on span "Update Passport Info" at bounding box center [0, 0] width 0 height 0
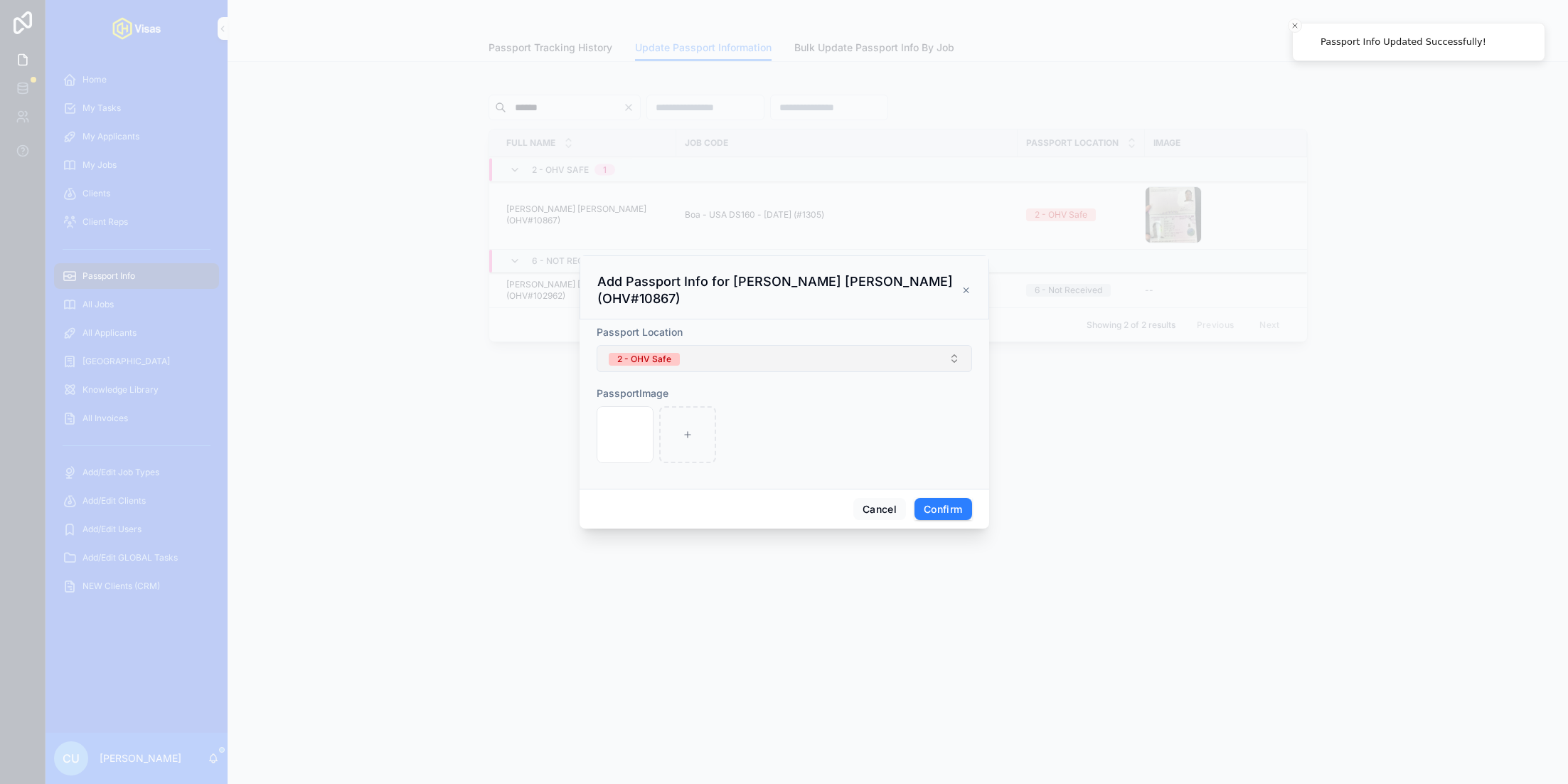
click at [803, 349] on button "2 - OHV Safe" at bounding box center [784, 359] width 376 height 27
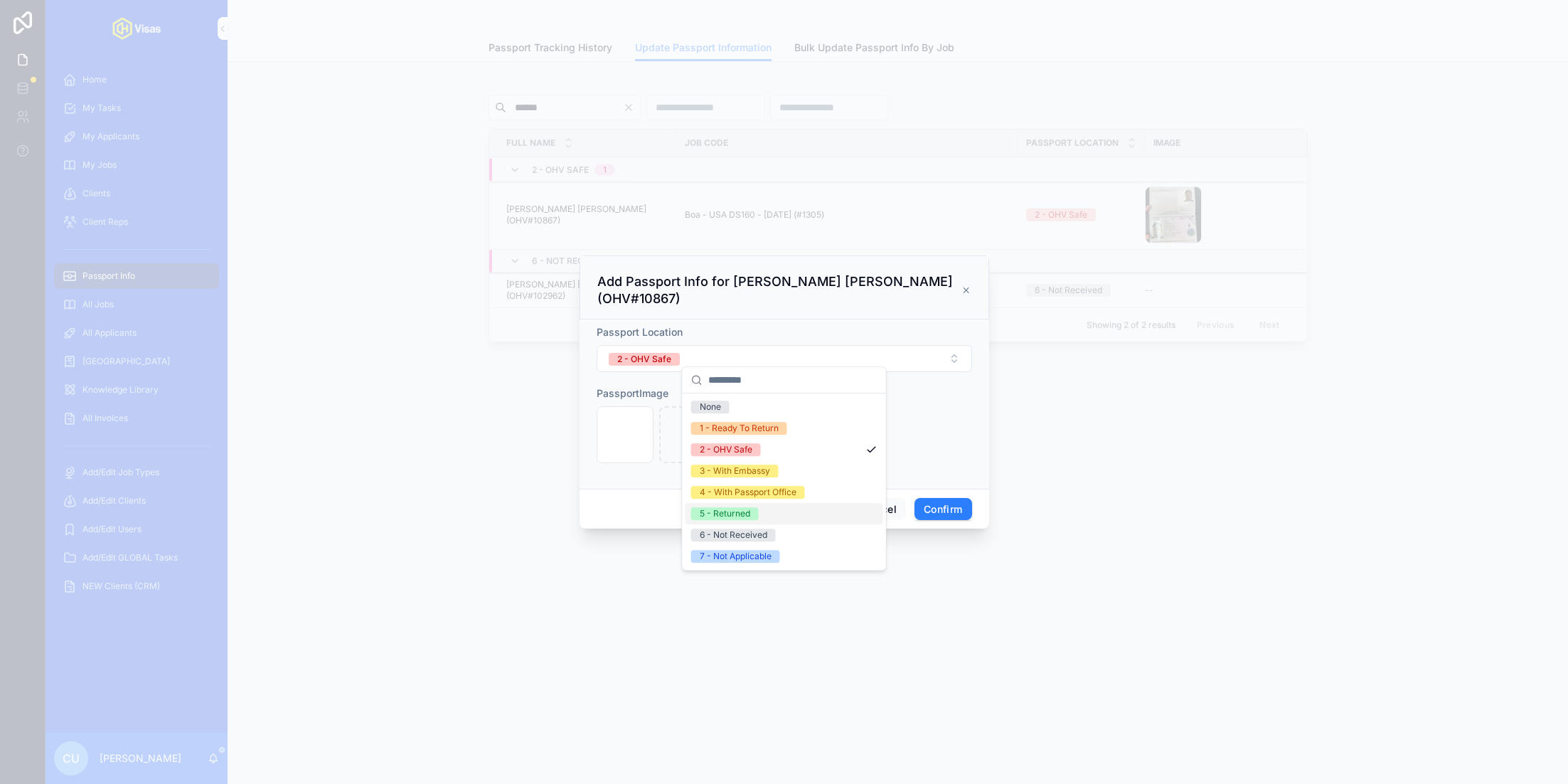
click at [744, 506] on div "5 - Returned" at bounding box center [784, 513] width 198 height 21
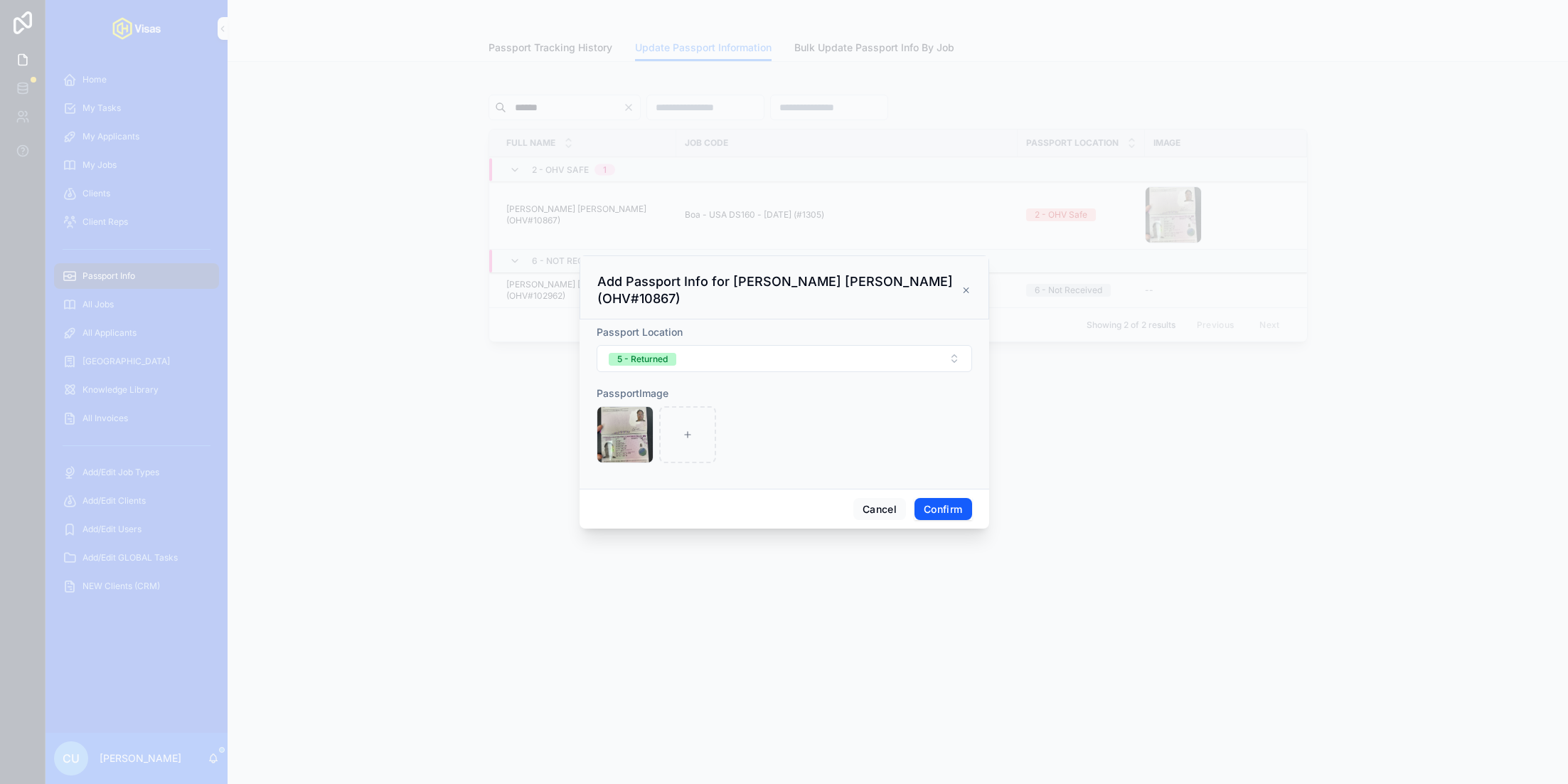
click at [942, 498] on button "Confirm" at bounding box center [943, 509] width 57 height 23
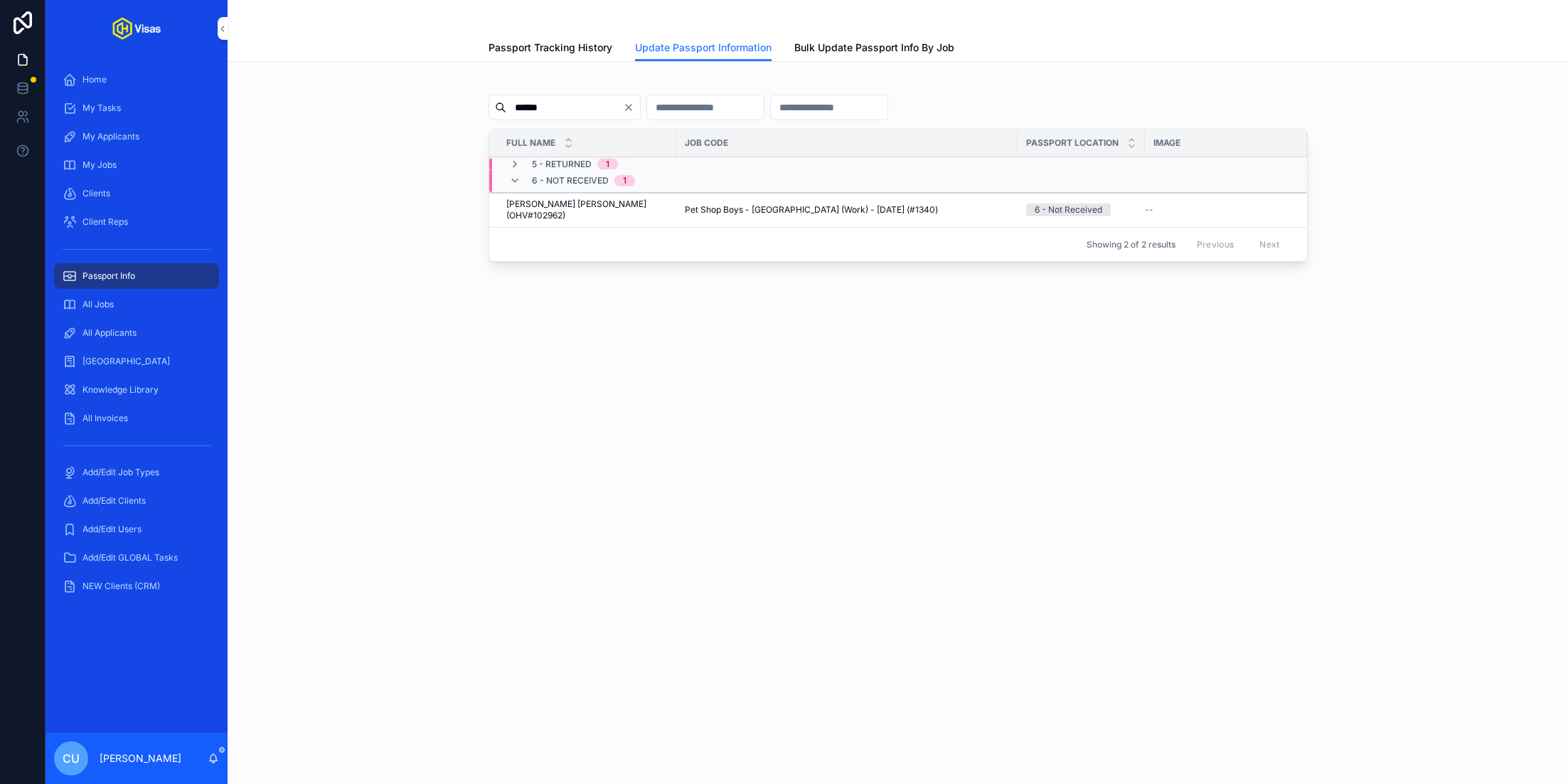
click at [550, 110] on input "******" at bounding box center [564, 107] width 117 height 20
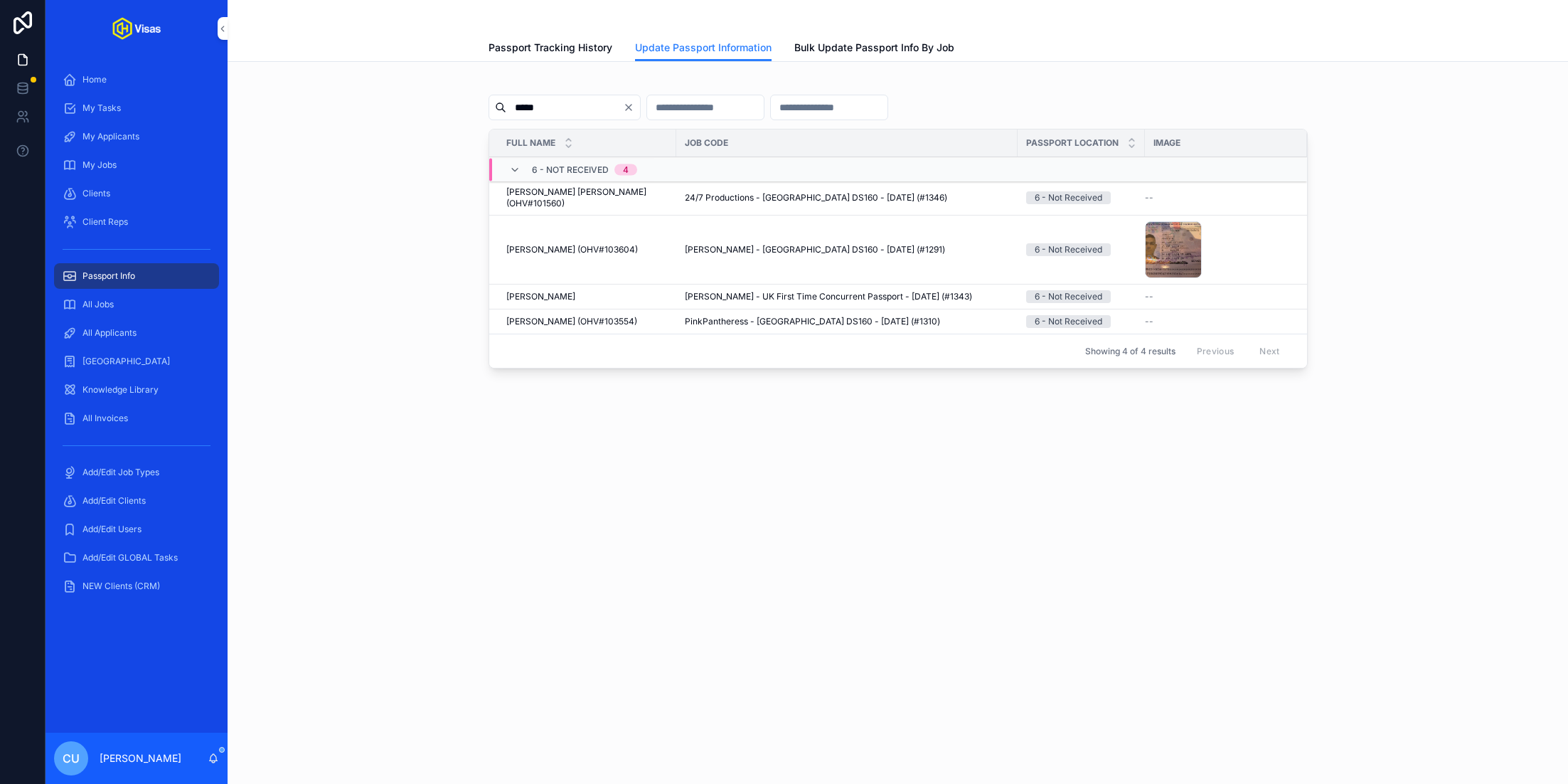
click at [0, 0] on button "Update Passport Info" at bounding box center [0, 0] width 0 height 0
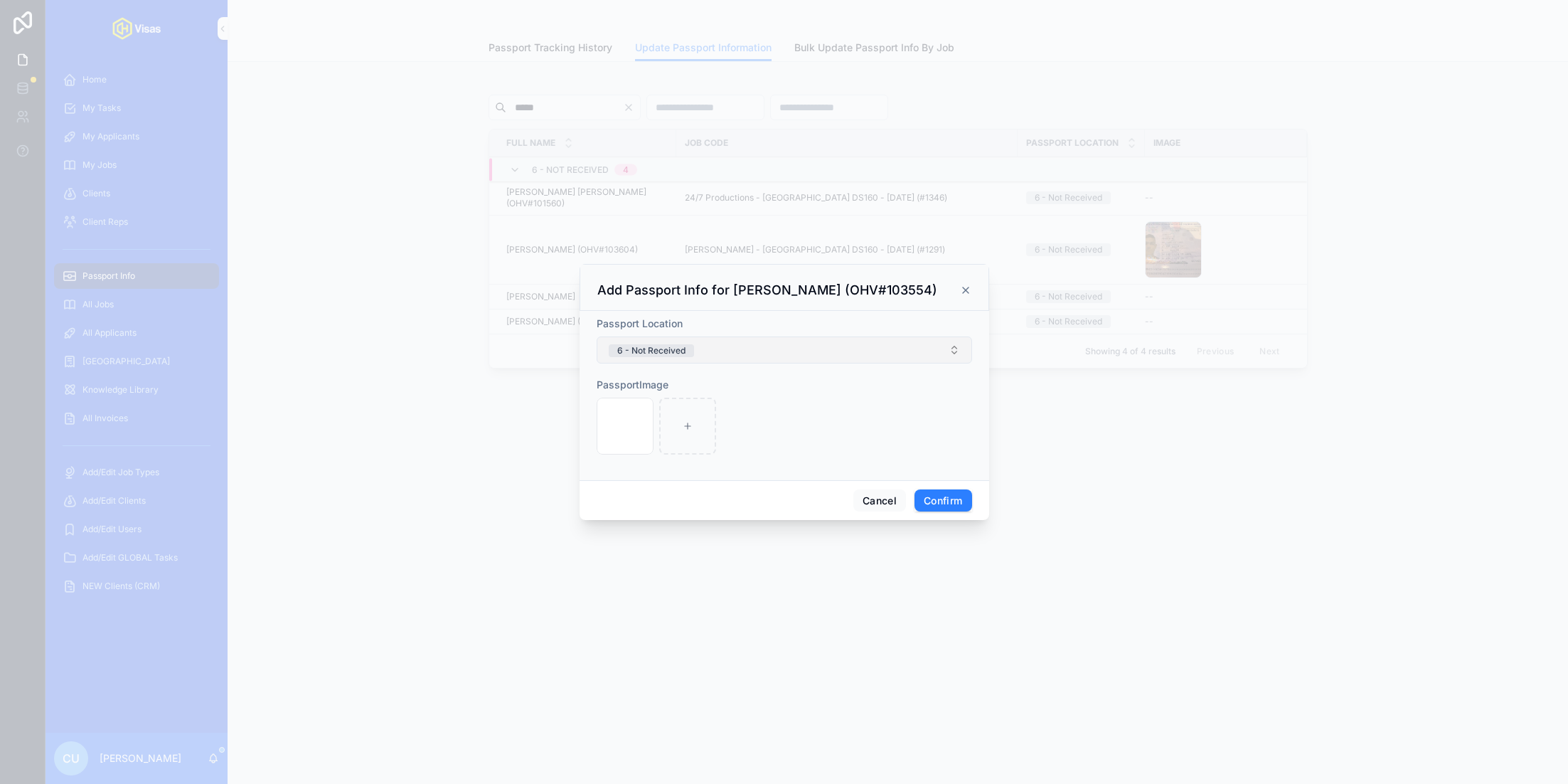
click at [726, 348] on button "6 - Not Received" at bounding box center [784, 350] width 376 height 27
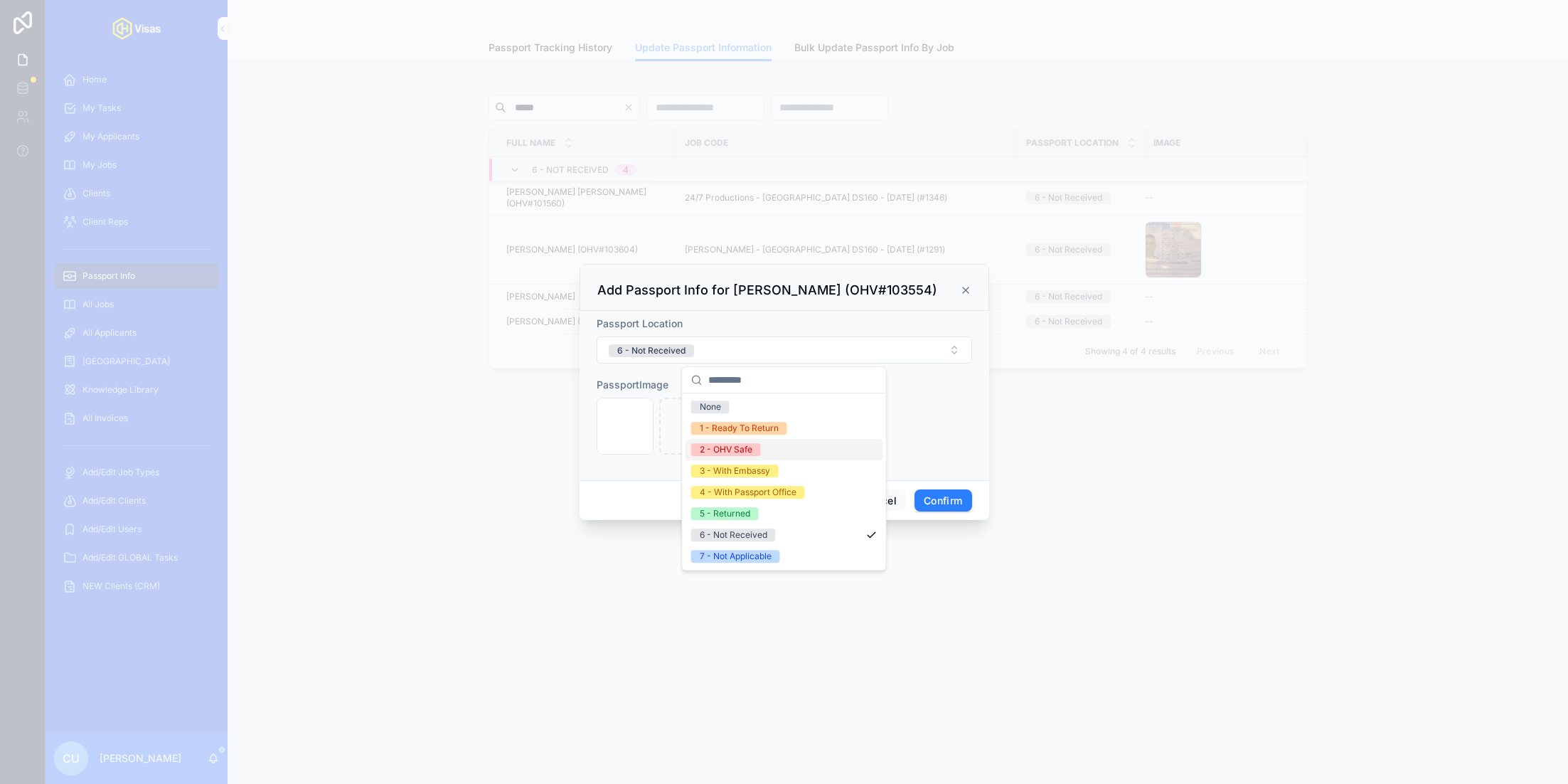
click at [738, 440] on div "2 - OHV Safe" at bounding box center [784, 449] width 198 height 21
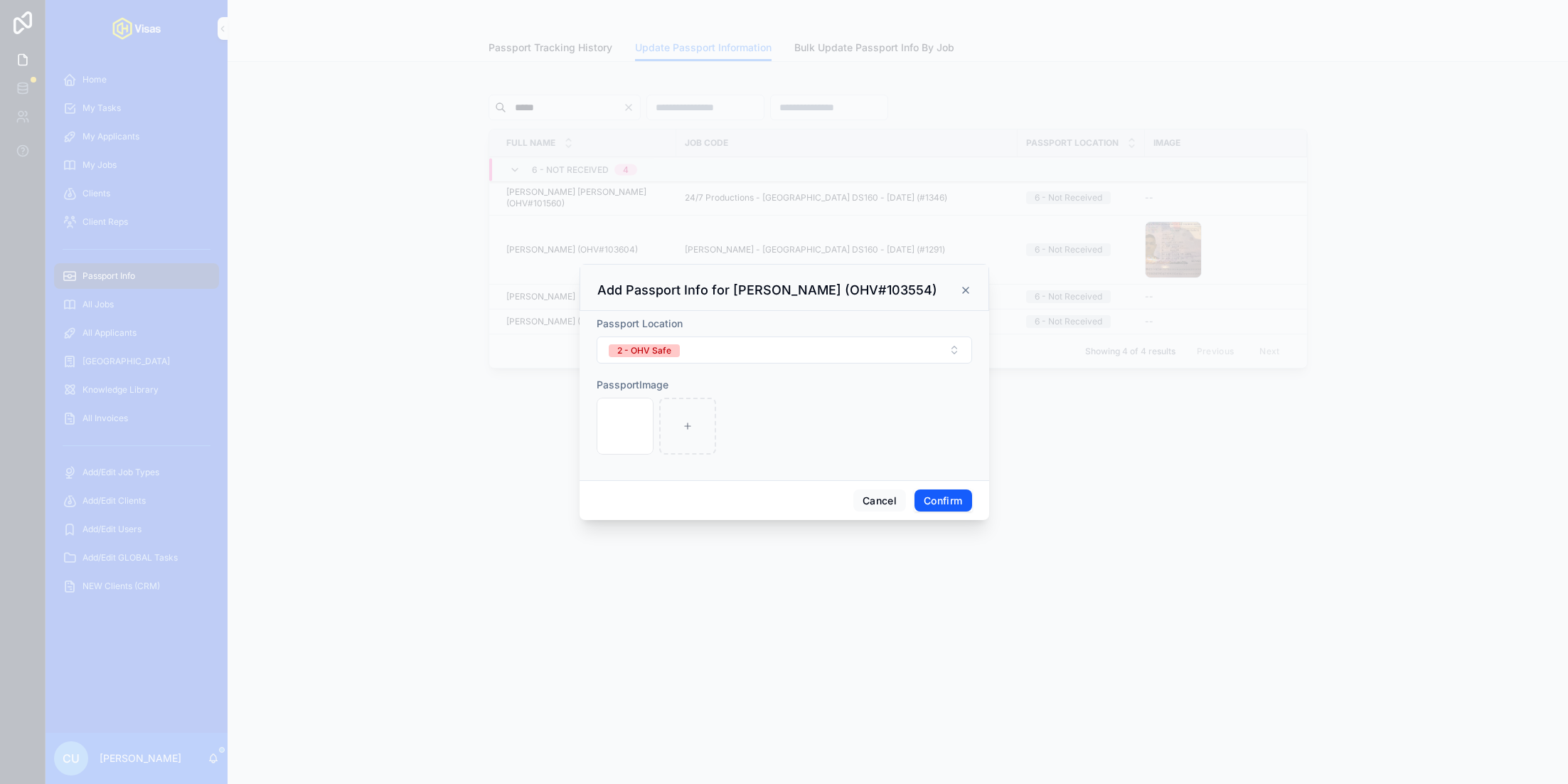
click at [940, 496] on button "Confirm" at bounding box center [943, 500] width 57 height 23
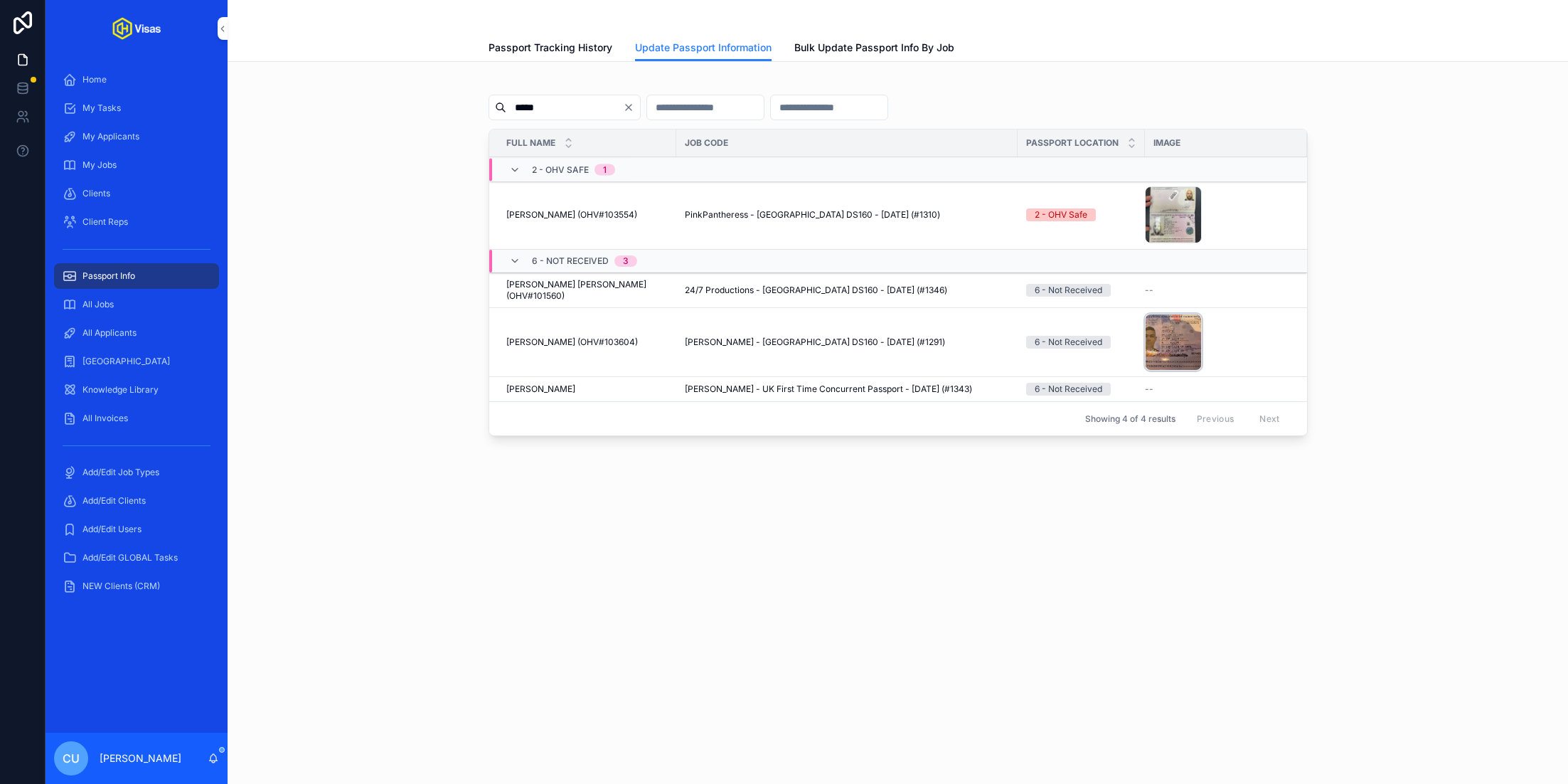
click at [1144, 331] on div "Screenshot-2025-09-26-at-2.29.14-pm .png" at bounding box center [1173, 342] width 57 height 57
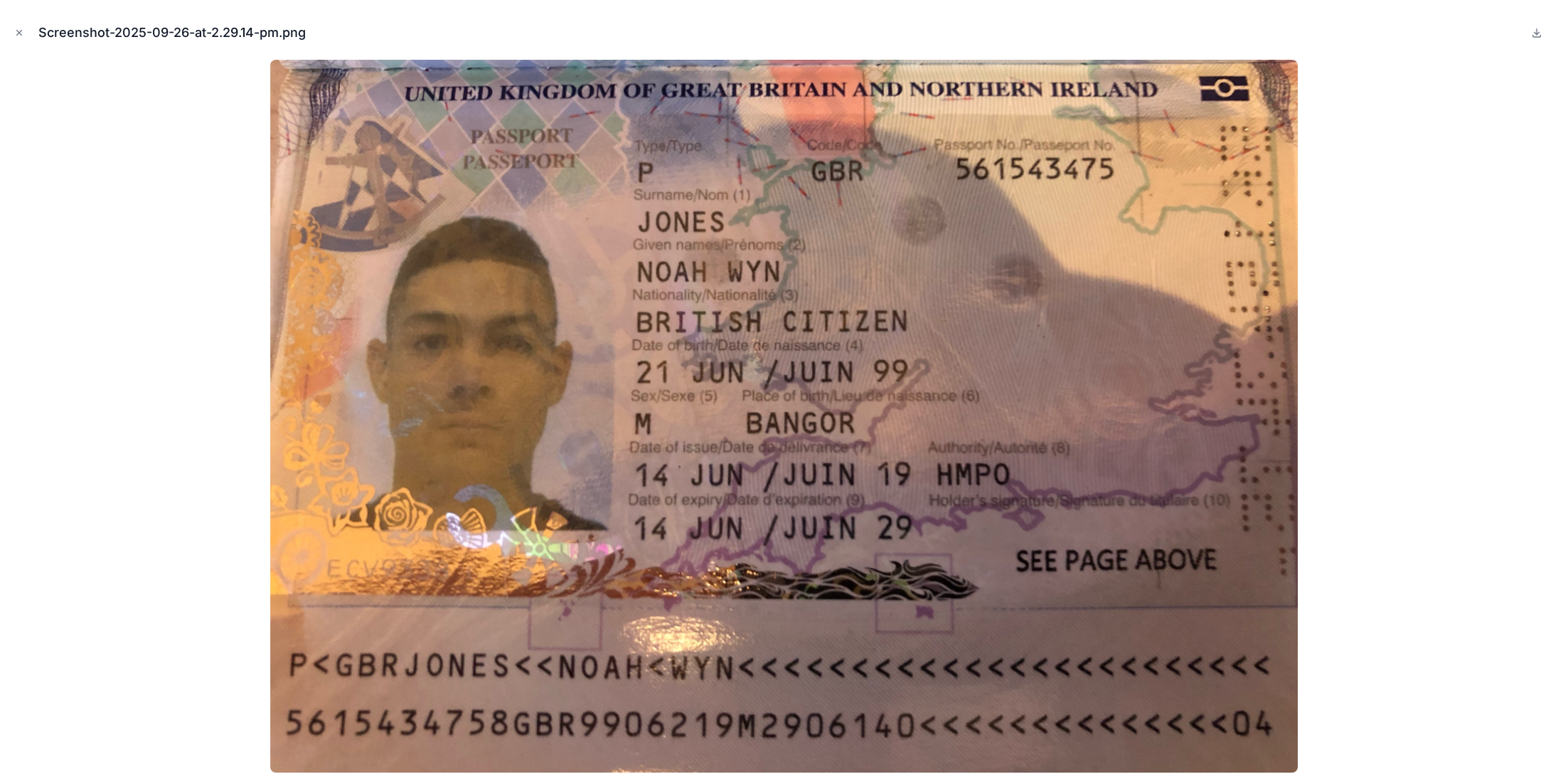
click at [1397, 345] on div at bounding box center [784, 416] width 1545 height 713
click at [19, 32] on icon "Close modal" at bounding box center [20, 33] width 5 height 5
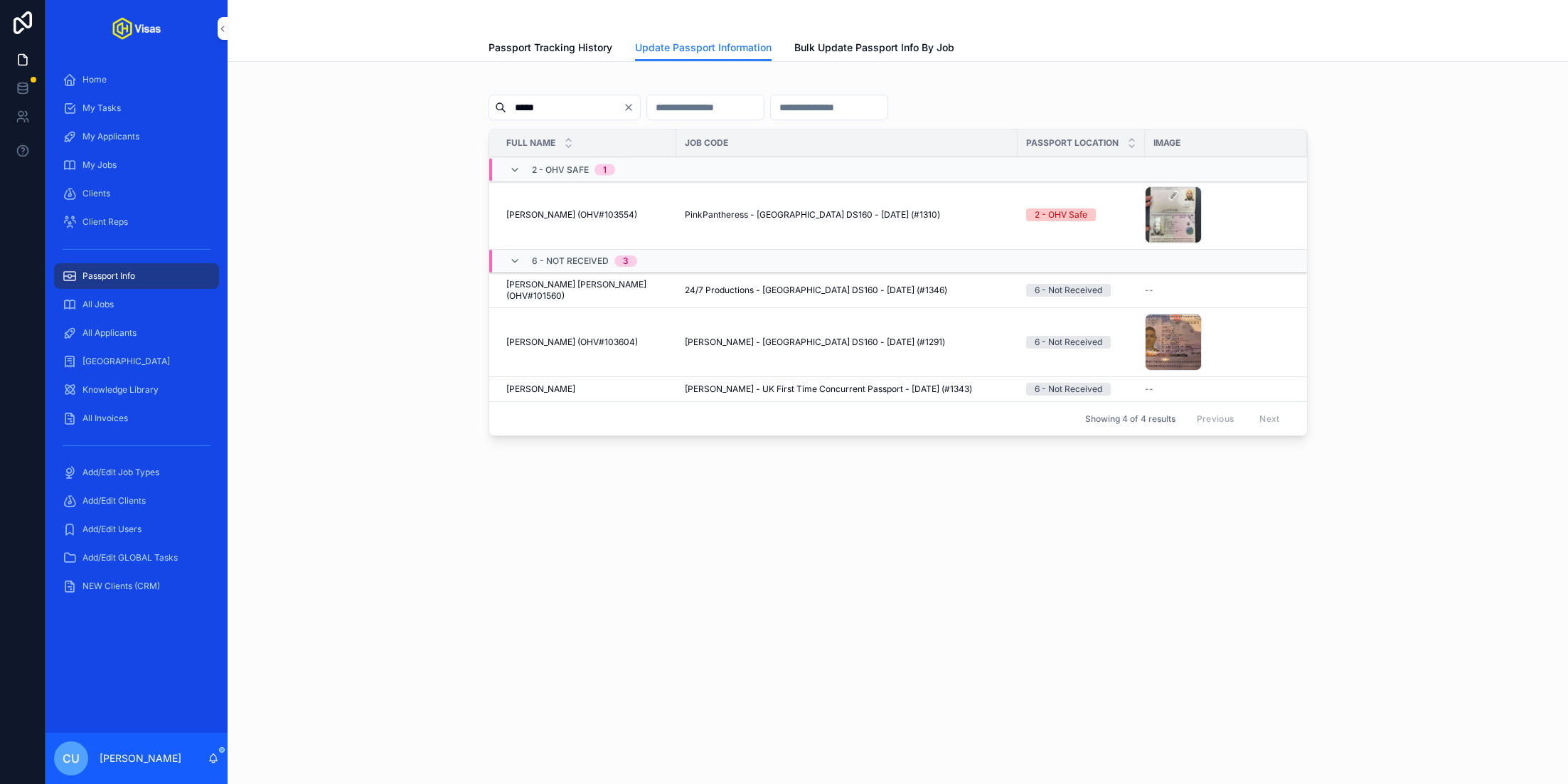
click at [0, 0] on button "Update Passport Info" at bounding box center [0, 0] width 0 height 0
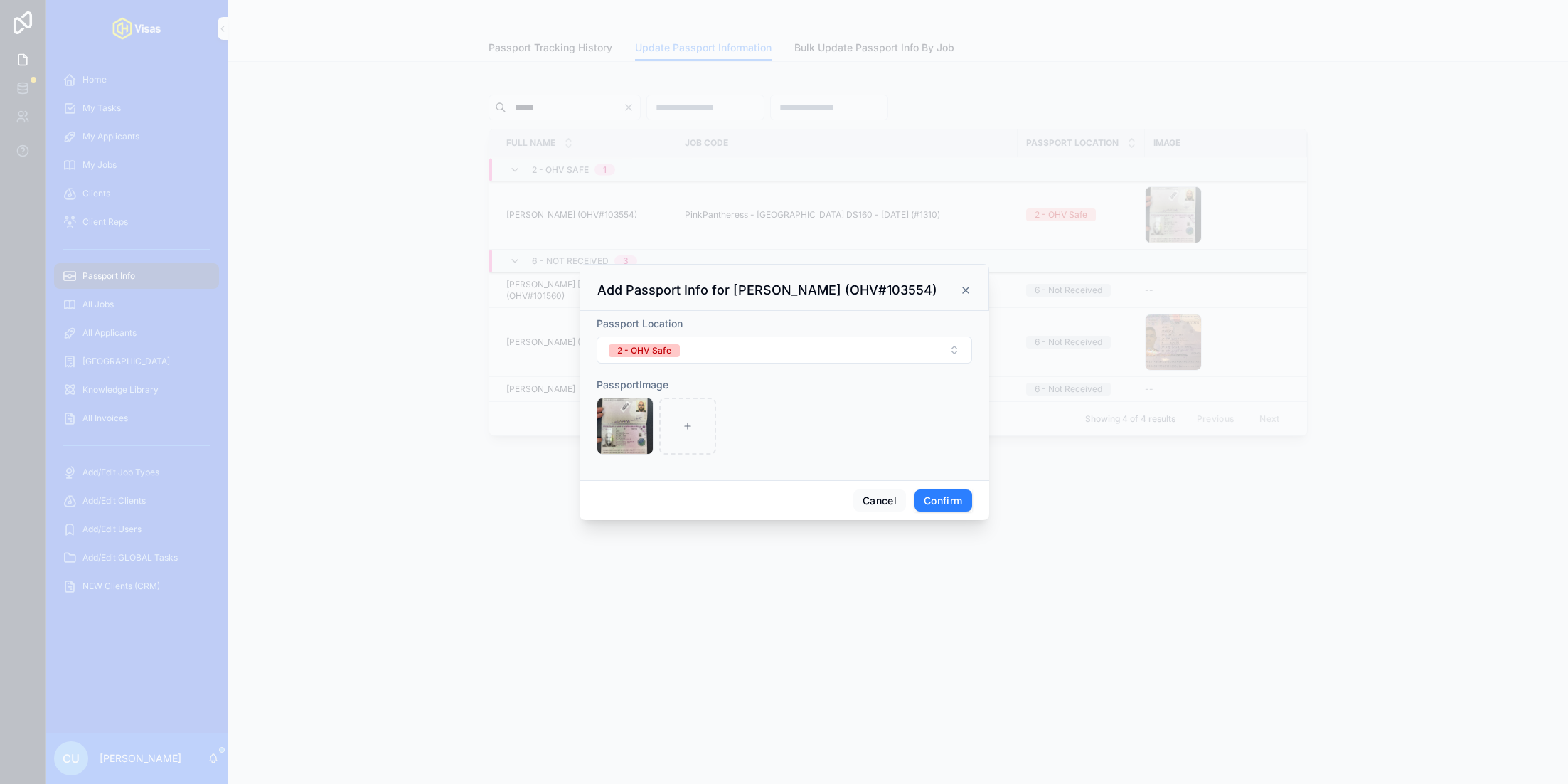
click at [726, 368] on form "Passport Location 2 - OHV Safe PassportImage IMG_0152 .jpg" at bounding box center [784, 392] width 376 height 152
click at [748, 359] on button "2 - OHV Safe" at bounding box center [784, 350] width 376 height 27
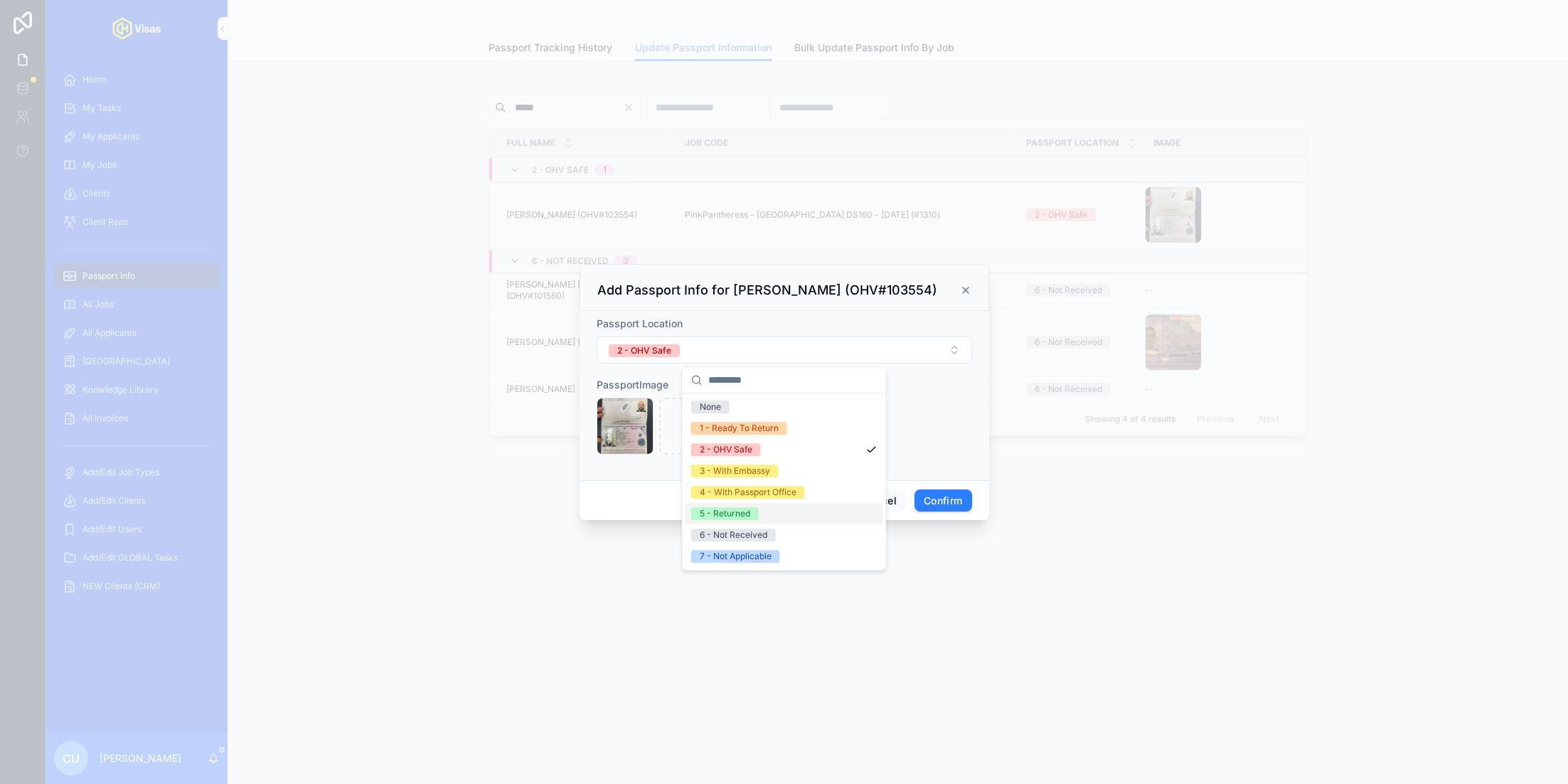
click at [734, 515] on div "5 - Returned" at bounding box center [725, 514] width 50 height 13
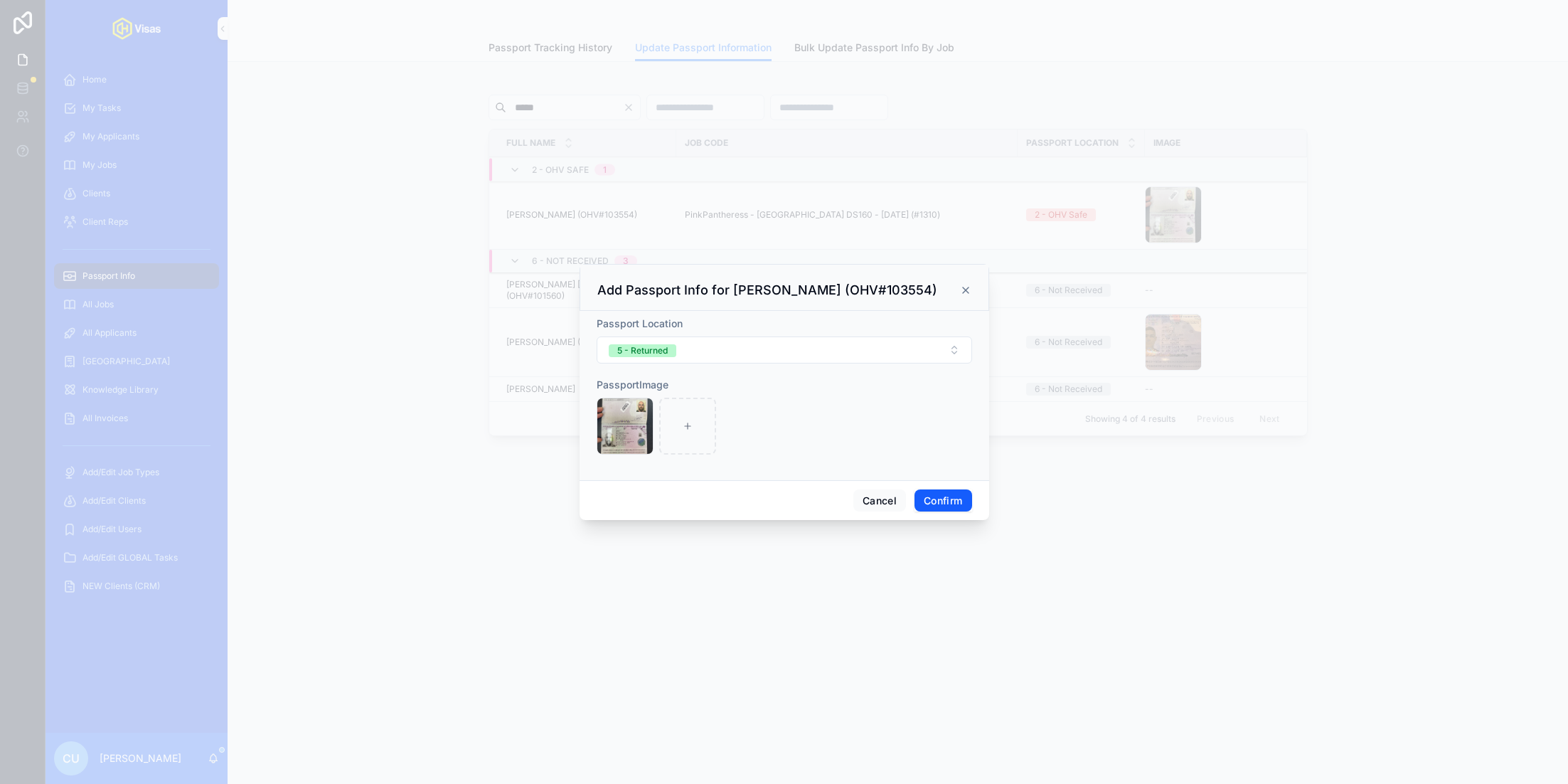
click at [943, 496] on button "Confirm" at bounding box center [943, 500] width 57 height 23
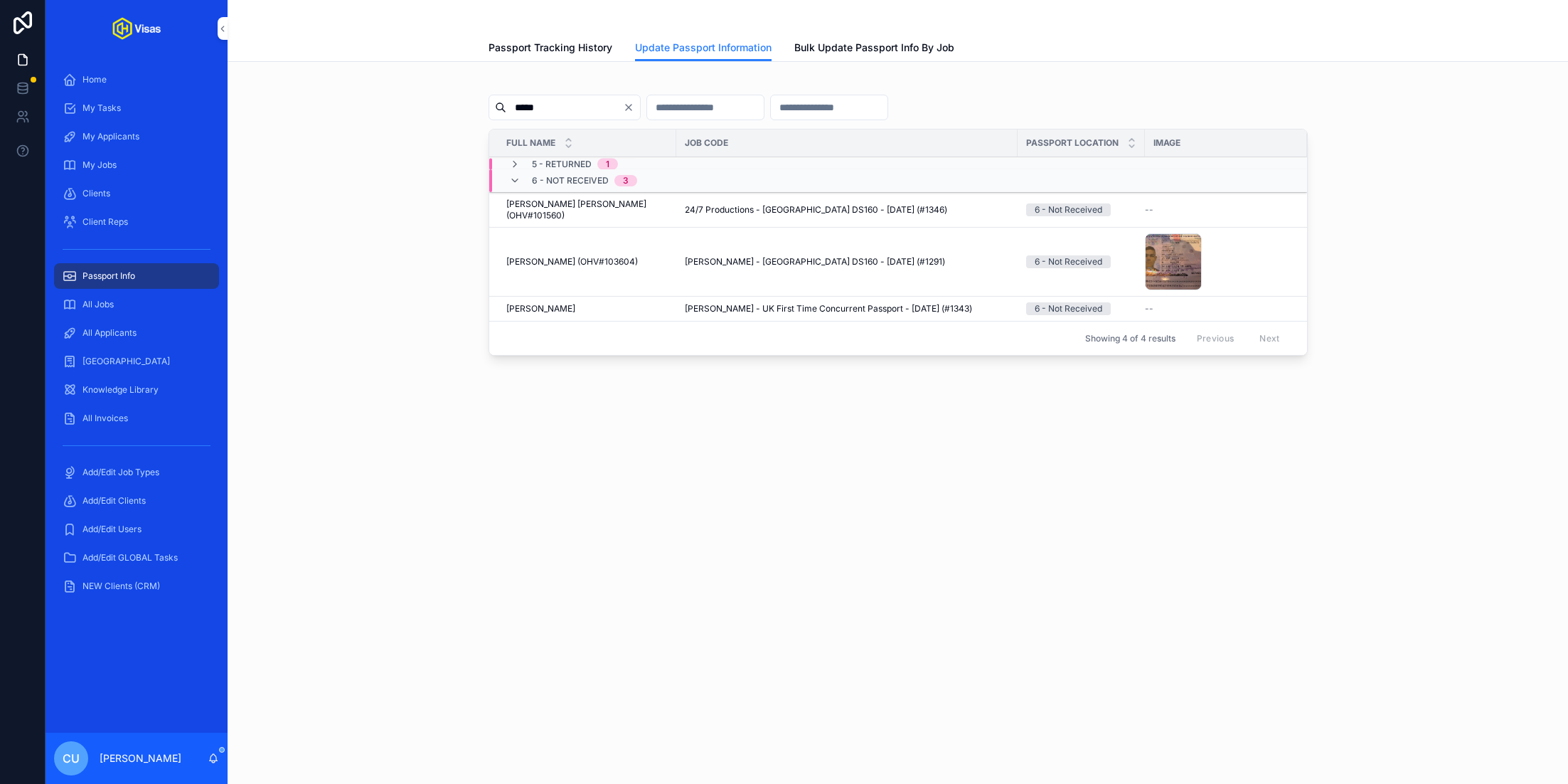
click at [562, 97] on input "*****" at bounding box center [564, 107] width 117 height 20
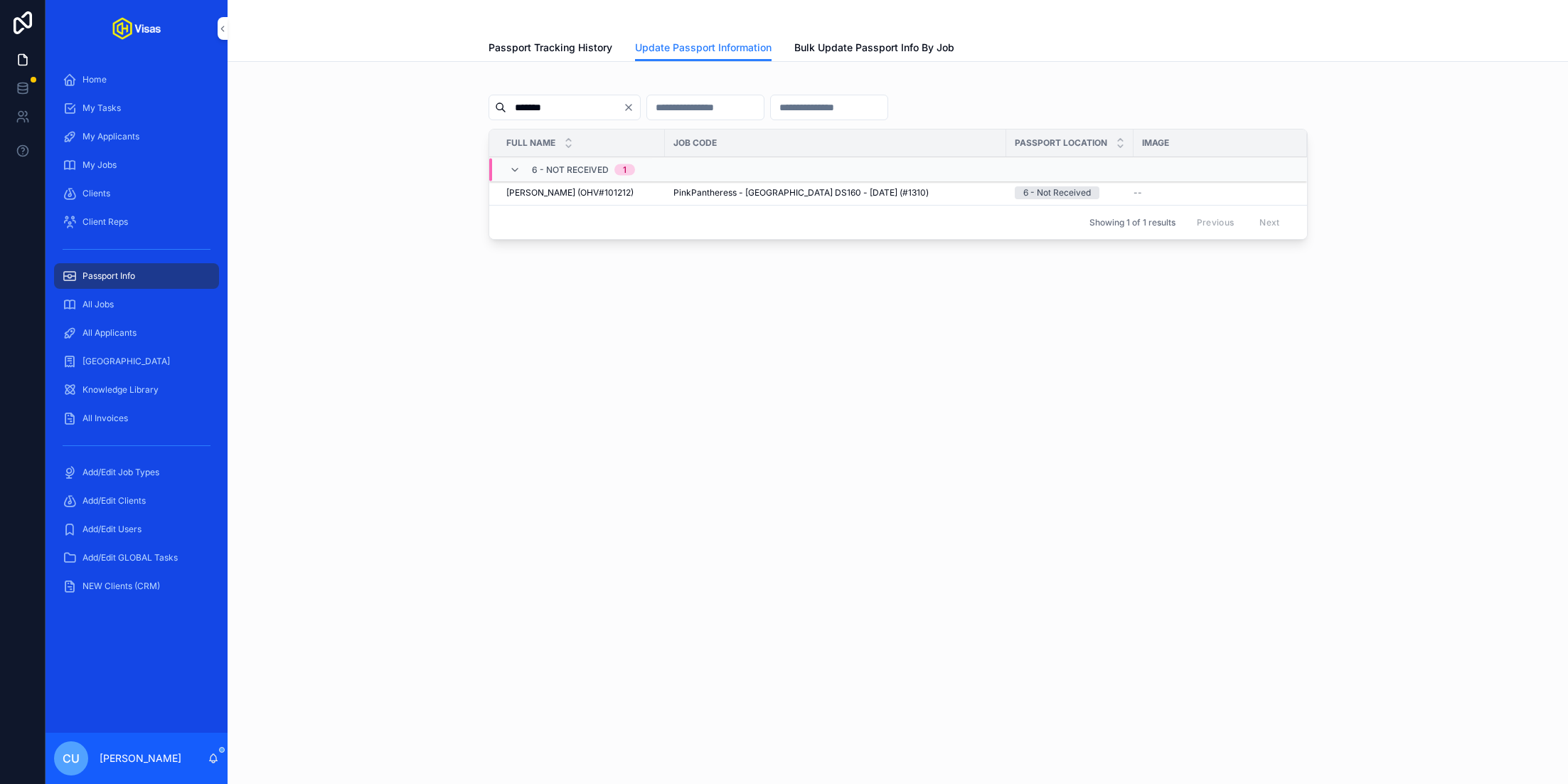
type input "*******"
click at [0, 0] on span "Update Passport Info" at bounding box center [0, 0] width 0 height 0
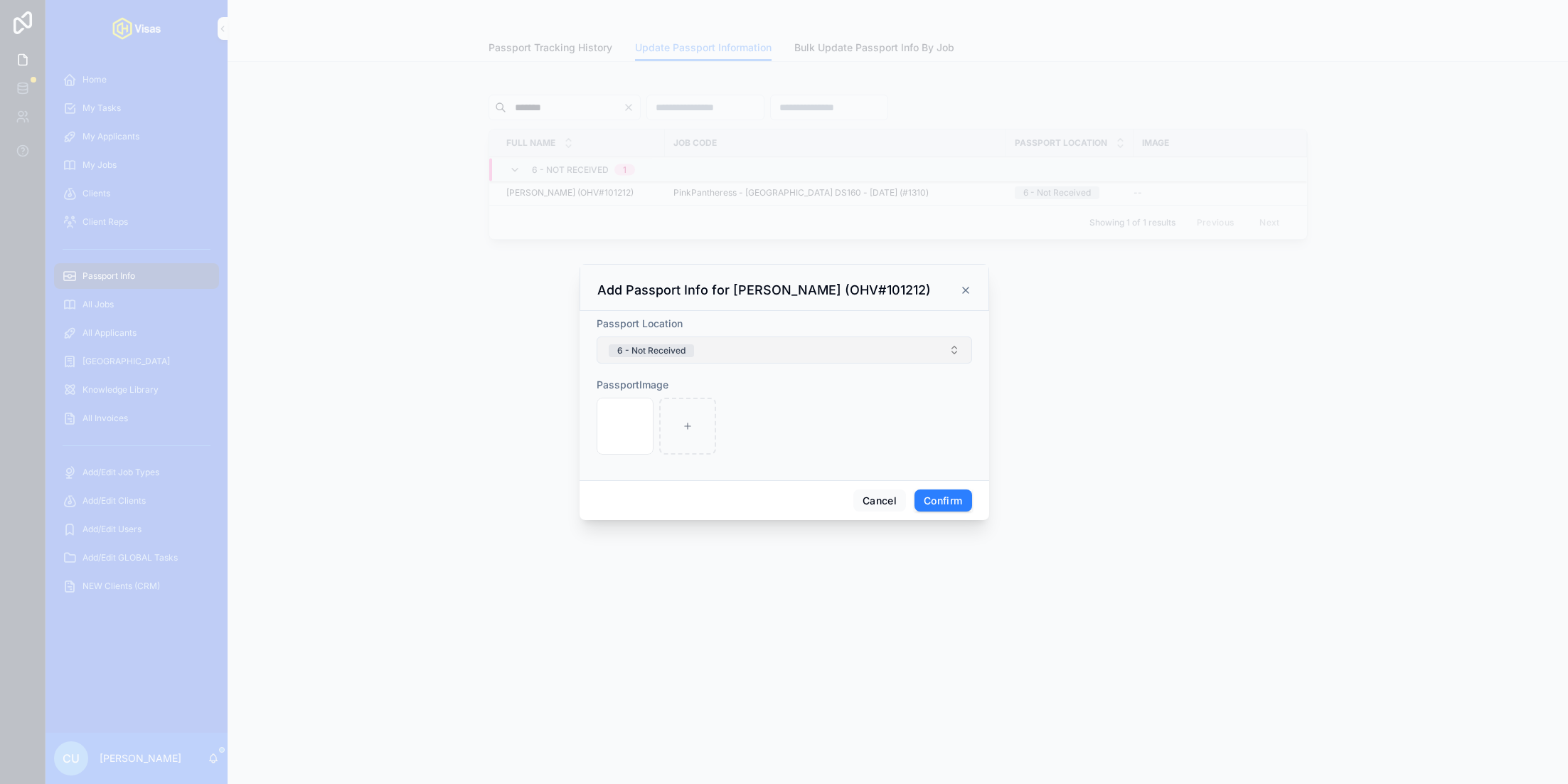
click at [741, 363] on button "6 - Not Received" at bounding box center [784, 350] width 376 height 27
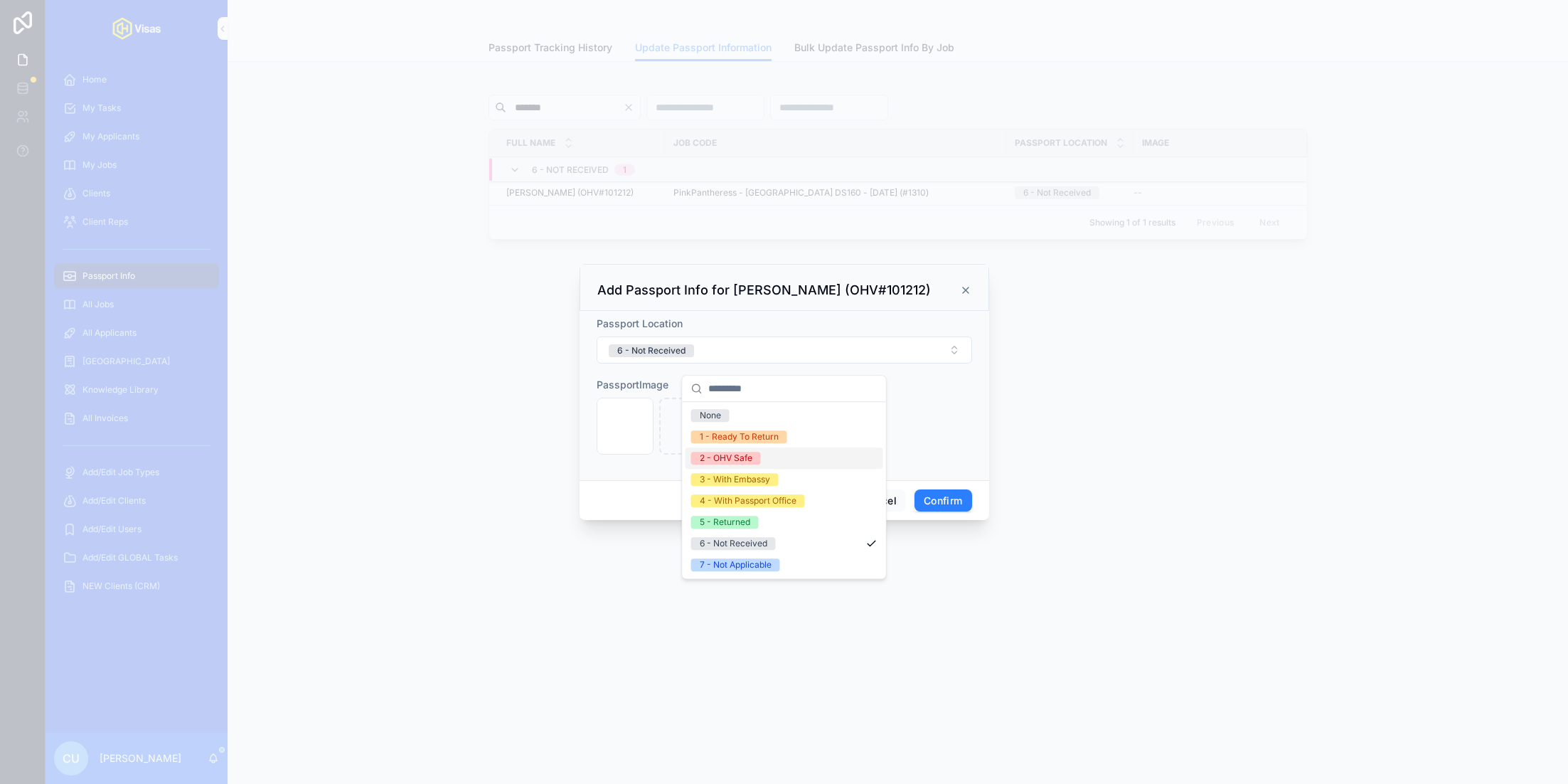
click at [761, 450] on div "2 - OHV Safe" at bounding box center [784, 457] width 198 height 21
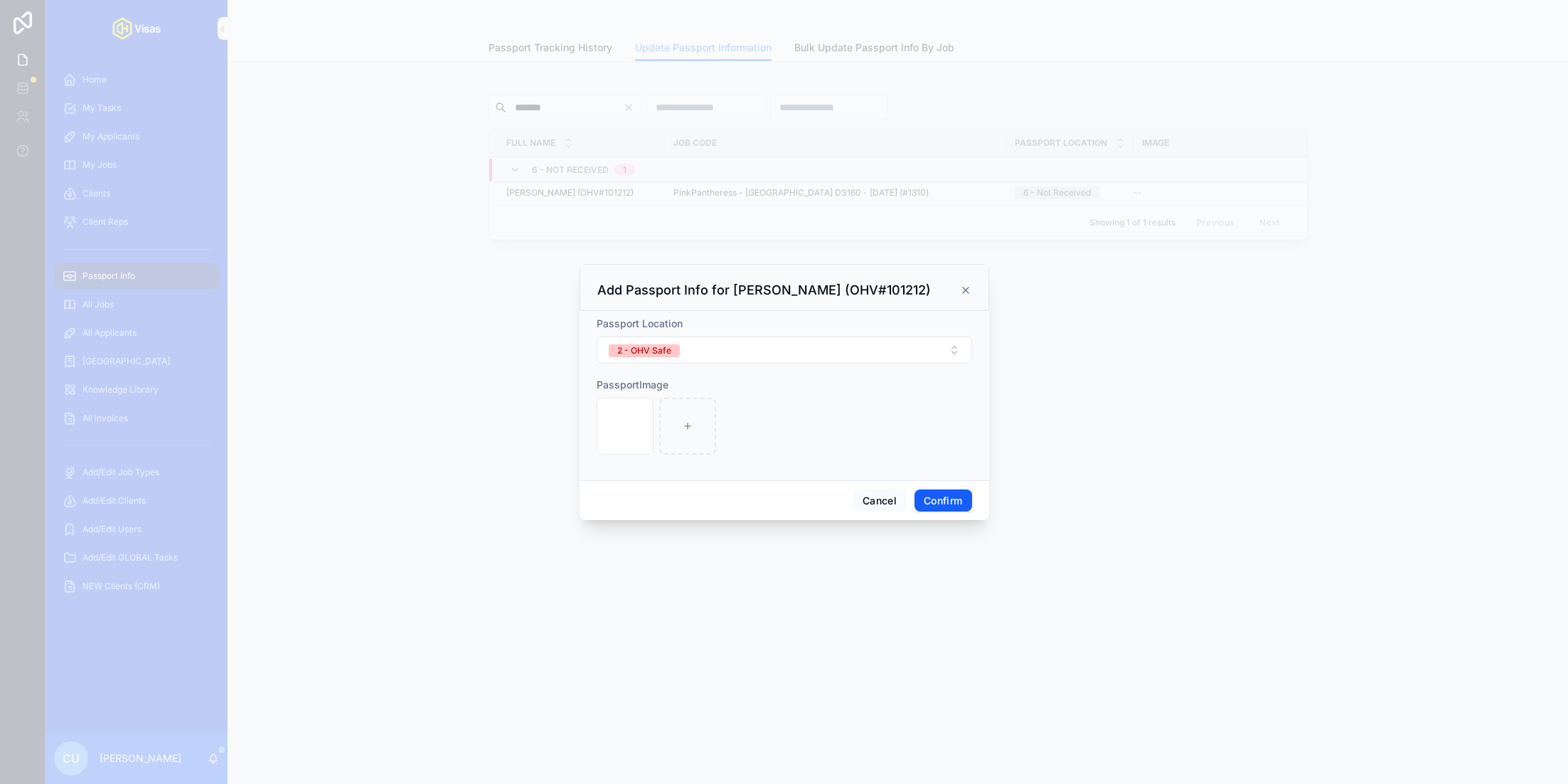
click at [946, 512] on button "Confirm" at bounding box center [943, 500] width 57 height 23
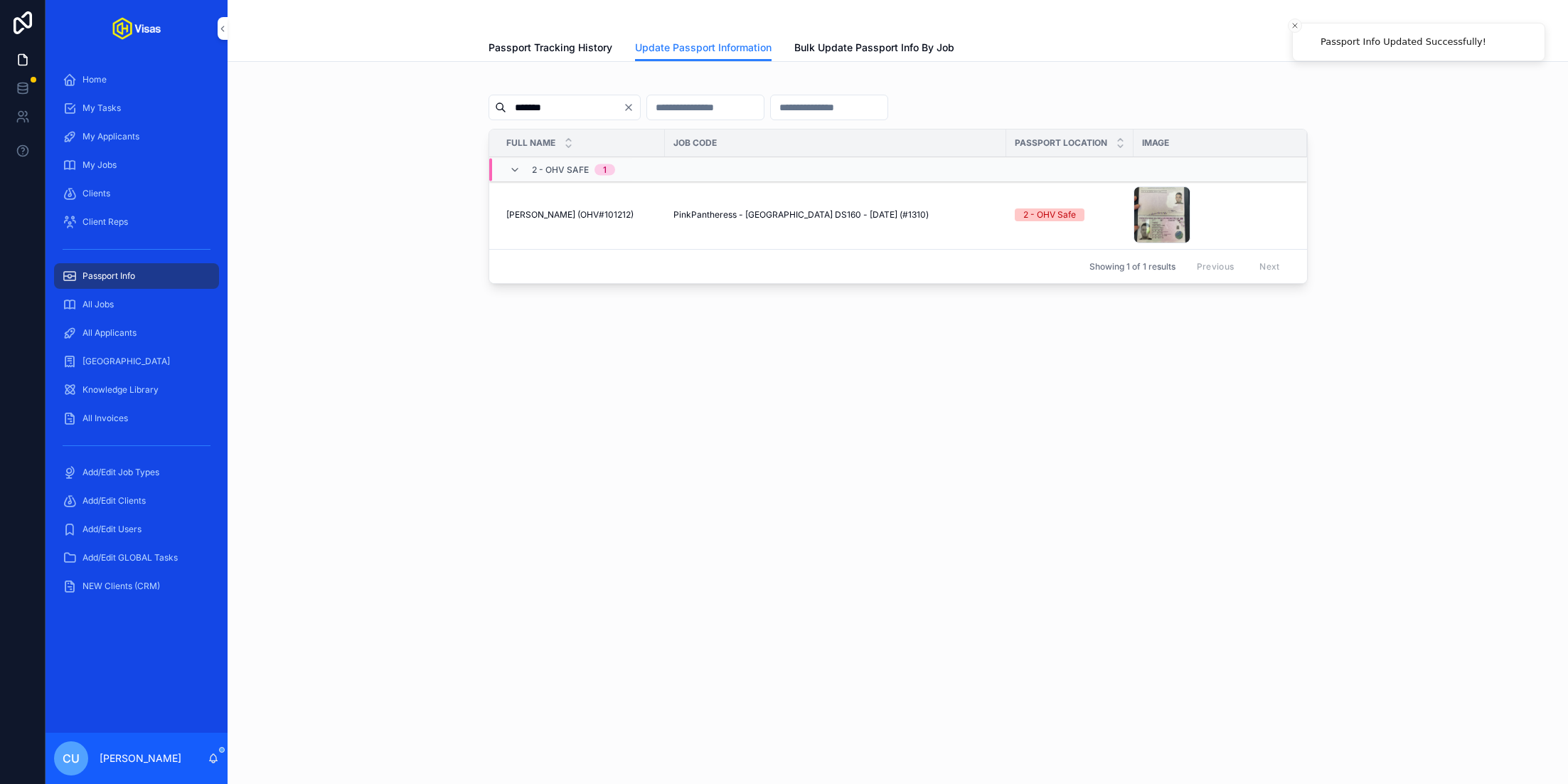
click at [0, 0] on span "Update Passport Info" at bounding box center [0, 0] width 0 height 0
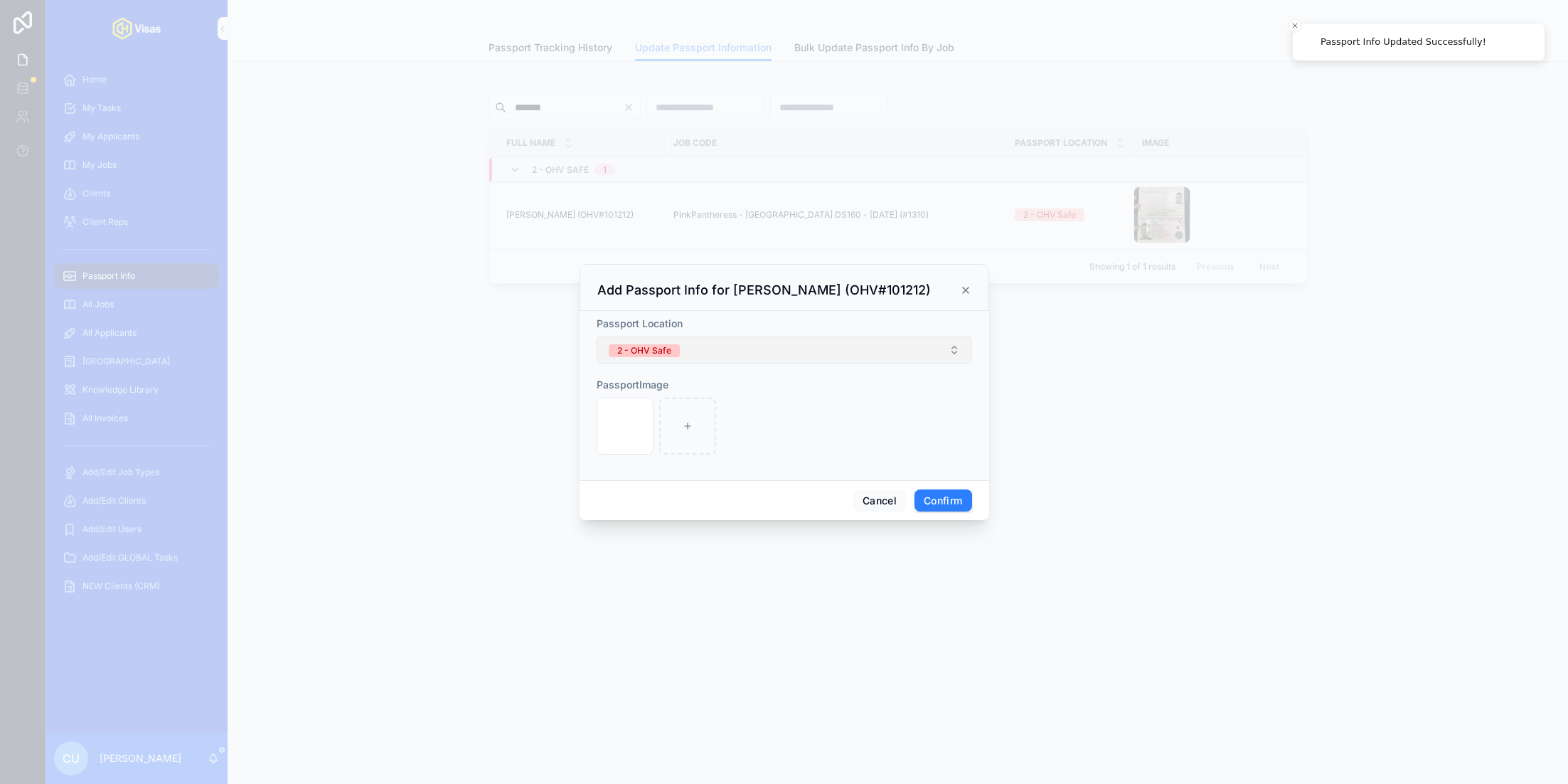
click at [790, 349] on button "2 - OHV Safe" at bounding box center [784, 350] width 376 height 27
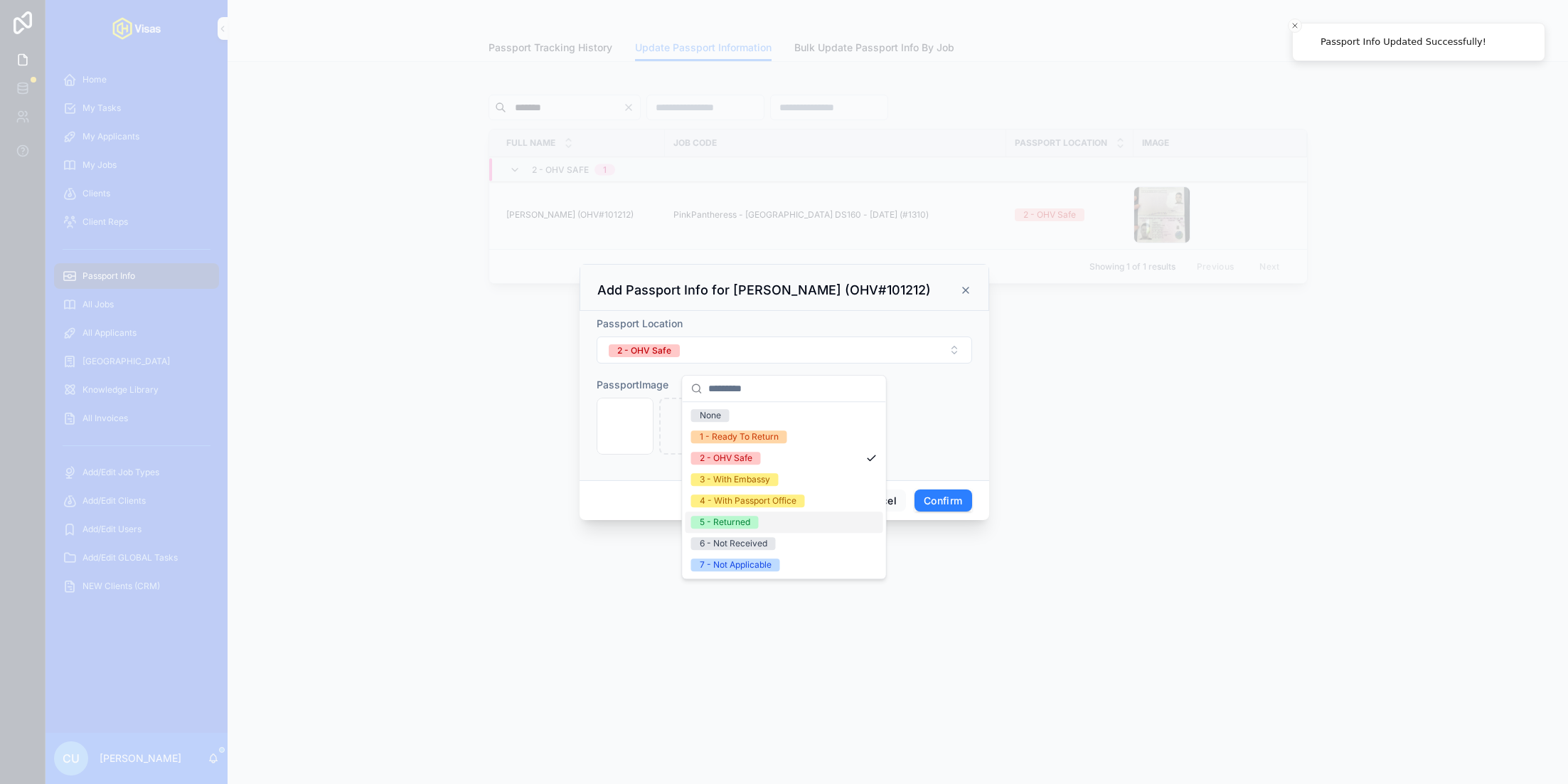
click at [768, 522] on div "5 - Returned" at bounding box center [784, 522] width 198 height 21
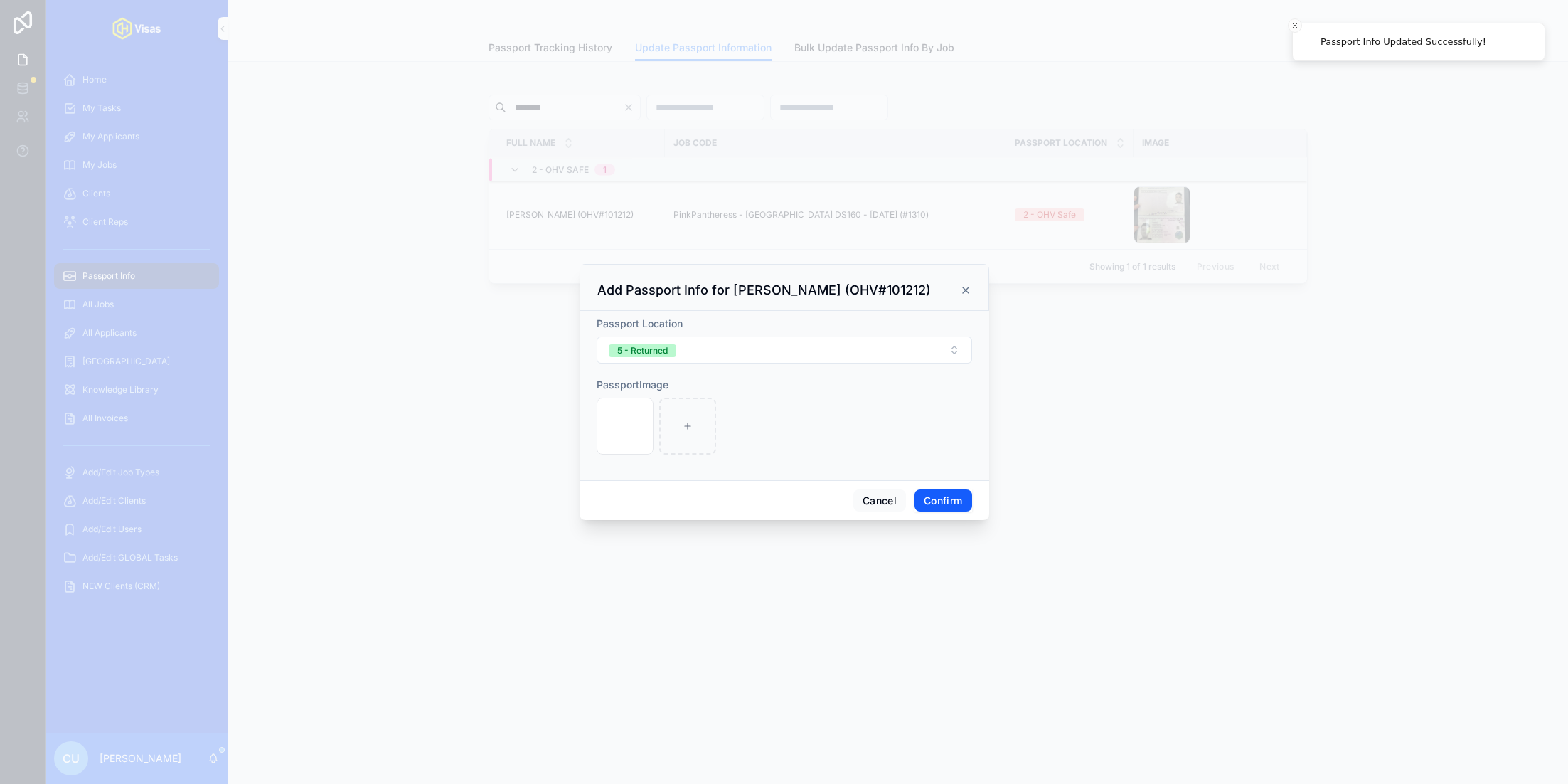
click at [924, 512] on button "Confirm" at bounding box center [943, 500] width 57 height 23
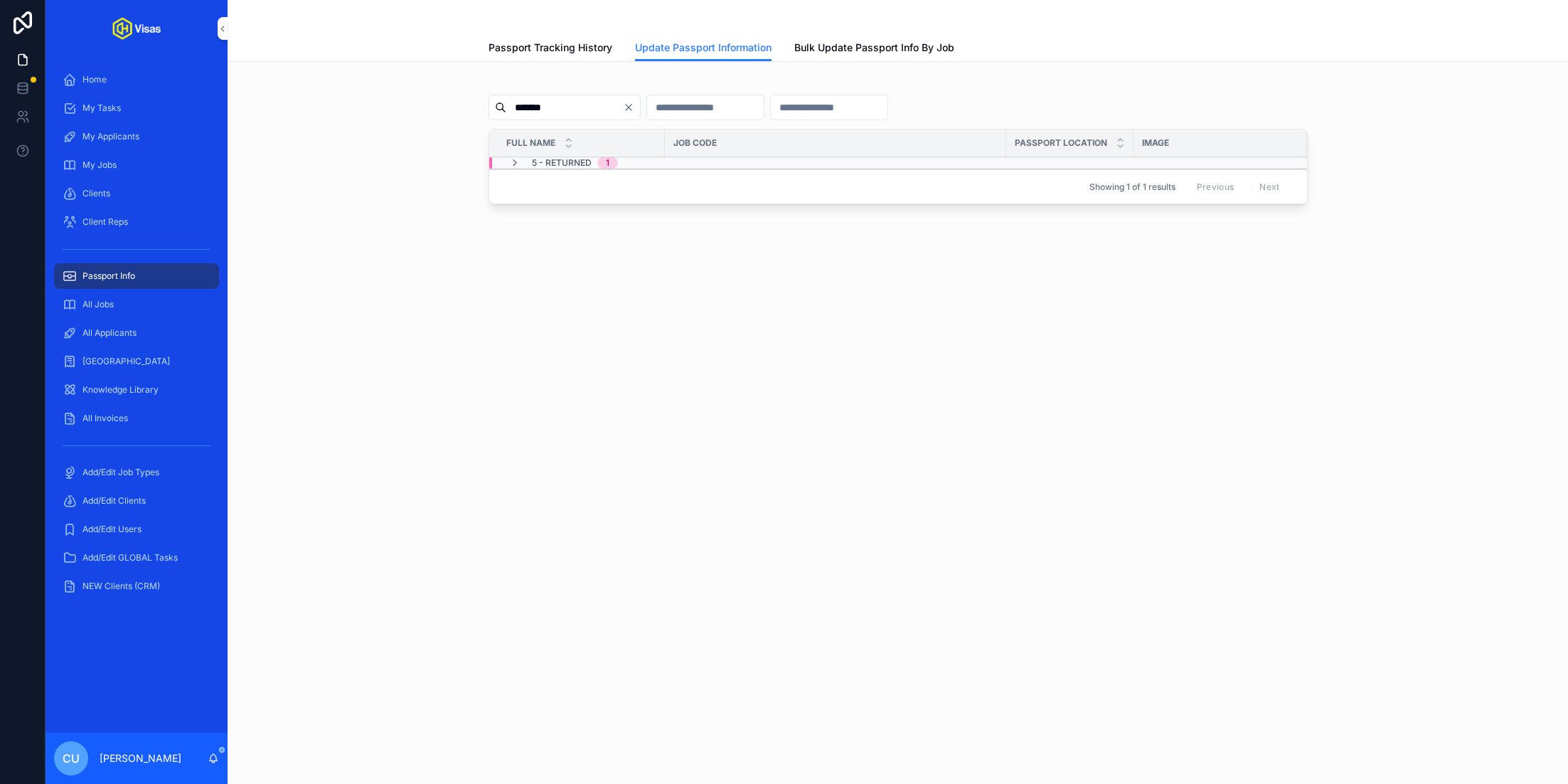
click at [584, 374] on div "Update Passport Information Passport Tracking History Update Passport Informati…" at bounding box center [898, 392] width 1340 height 784
